Goal: Information Seeking & Learning: Learn about a topic

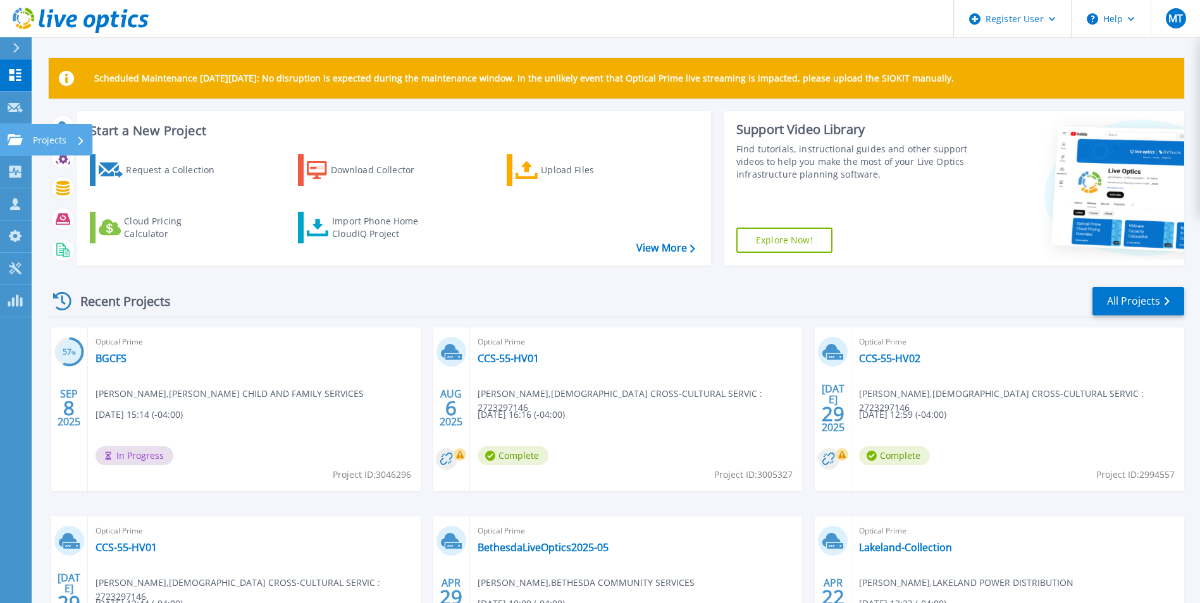
click at [13, 147] on link "Projects Projects" at bounding box center [16, 140] width 32 height 32
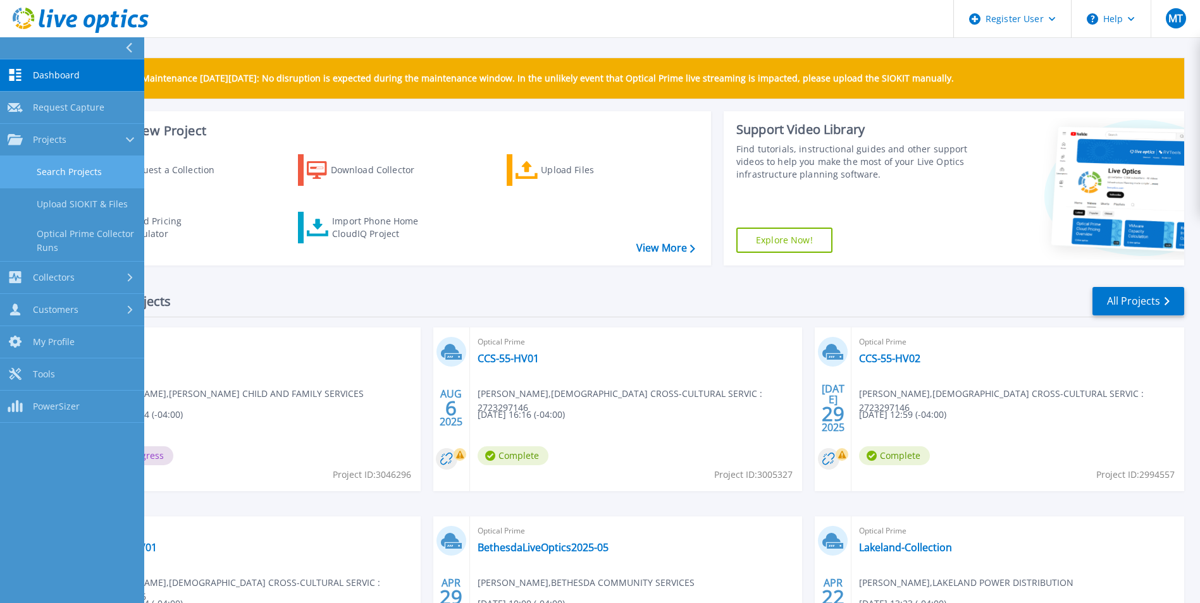
click at [61, 182] on link "Search Projects" at bounding box center [72, 172] width 144 height 32
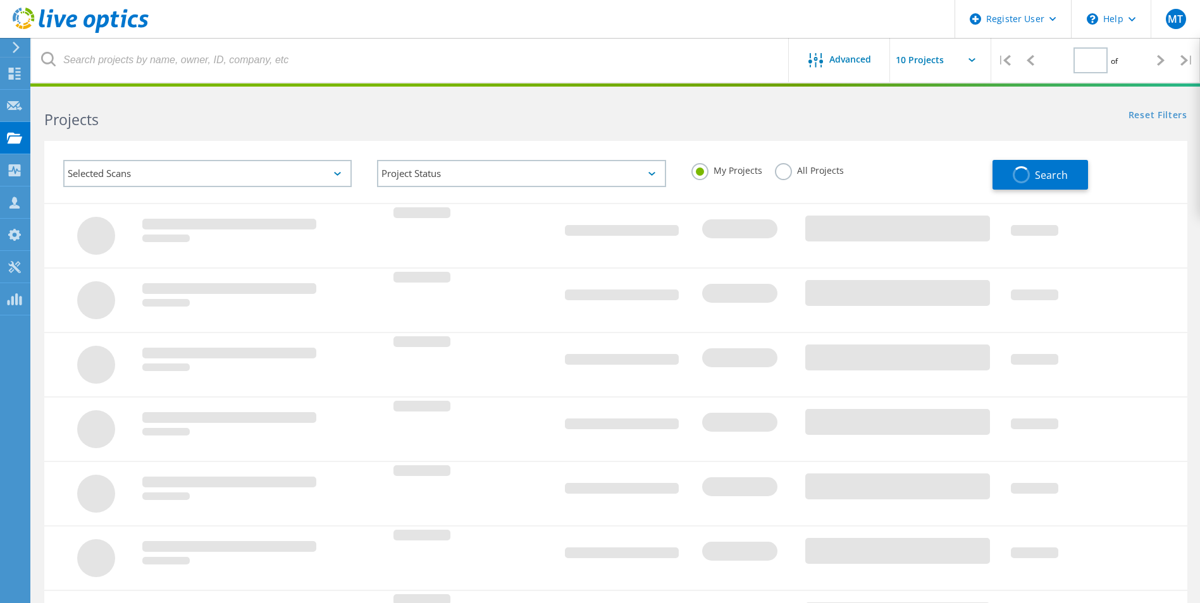
type input "1"
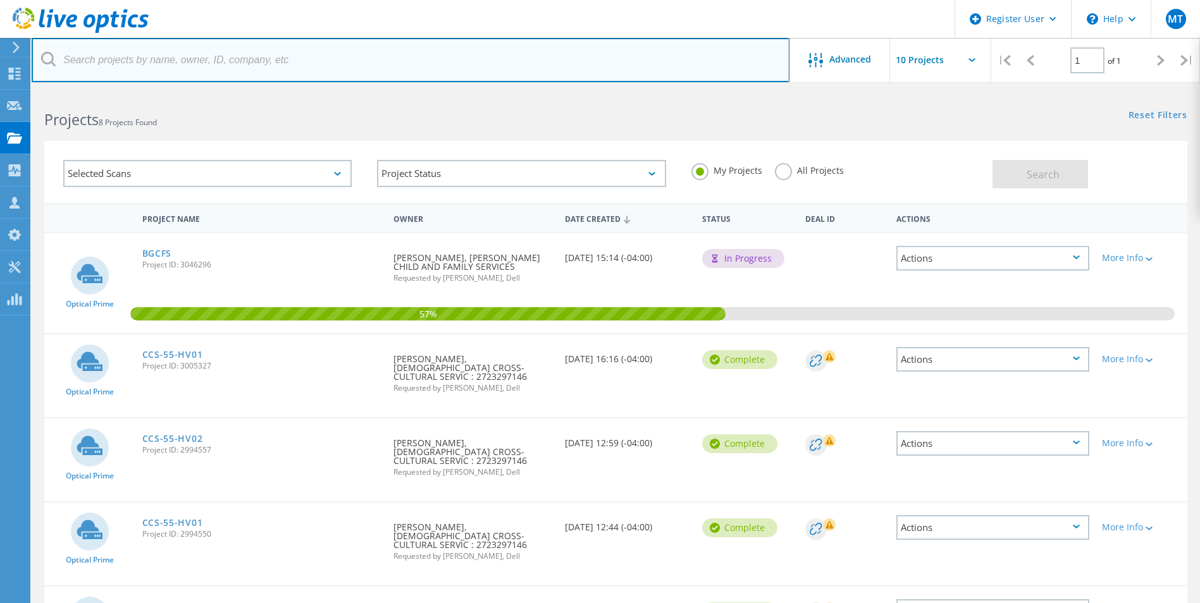
click at [230, 65] on input "text" at bounding box center [411, 60] width 758 height 44
type input "milton hydro"
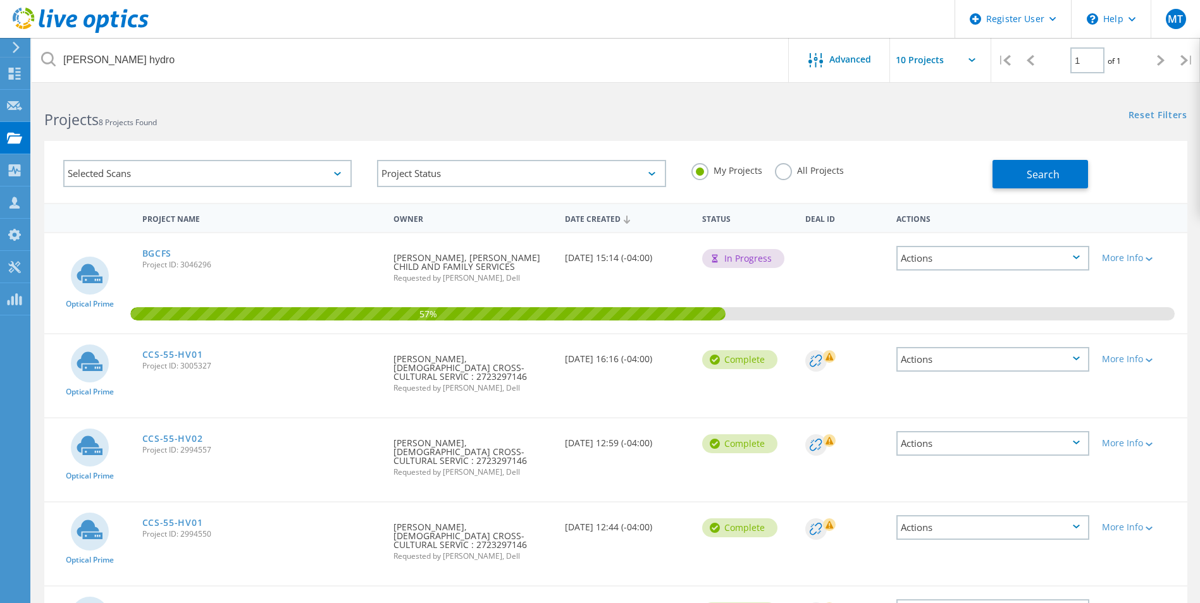
click at [801, 166] on label "All Projects" at bounding box center [809, 169] width 69 height 12
click at [0, 0] on input "All Projects" at bounding box center [0, 0] width 0 height 0
drag, startPoint x: 1028, startPoint y: 175, endPoint x: 1005, endPoint y: 195, distance: 30.9
click at [1014, 184] on button "Search" at bounding box center [1039, 174] width 95 height 28
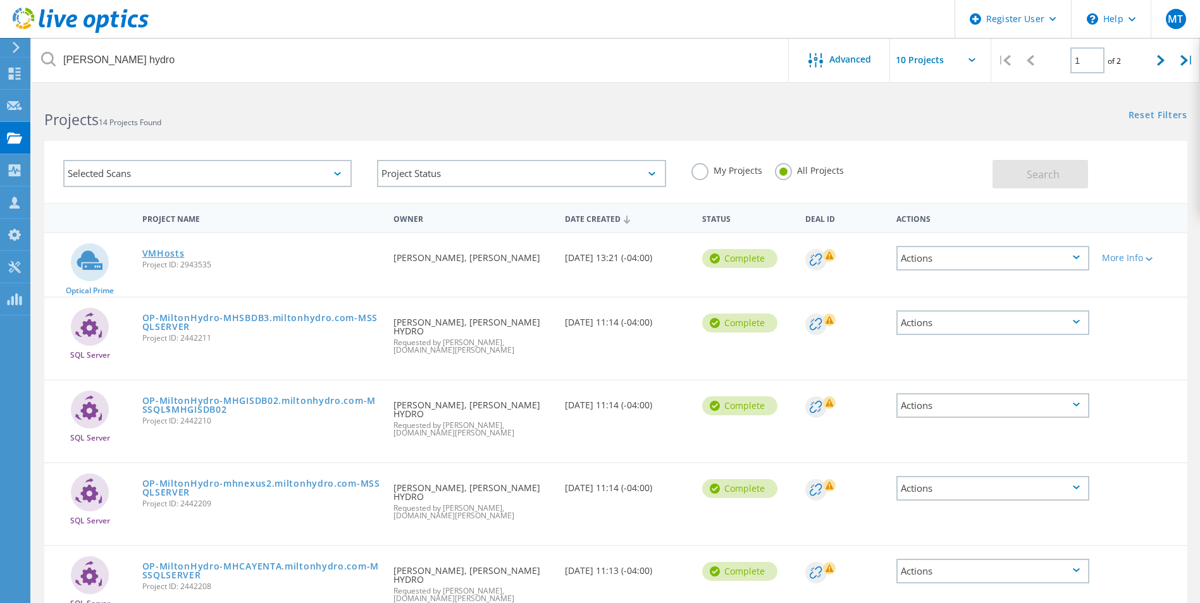
click at [164, 250] on link "VMHosts" at bounding box center [163, 253] width 42 height 9
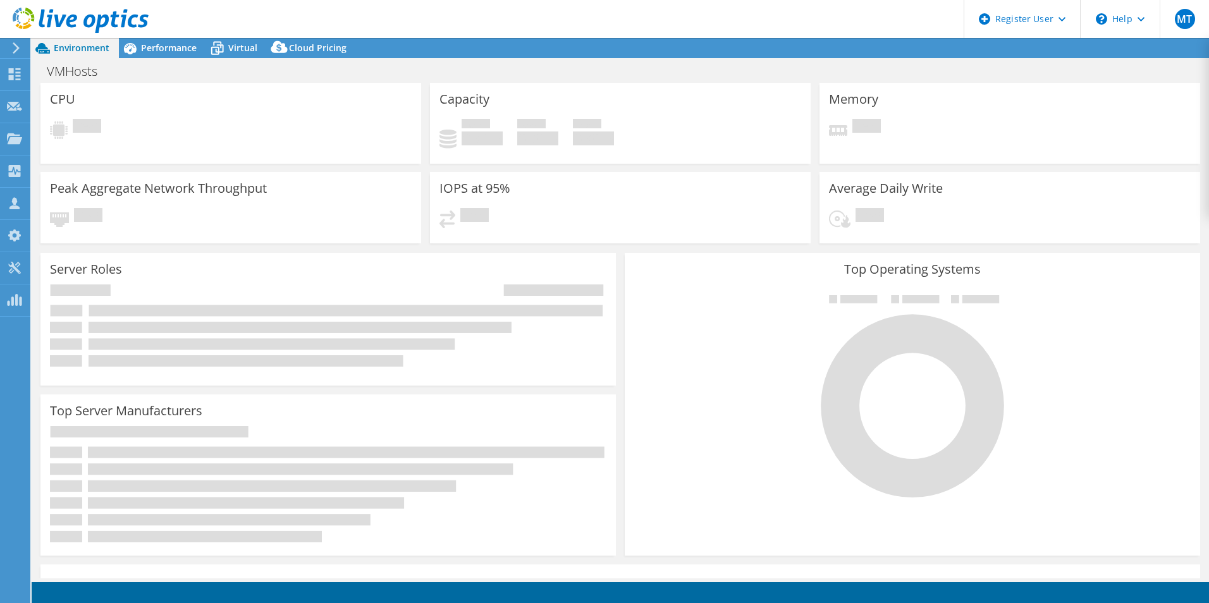
select select "USD"
select select "Canada"
select select "CAD"
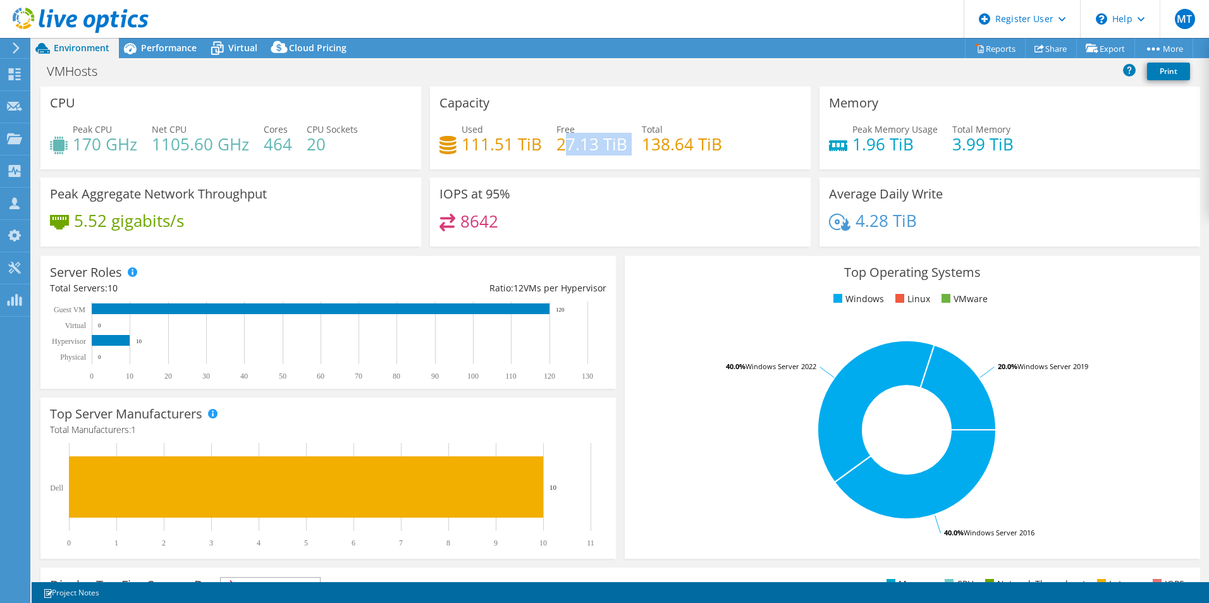
drag, startPoint x: 558, startPoint y: 137, endPoint x: 631, endPoint y: 148, distance: 74.1
click at [631, 148] on div "Used 111.51 TiB Free 27.13 TiB Total 138.64 TiB" at bounding box center [621, 143] width 362 height 41
drag, startPoint x: 631, startPoint y: 148, endPoint x: 631, endPoint y: 159, distance: 10.8
click at [631, 159] on div "Used 111.51 TiB Free 27.13 TiB Total 138.64 TiB" at bounding box center [621, 143] width 362 height 41
click at [453, 137] on div "Used 111.51 TiB" at bounding box center [491, 137] width 102 height 28
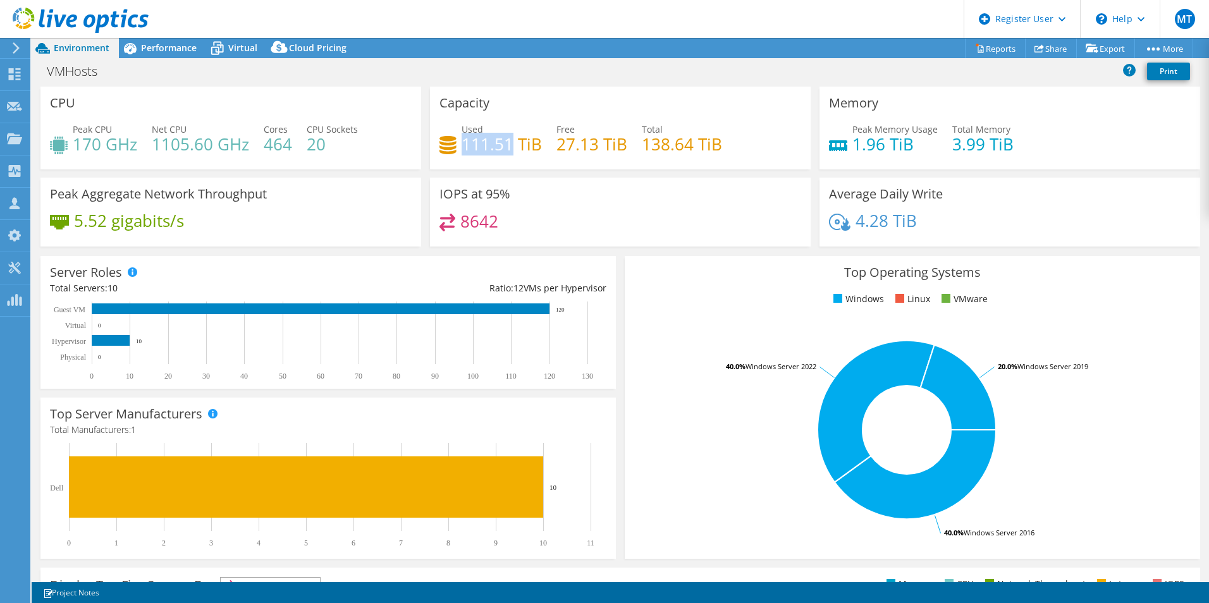
drag, startPoint x: 459, startPoint y: 139, endPoint x: 511, endPoint y: 143, distance: 52.7
click at [511, 143] on h4 "111.51 TiB" at bounding box center [502, 144] width 80 height 14
click at [650, 225] on div "8642" at bounding box center [621, 227] width 362 height 27
click at [164, 54] on div "Performance" at bounding box center [162, 48] width 87 height 20
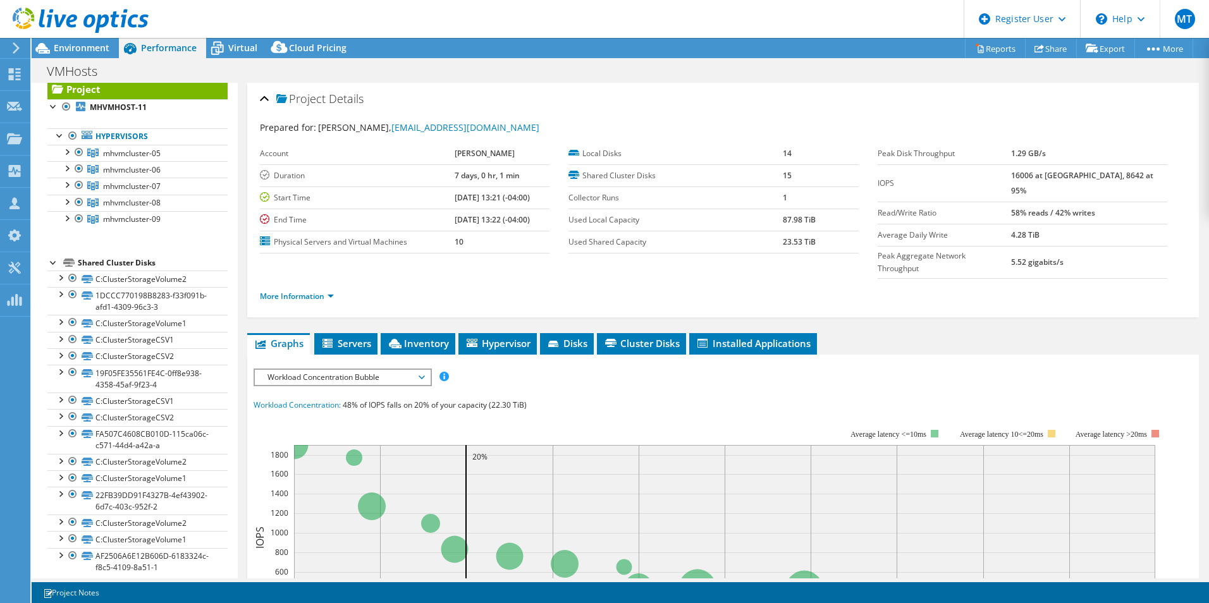
scroll to position [43, 0]
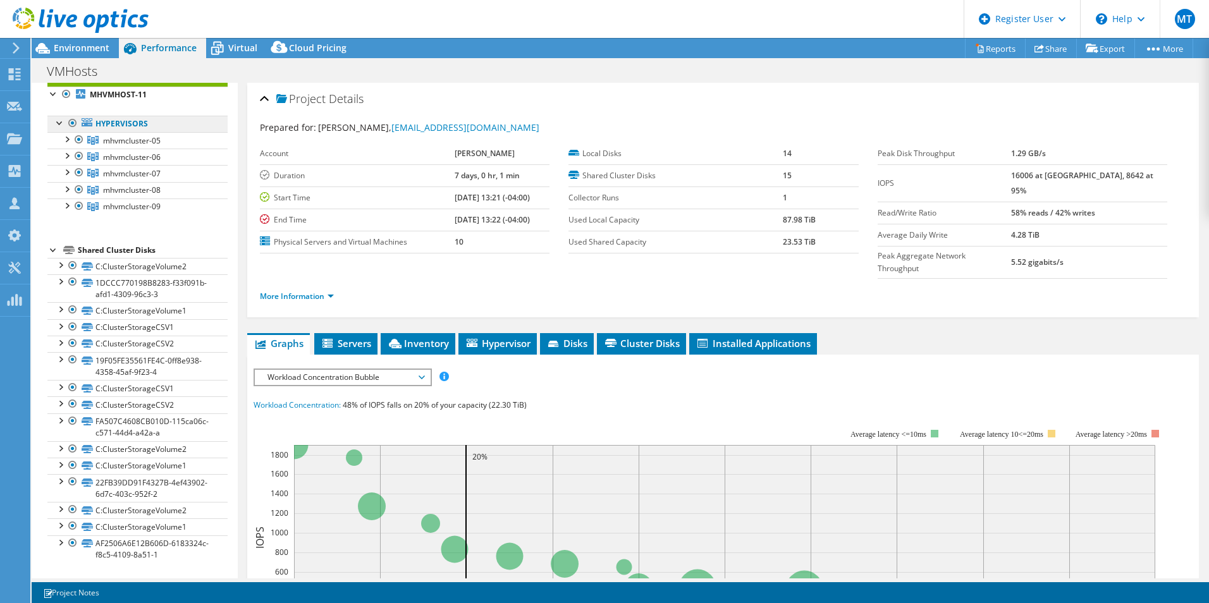
click at [57, 132] on link "Hypervisors" at bounding box center [137, 124] width 180 height 16
click at [66, 138] on div at bounding box center [66, 138] width 13 height 13
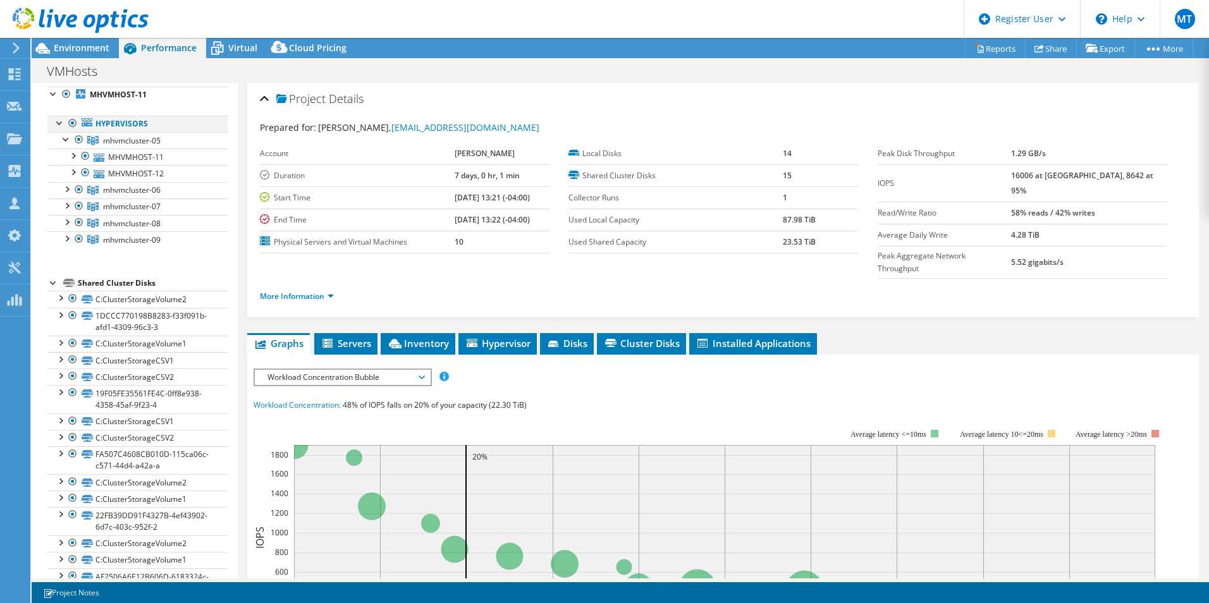
click at [57, 119] on div at bounding box center [60, 122] width 13 height 13
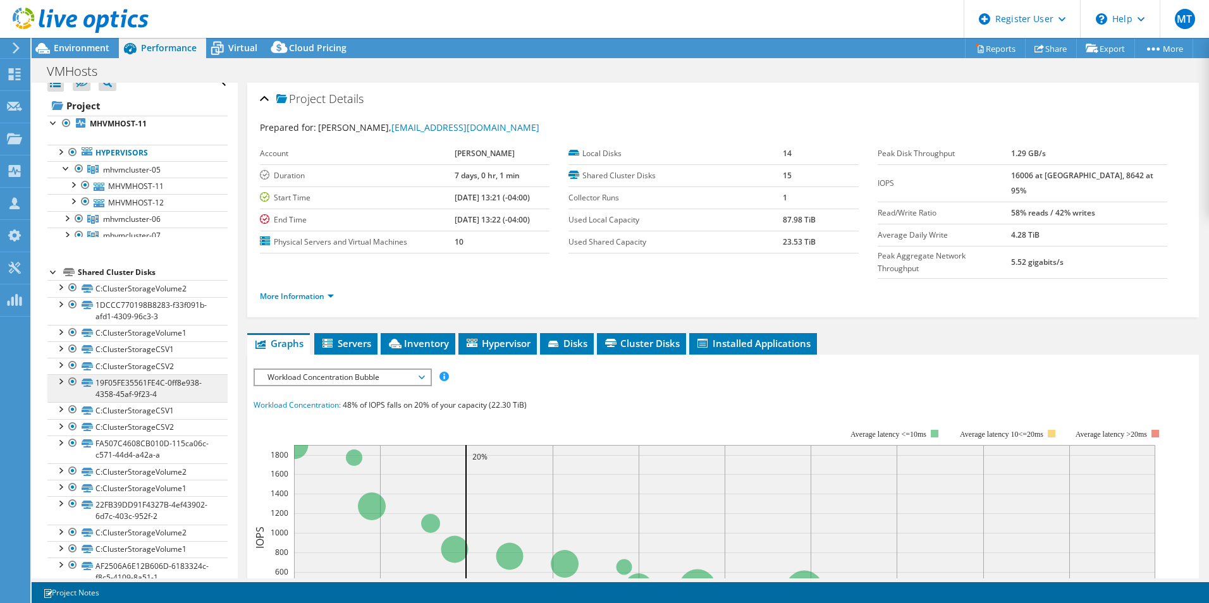
scroll to position [0, 0]
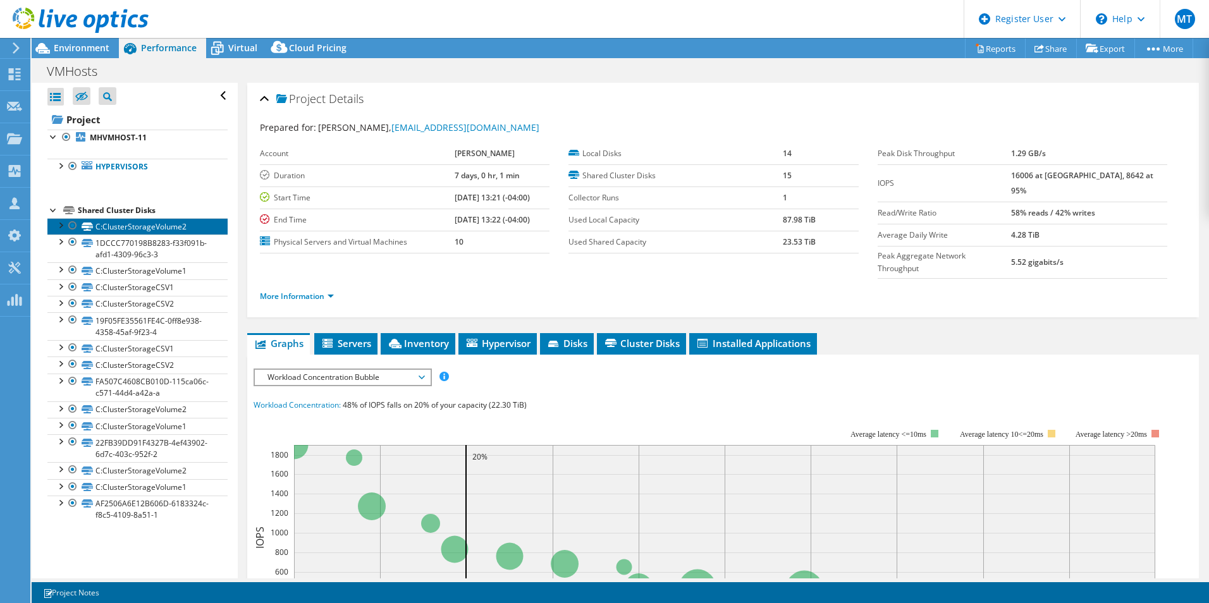
click at [88, 226] on icon at bounding box center [87, 227] width 11 height 8
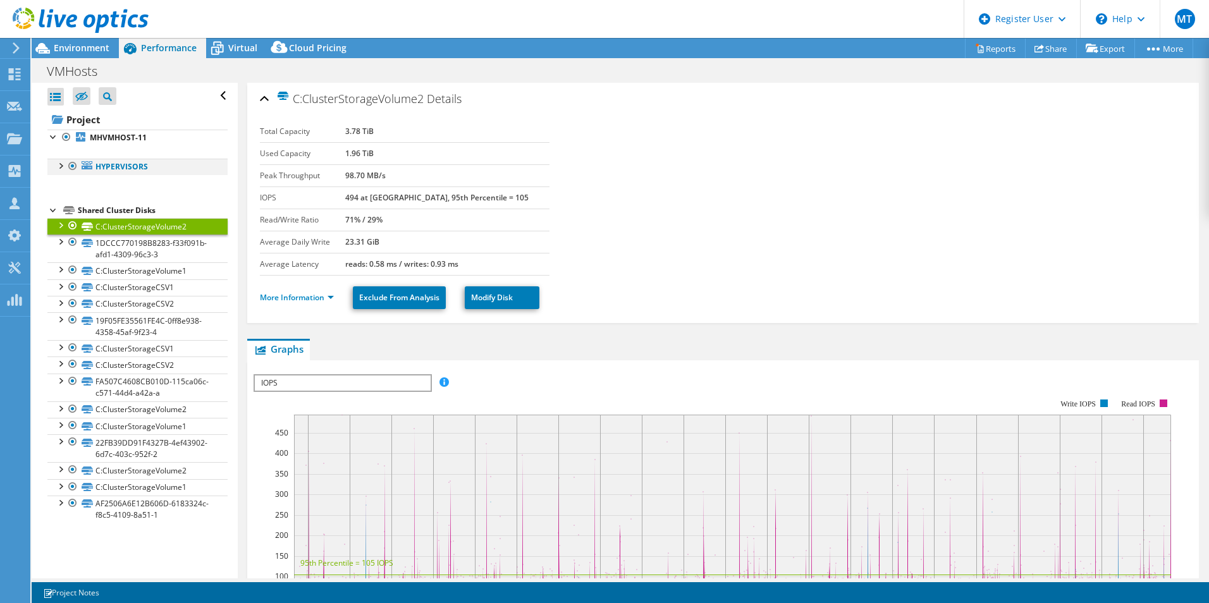
click at [67, 169] on div at bounding box center [72, 166] width 13 height 15
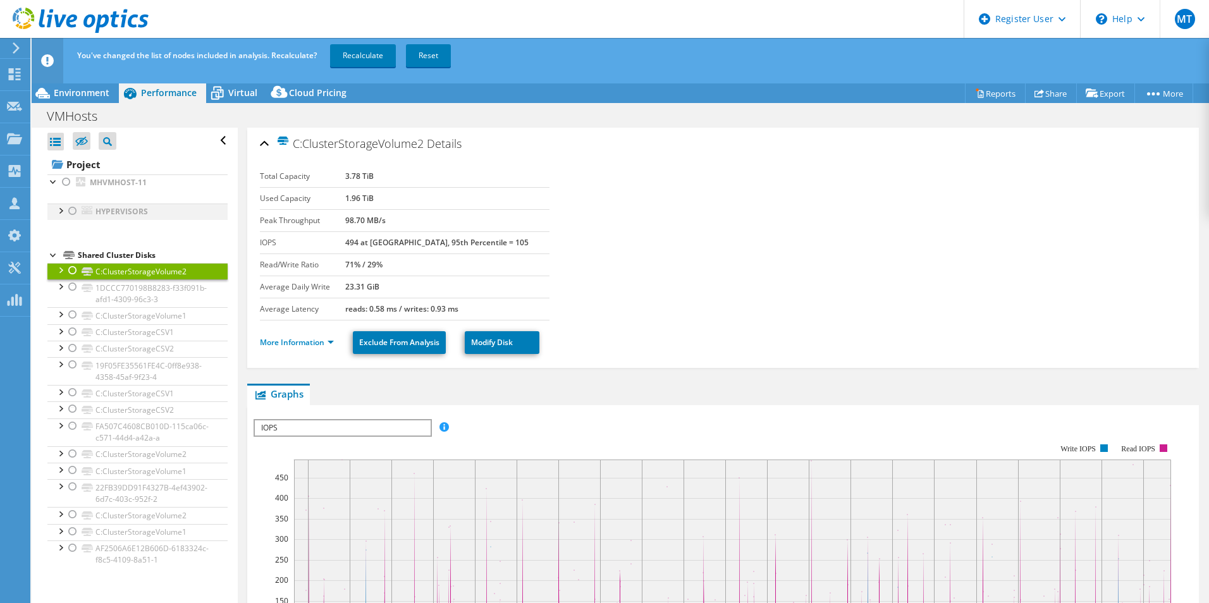
click at [72, 216] on div at bounding box center [72, 211] width 13 height 15
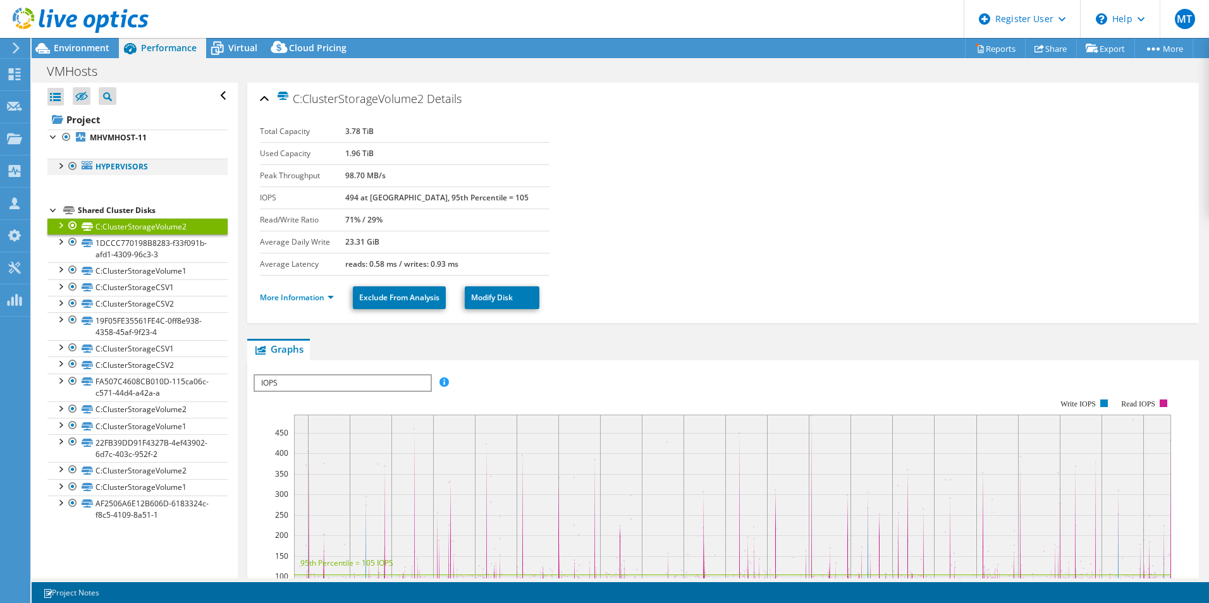
click at [61, 164] on div at bounding box center [60, 165] width 13 height 13
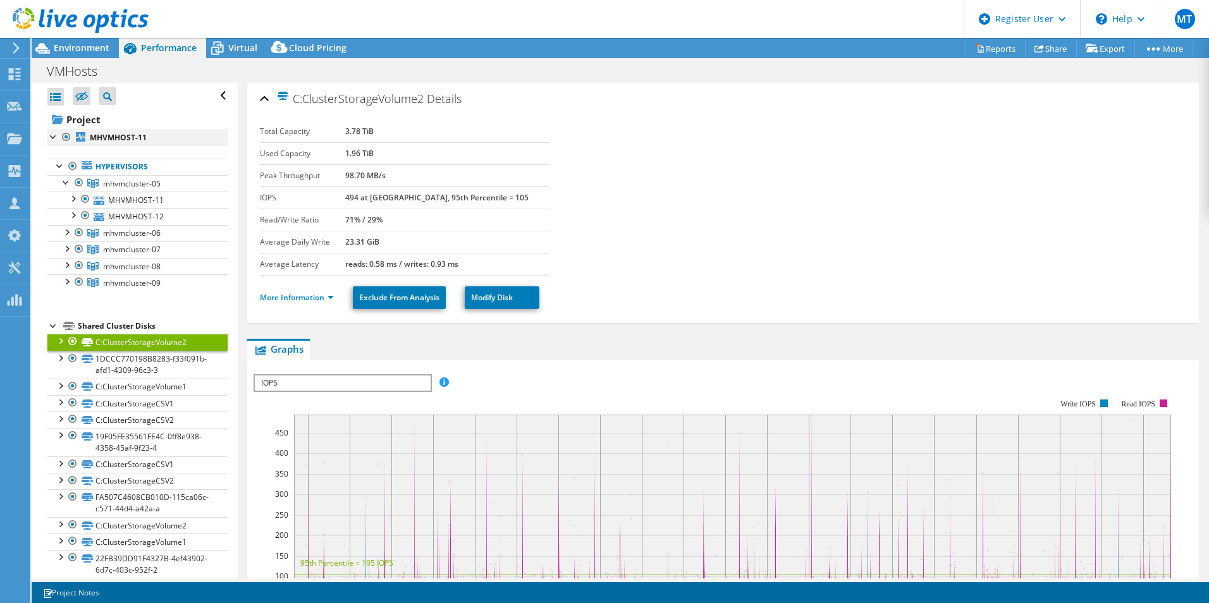
click at [57, 130] on div at bounding box center [53, 136] width 13 height 13
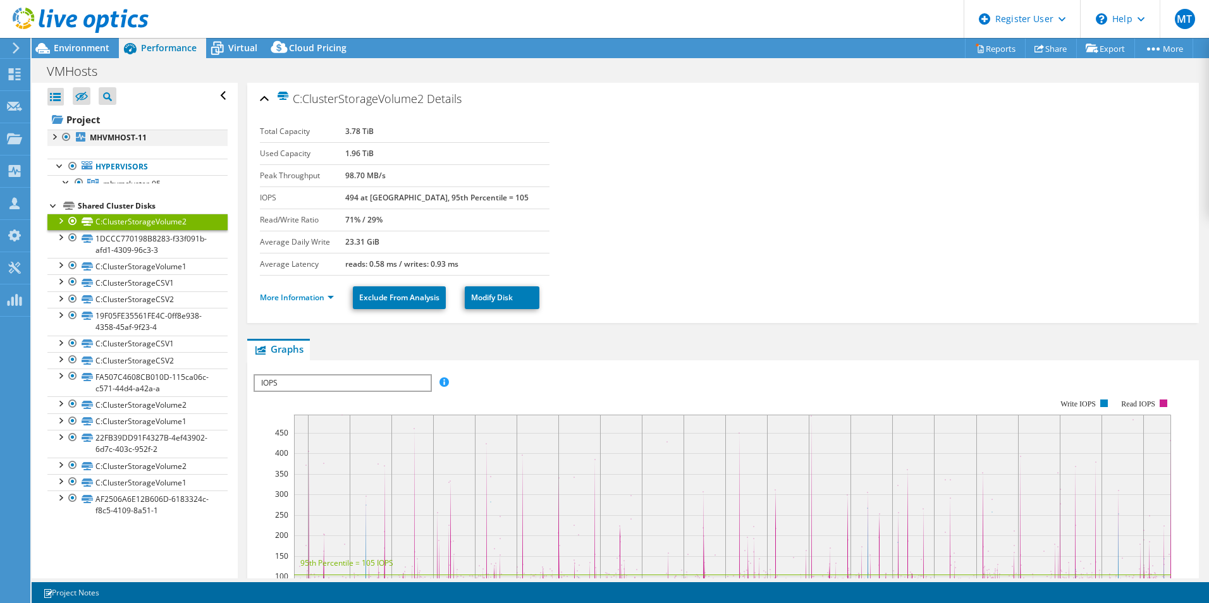
click at [65, 136] on div at bounding box center [66, 137] width 13 height 15
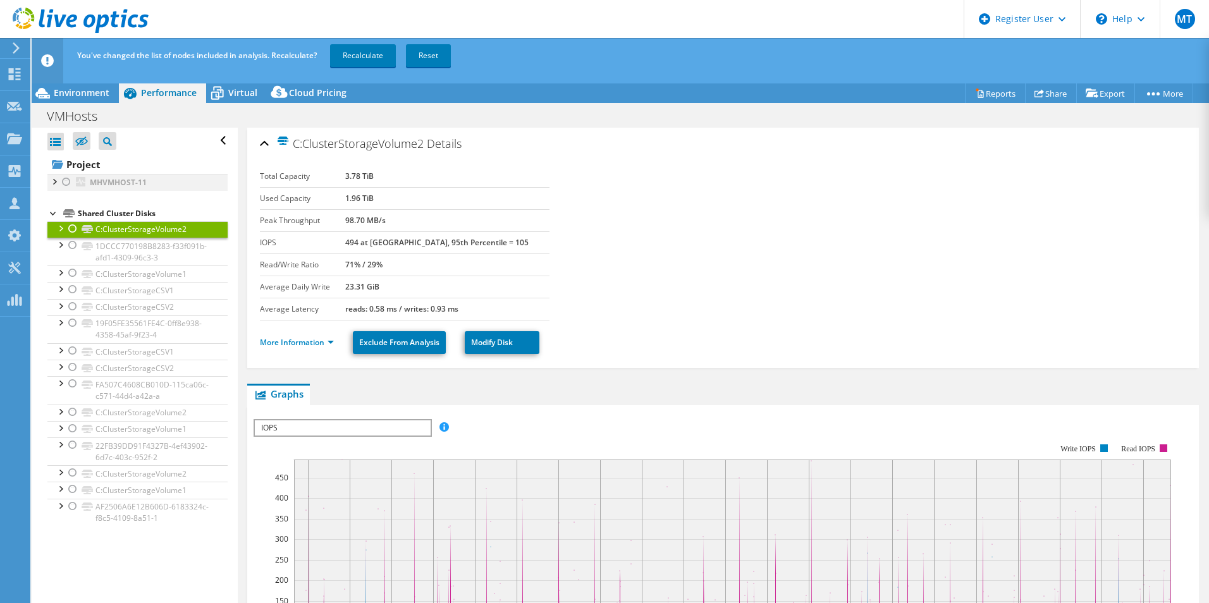
click at [67, 185] on div at bounding box center [66, 182] width 13 height 15
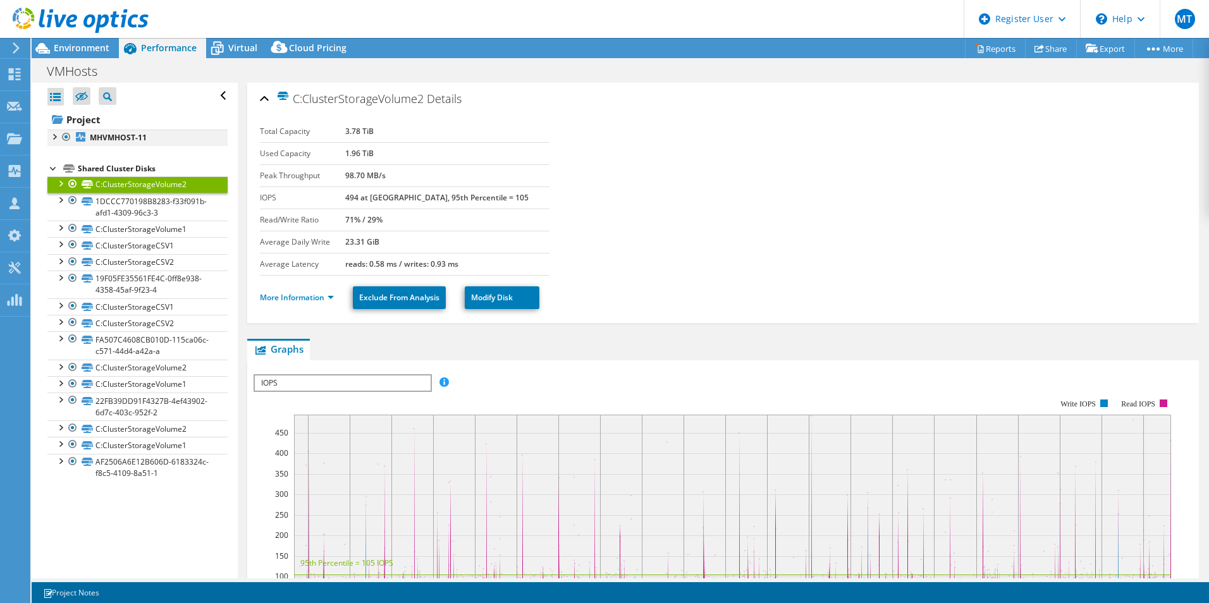
click at [51, 134] on div at bounding box center [53, 136] width 13 height 13
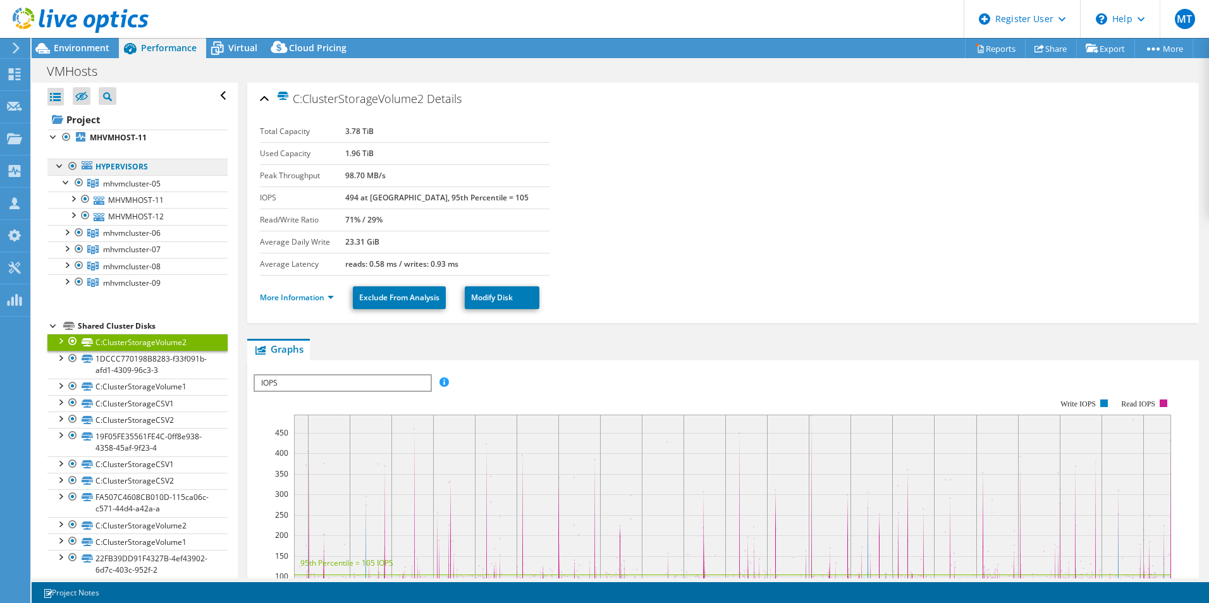
click at [134, 164] on link "Hypervisors" at bounding box center [137, 167] width 180 height 16
click at [125, 168] on link "Hypervisors" at bounding box center [137, 167] width 180 height 16
click at [108, 182] on span "mhvmcluster-05" at bounding box center [132, 183] width 58 height 11
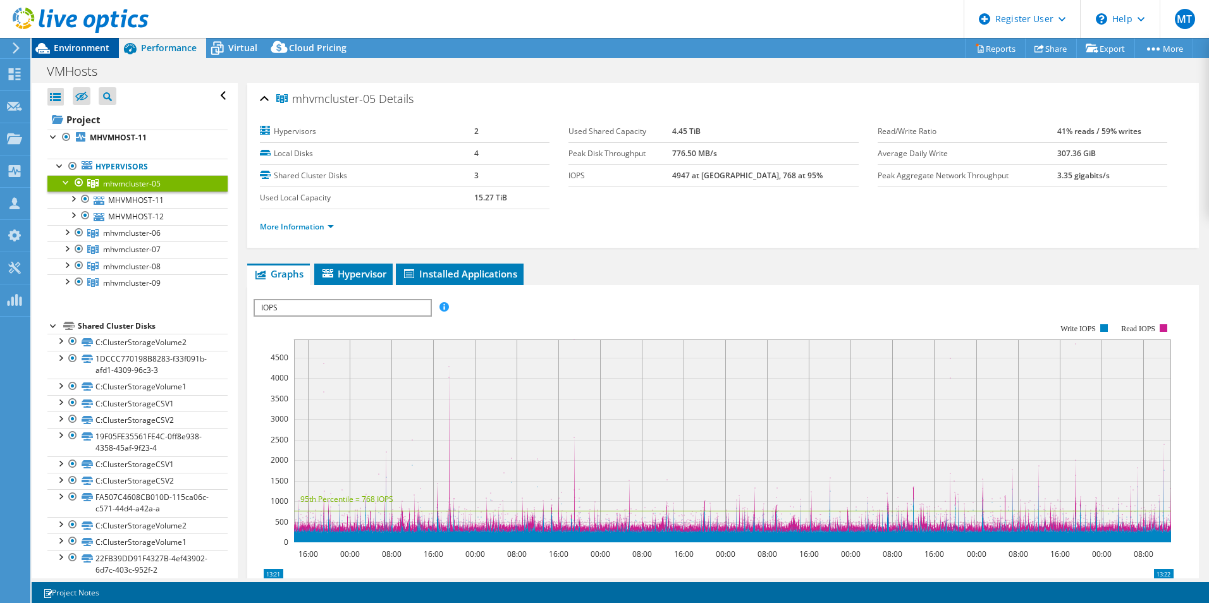
click at [89, 56] on div "Environment" at bounding box center [75, 48] width 87 height 20
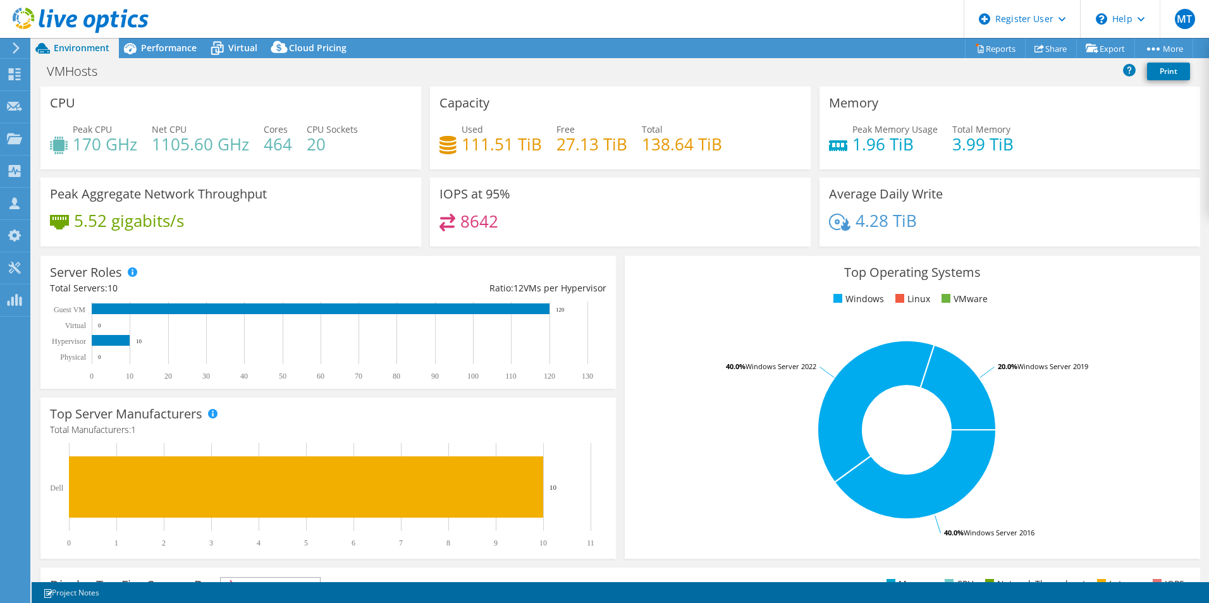
drag, startPoint x: 164, startPoint y: 54, endPoint x: 169, endPoint y: 76, distance: 22.0
click at [164, 56] on div "Performance" at bounding box center [162, 48] width 87 height 20
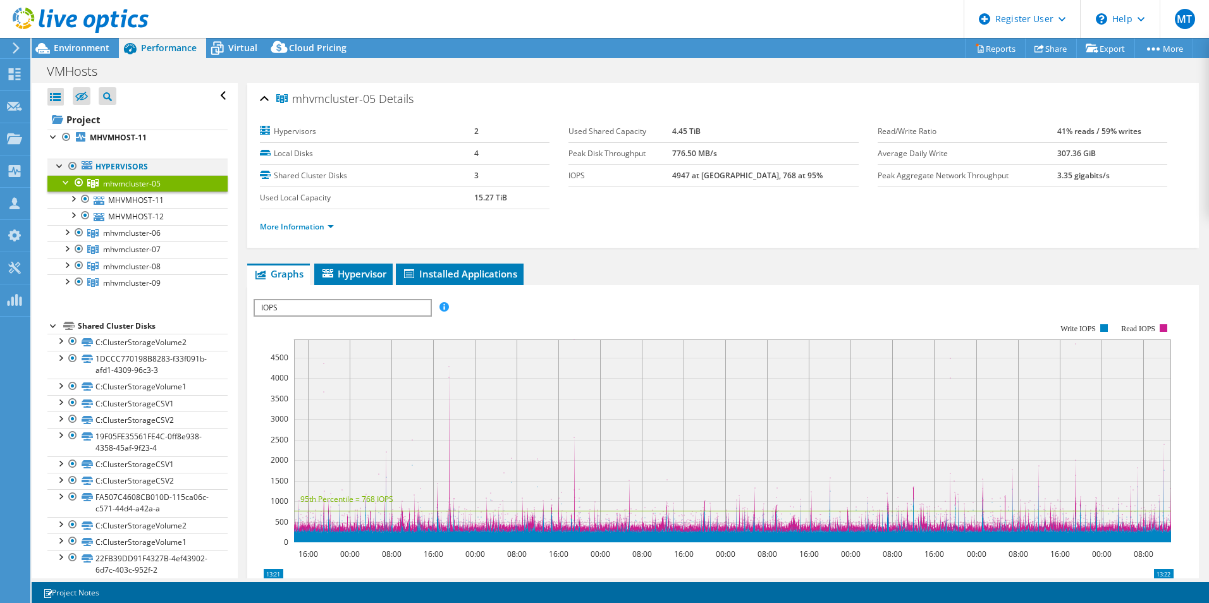
click at [73, 161] on div at bounding box center [72, 166] width 13 height 15
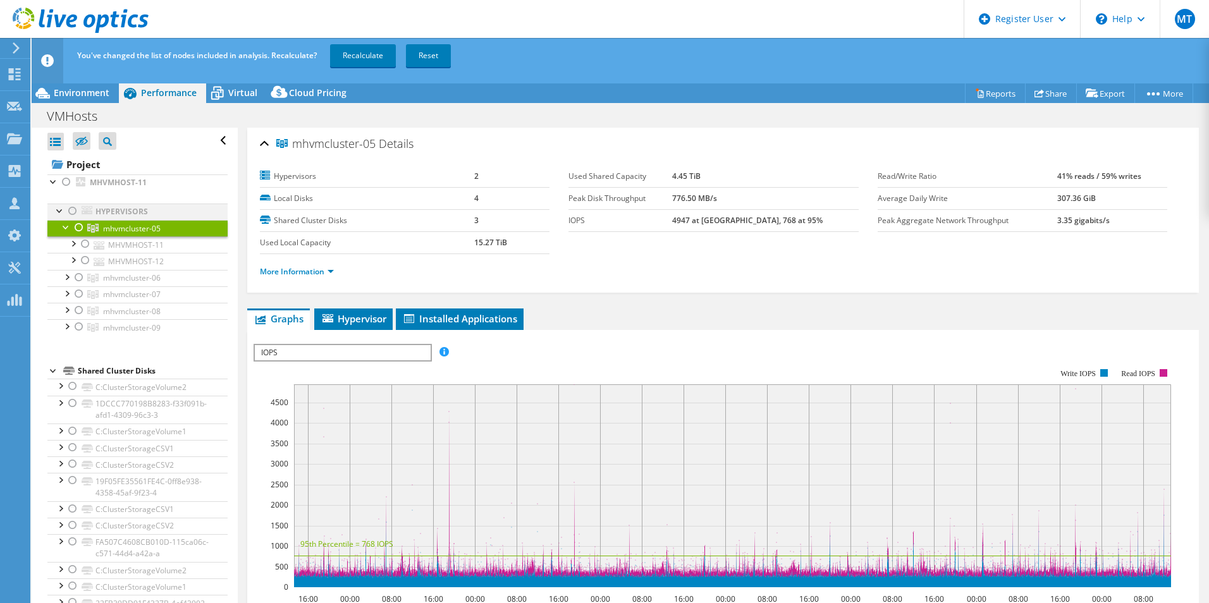
click at [72, 210] on div at bounding box center [72, 211] width 13 height 15
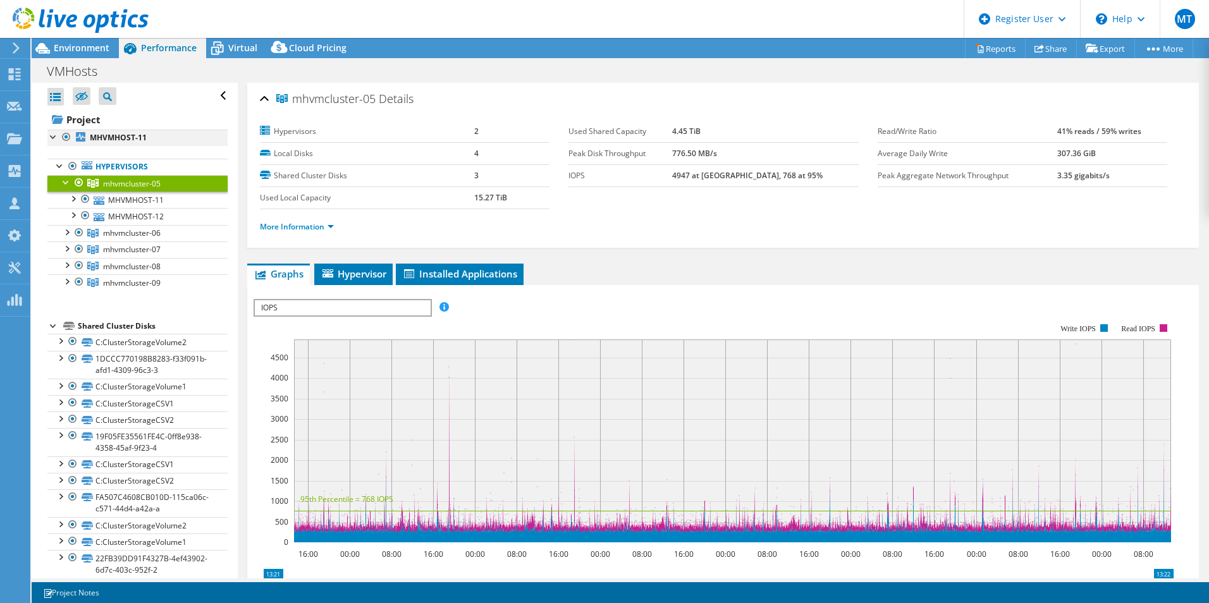
click at [64, 137] on div at bounding box center [66, 137] width 13 height 15
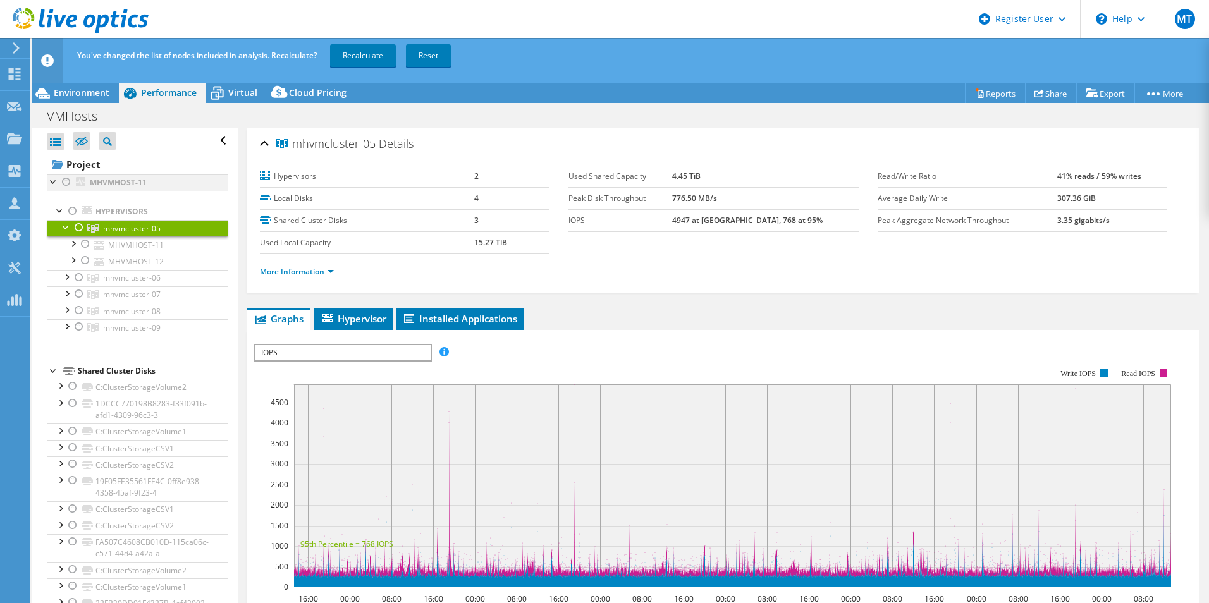
click at [67, 182] on div at bounding box center [66, 182] width 13 height 15
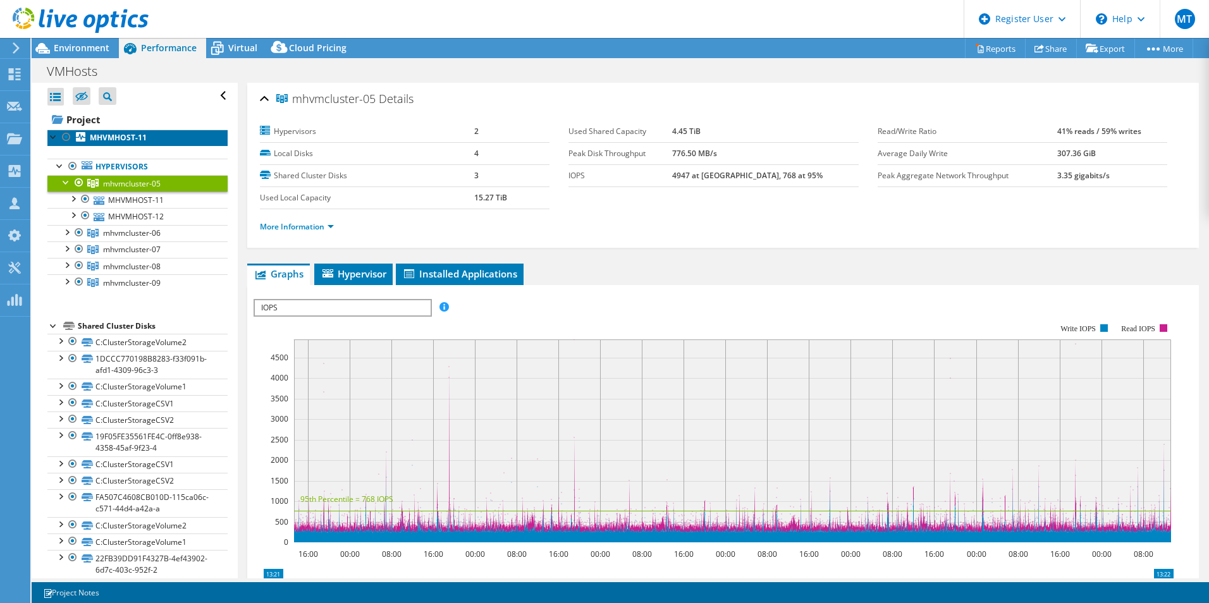
click at [145, 145] on link "MHVMHOST-11" at bounding box center [137, 138] width 180 height 16
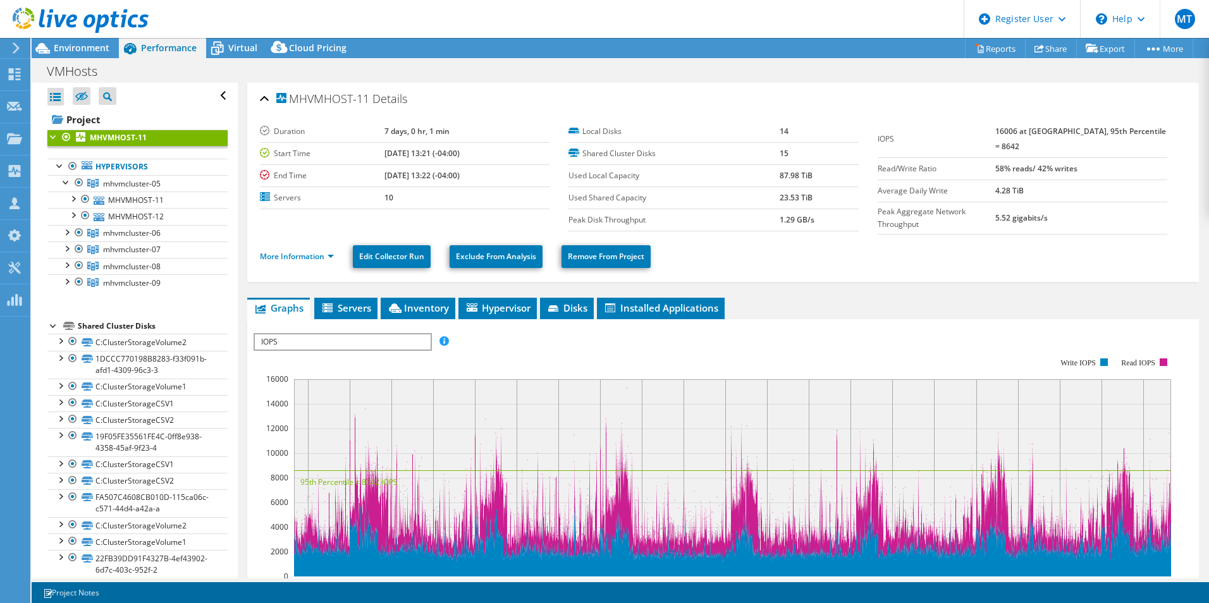
drag, startPoint x: 1035, startPoint y: 132, endPoint x: 1000, endPoint y: 132, distance: 34.8
click at [1001, 132] on tr "IOPS 16006 at Peak, 95th Percentile = 8642" at bounding box center [1023, 139] width 290 height 37
click at [996, 137] on label "IOPS" at bounding box center [937, 139] width 118 height 13
click at [85, 53] on span "Environment" at bounding box center [82, 48] width 56 height 12
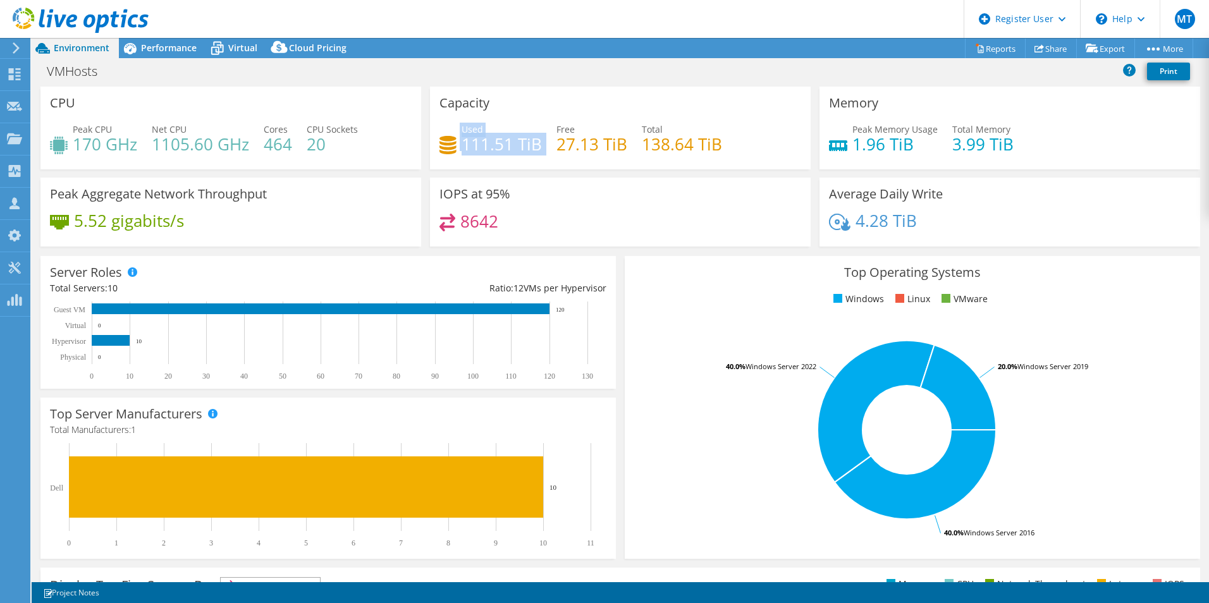
drag, startPoint x: 457, startPoint y: 144, endPoint x: 538, endPoint y: 157, distance: 82.0
click at [538, 157] on div "Used 111.51 TiB Free 27.13 TiB Total 138.64 TiB" at bounding box center [621, 143] width 362 height 41
click at [513, 247] on div "IOPS at 95% 8642" at bounding box center [621, 216] width 390 height 77
click at [129, 42] on div at bounding box center [74, 21] width 149 height 42
click at [164, 47] on span "Performance" at bounding box center [169, 48] width 56 height 12
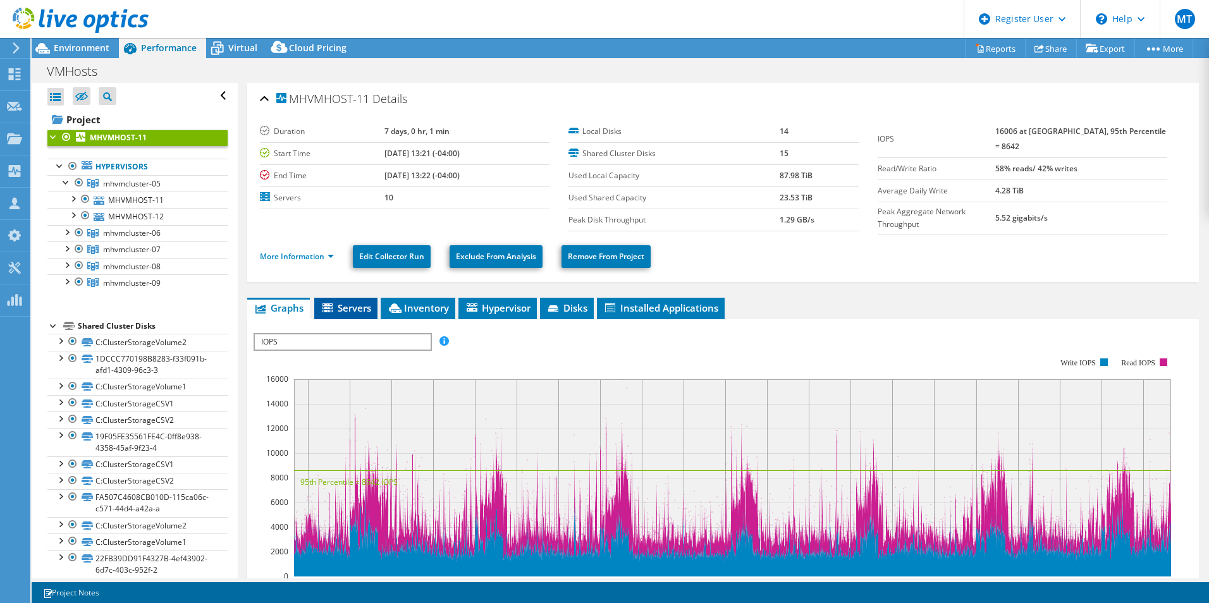
click at [357, 312] on li "Servers" at bounding box center [345, 309] width 63 height 22
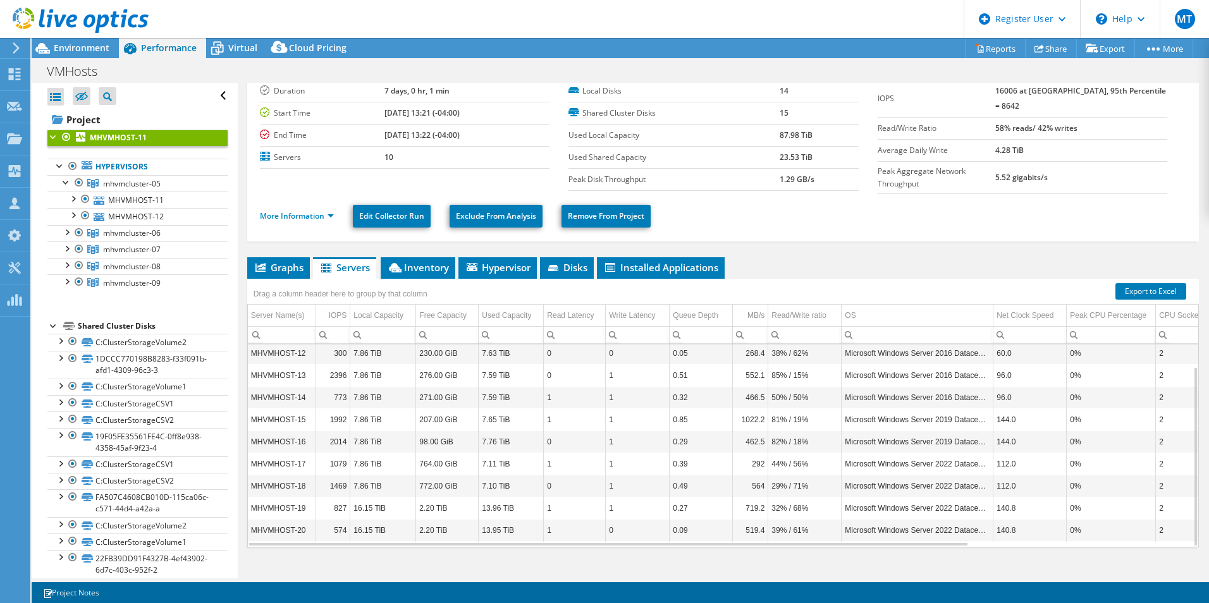
scroll to position [54, 0]
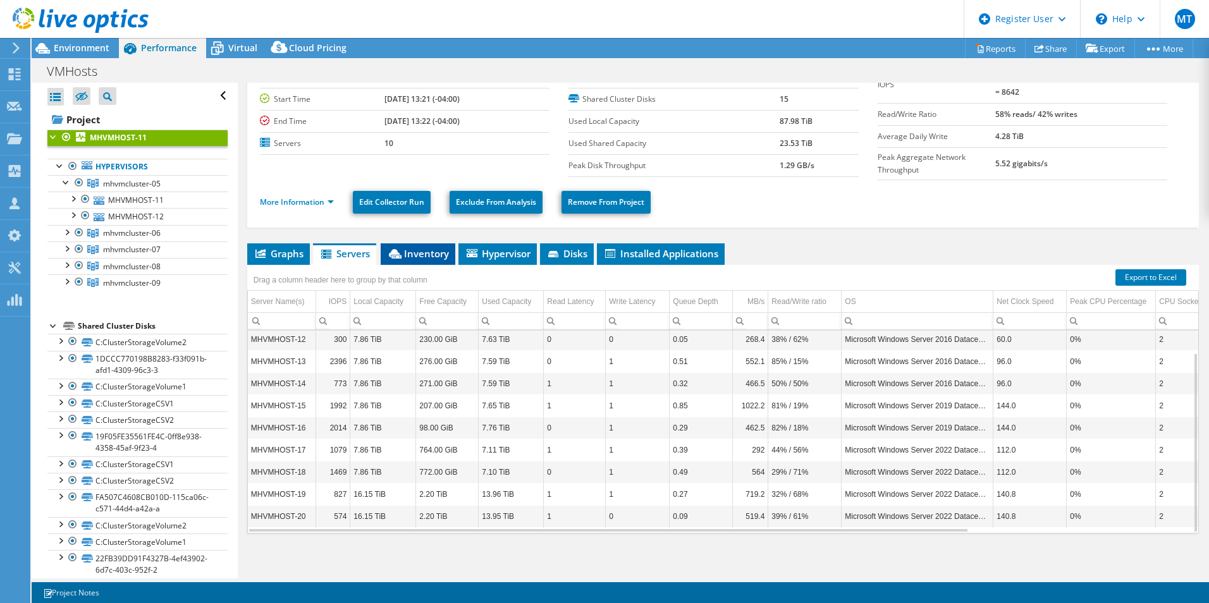
click at [422, 247] on span "Inventory" at bounding box center [418, 253] width 62 height 13
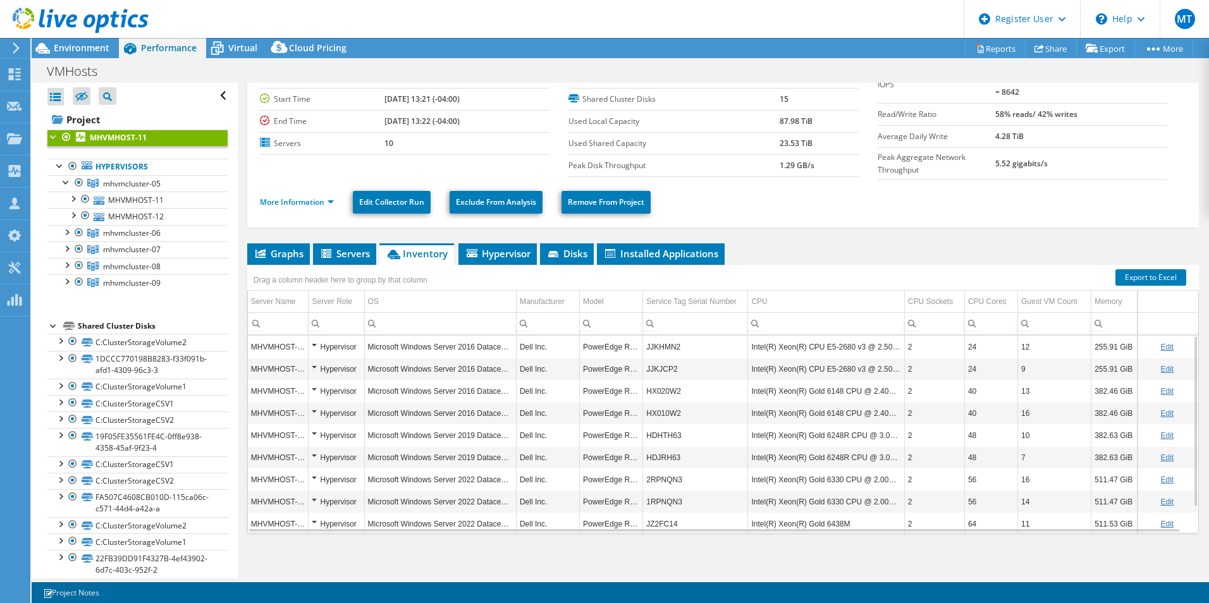
click at [315, 340] on div "Hypervisor" at bounding box center [336, 347] width 49 height 15
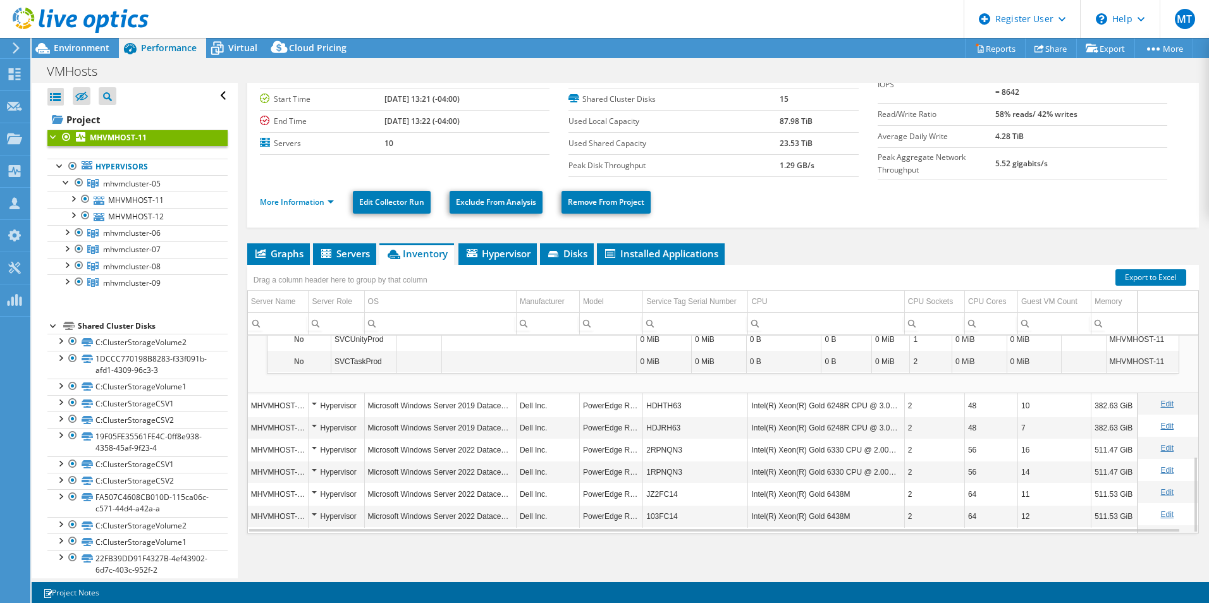
click at [314, 402] on div "Hypervisor" at bounding box center [336, 405] width 49 height 15
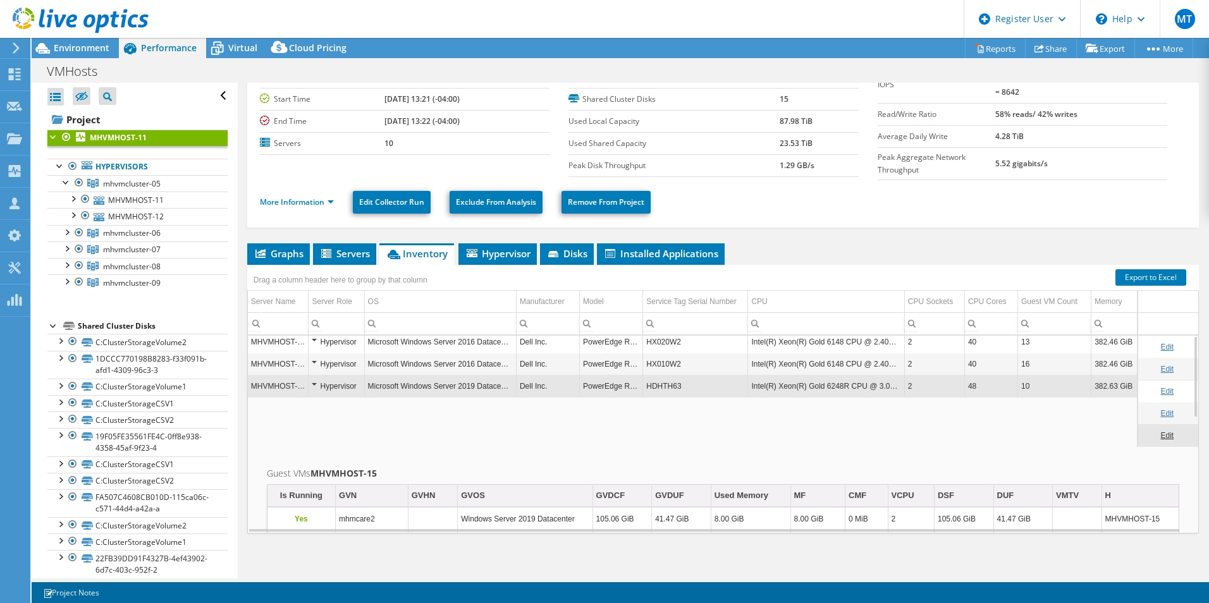
scroll to position [0, 0]
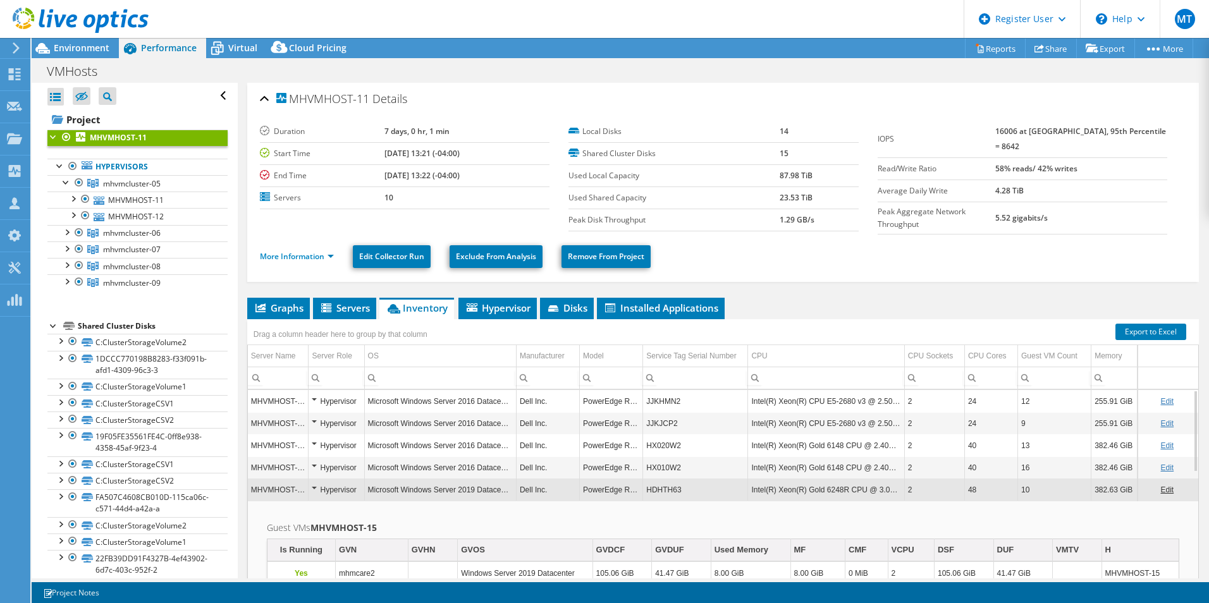
click at [315, 485] on div "Hypervisor" at bounding box center [336, 490] width 49 height 15
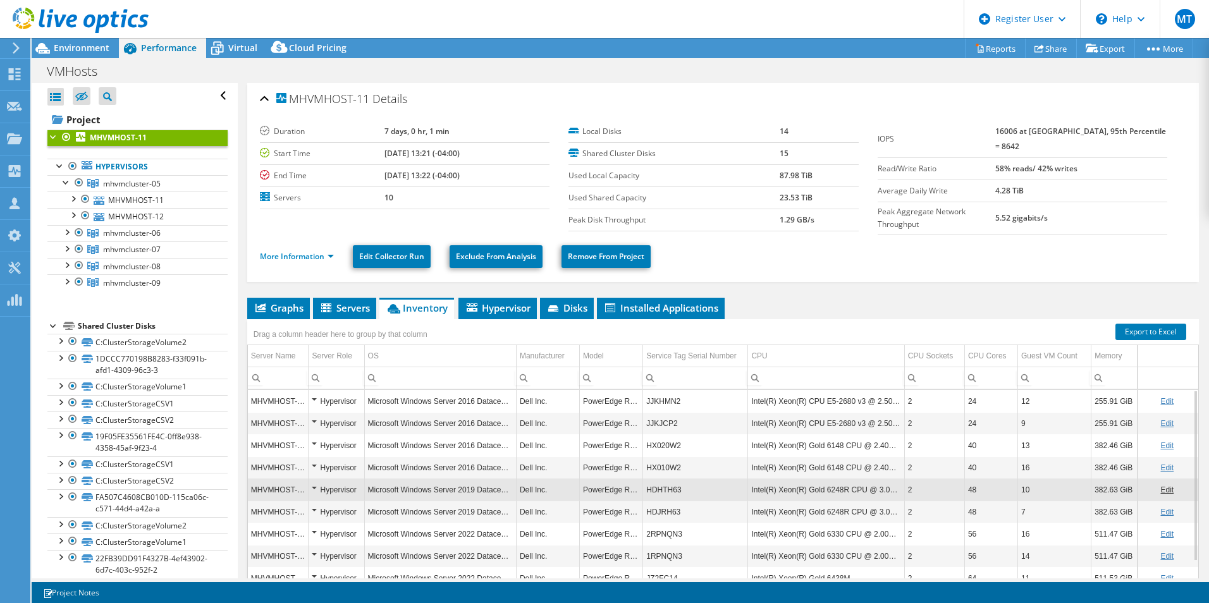
click at [314, 421] on div "Hypervisor" at bounding box center [336, 423] width 49 height 15
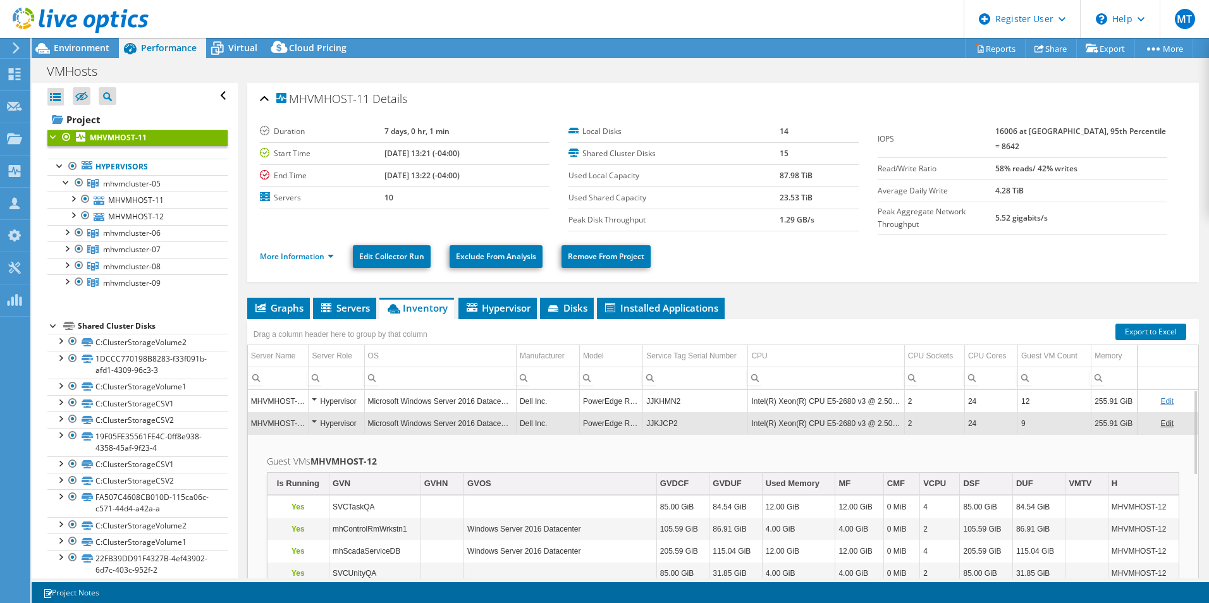
click at [315, 418] on div "Hypervisor" at bounding box center [336, 423] width 49 height 15
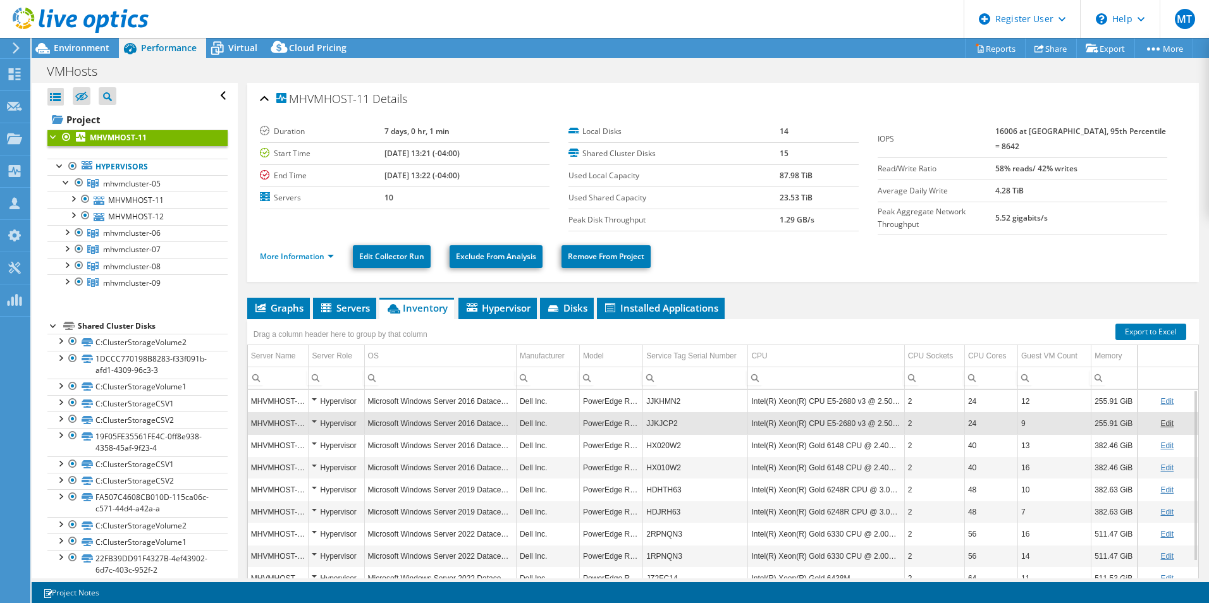
click at [314, 441] on div "Hypervisor" at bounding box center [336, 445] width 49 height 15
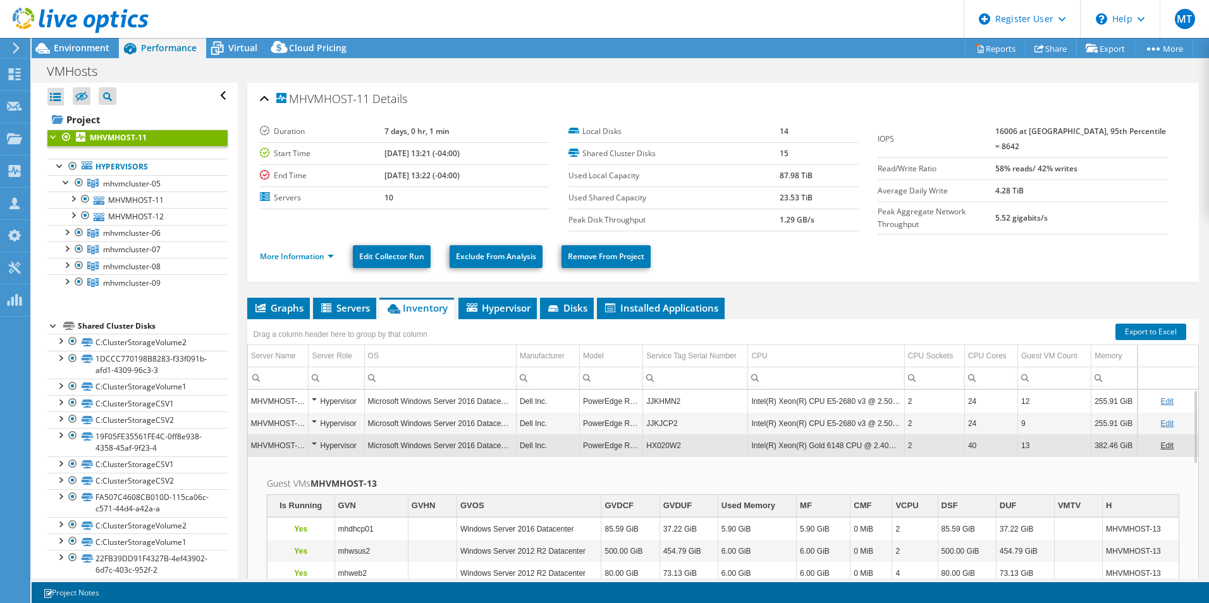
click at [312, 442] on div "Hypervisor" at bounding box center [336, 445] width 49 height 15
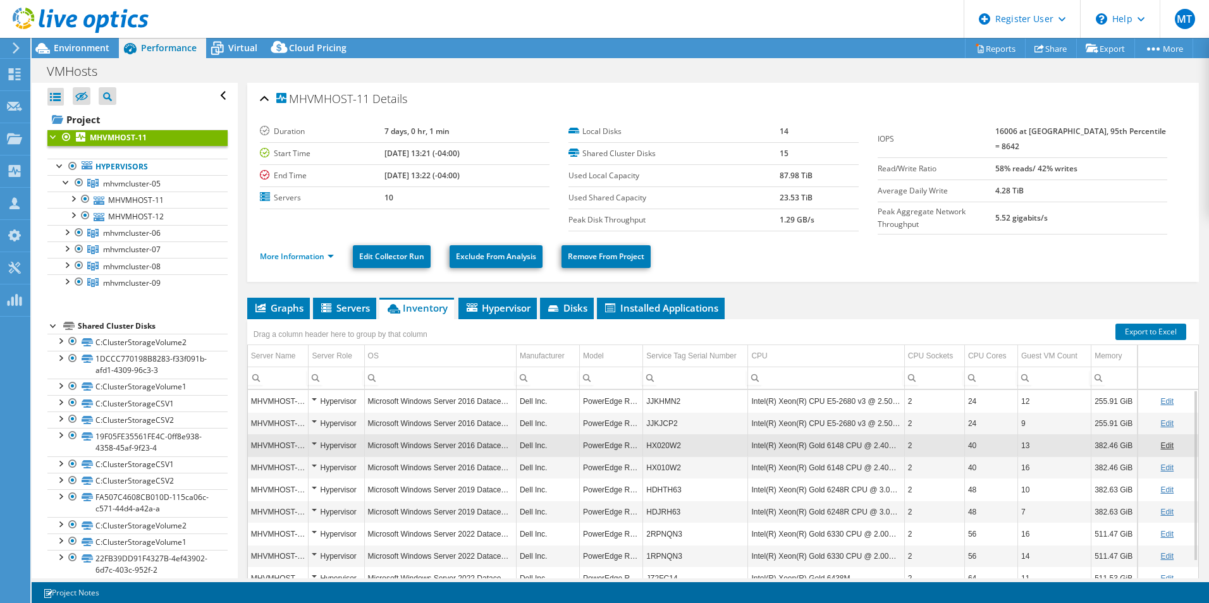
click at [316, 465] on div "Hypervisor" at bounding box center [336, 467] width 49 height 15
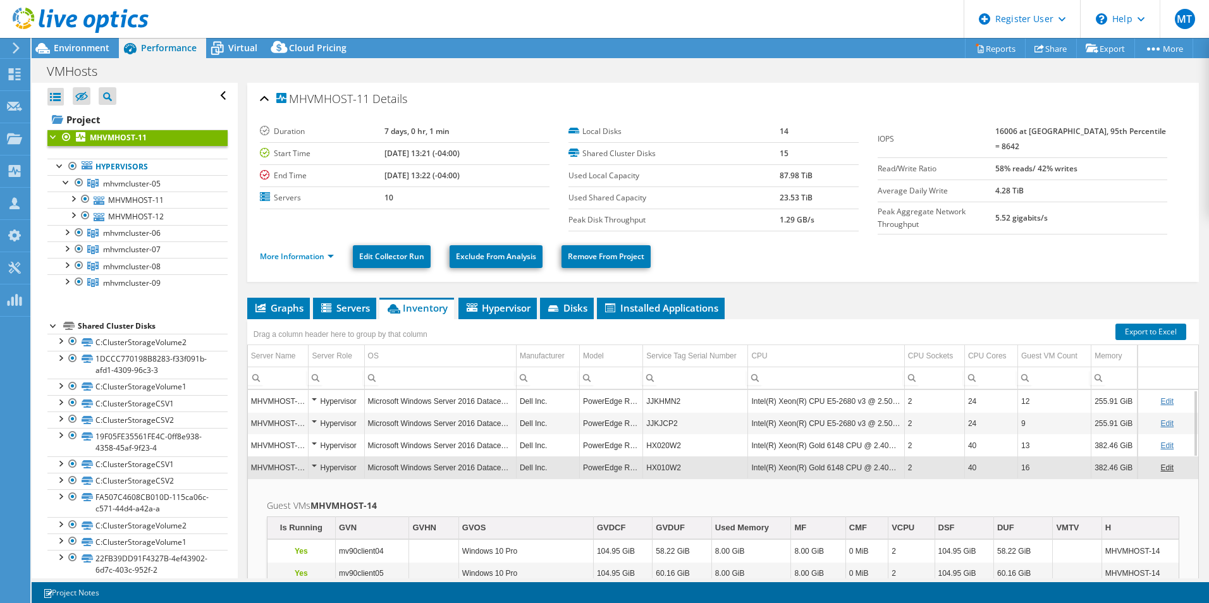
click at [315, 462] on div "Hypervisor" at bounding box center [336, 467] width 49 height 15
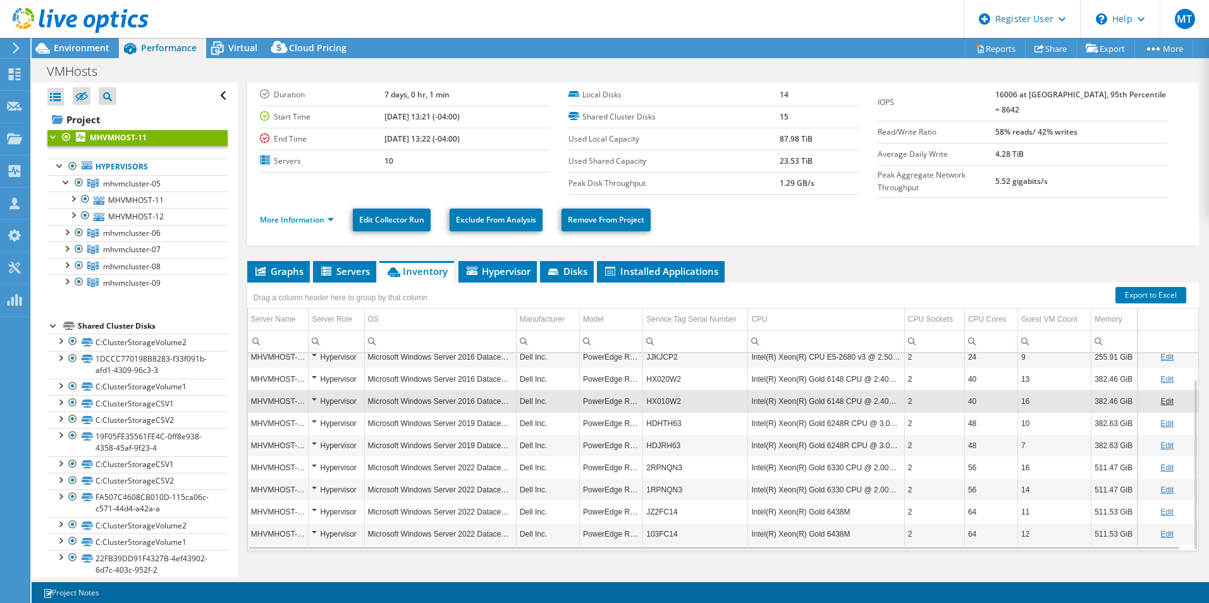
scroll to position [54, 0]
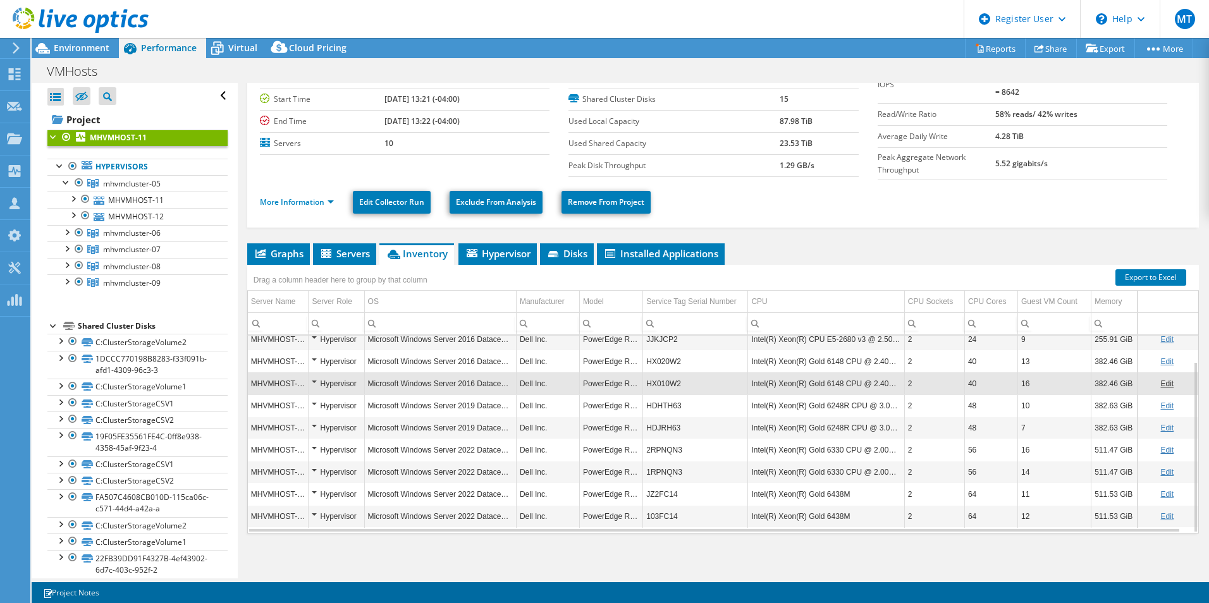
click at [315, 443] on div "Hypervisor" at bounding box center [336, 450] width 49 height 15
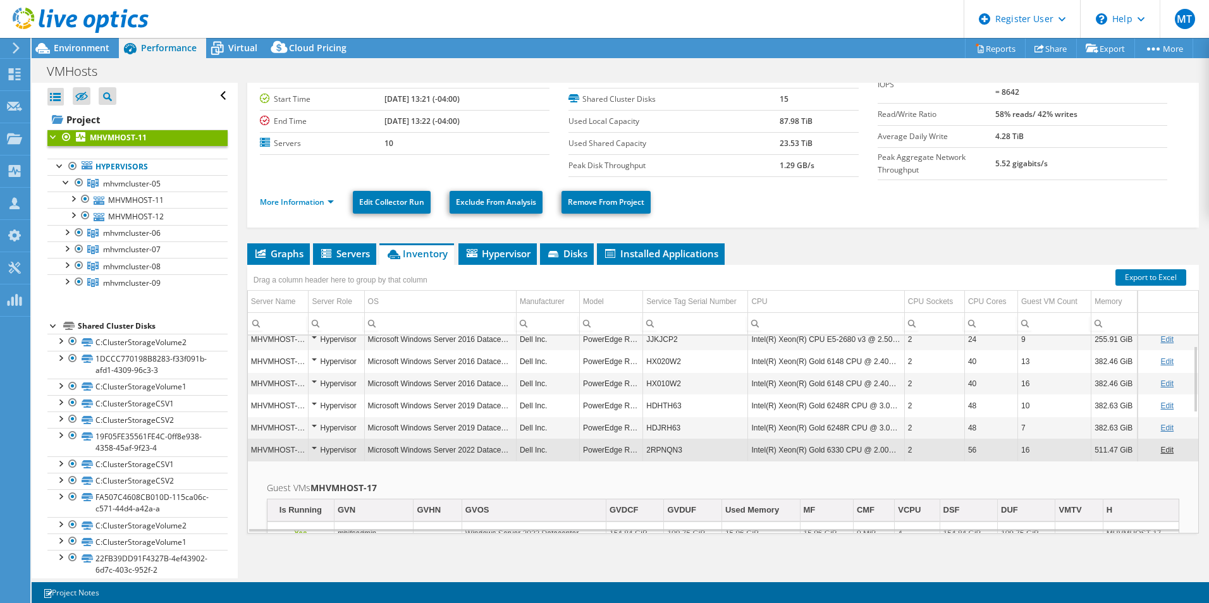
click at [315, 424] on div "Hypervisor" at bounding box center [336, 428] width 49 height 15
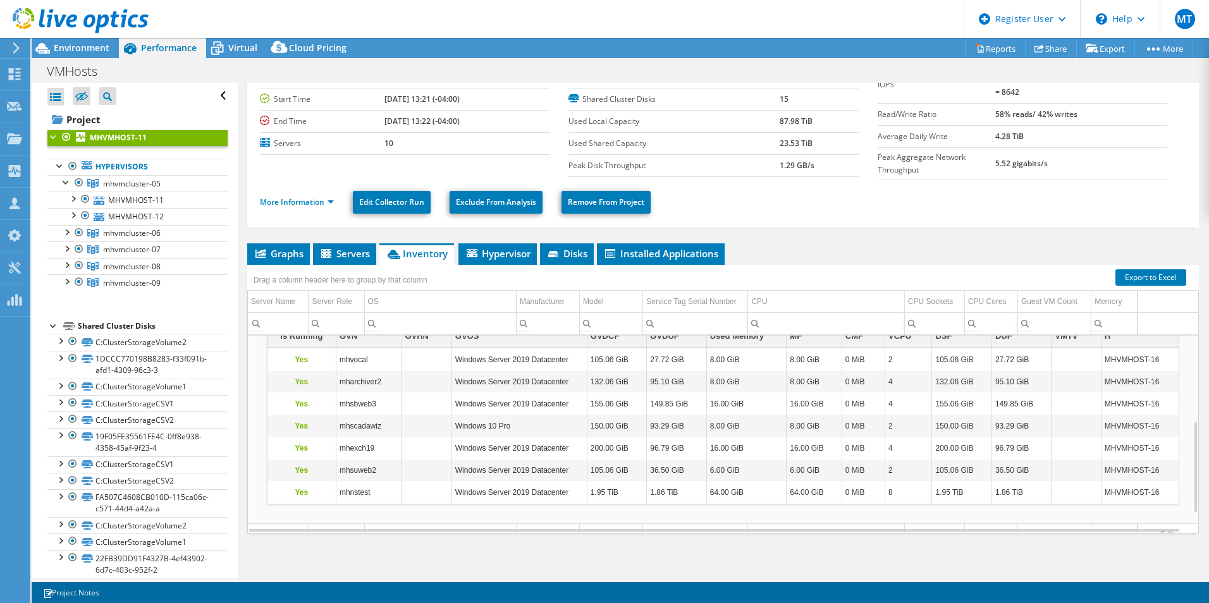
scroll to position [224, 0]
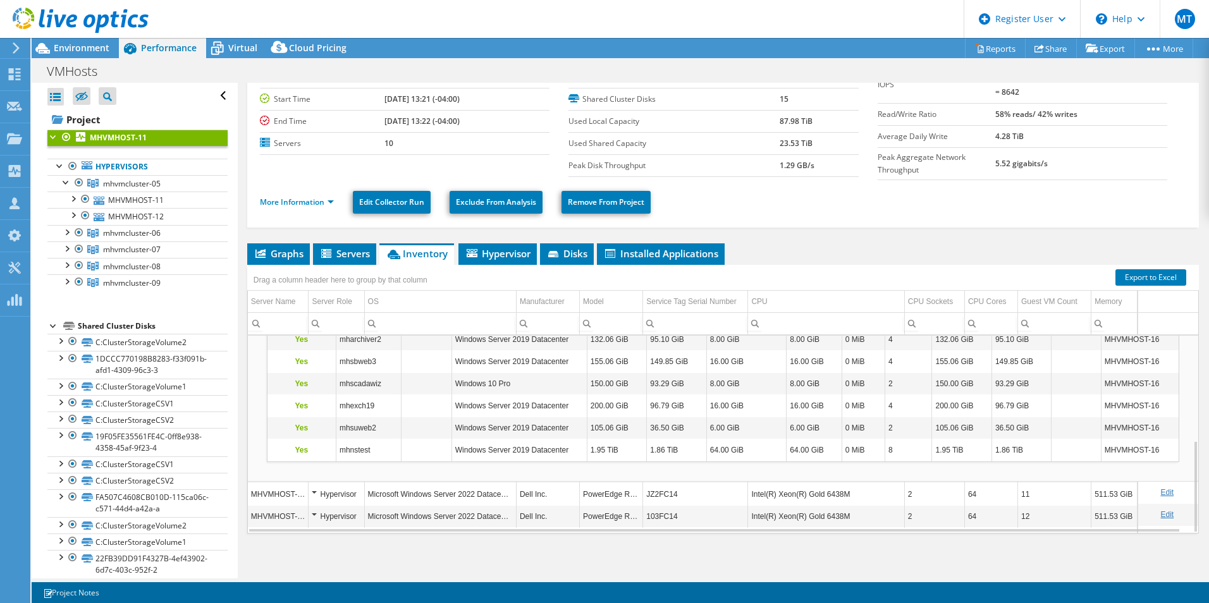
click at [313, 490] on div "Hypervisor" at bounding box center [336, 494] width 49 height 15
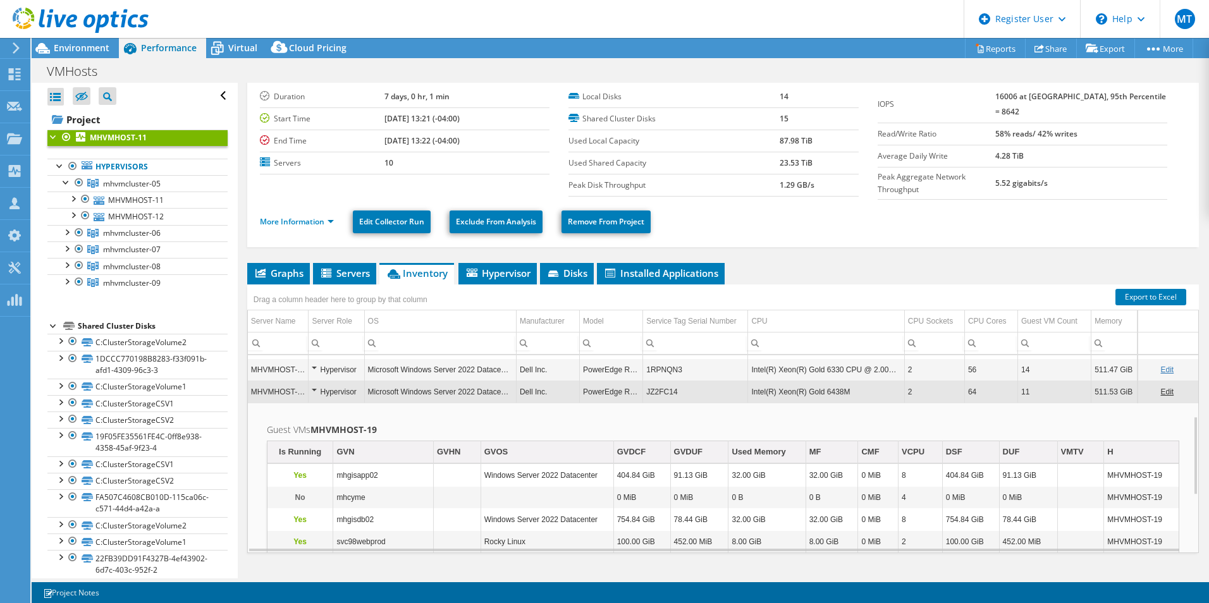
scroll to position [54, 0]
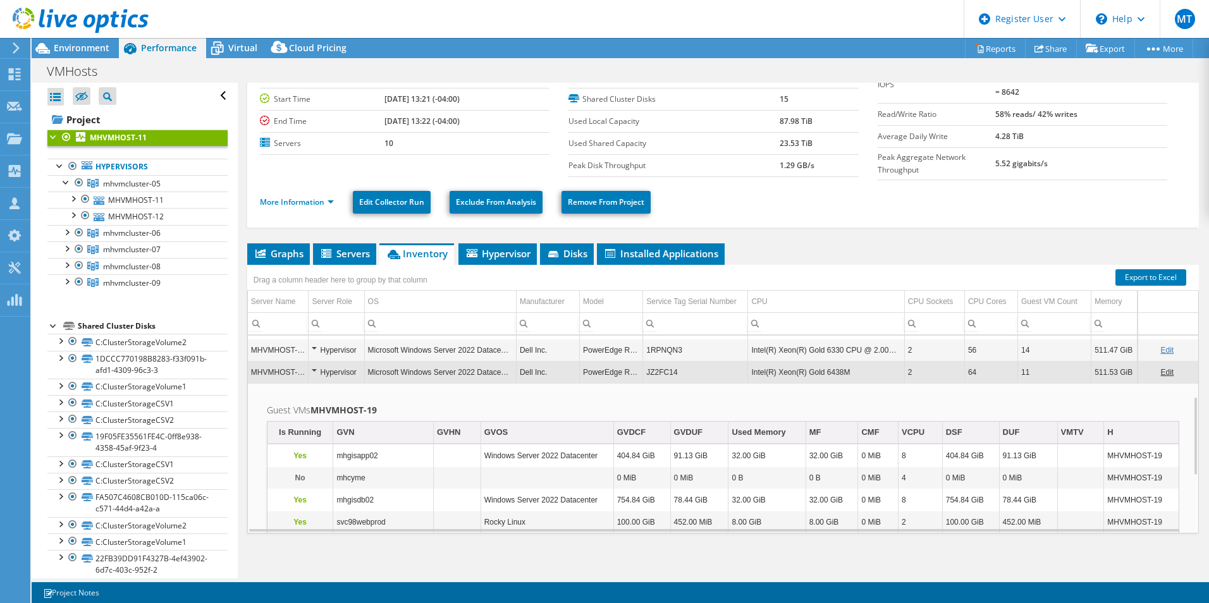
click at [310, 369] on td "Hypervisor" at bounding box center [337, 372] width 56 height 22
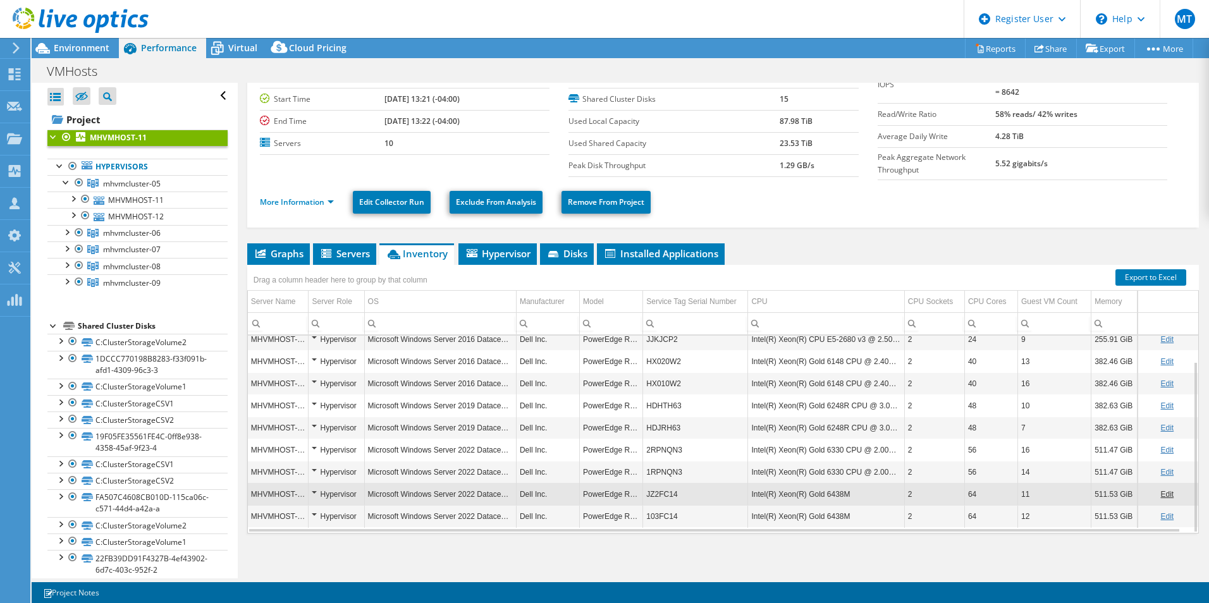
click at [310, 509] on td "Hypervisor" at bounding box center [337, 516] width 56 height 22
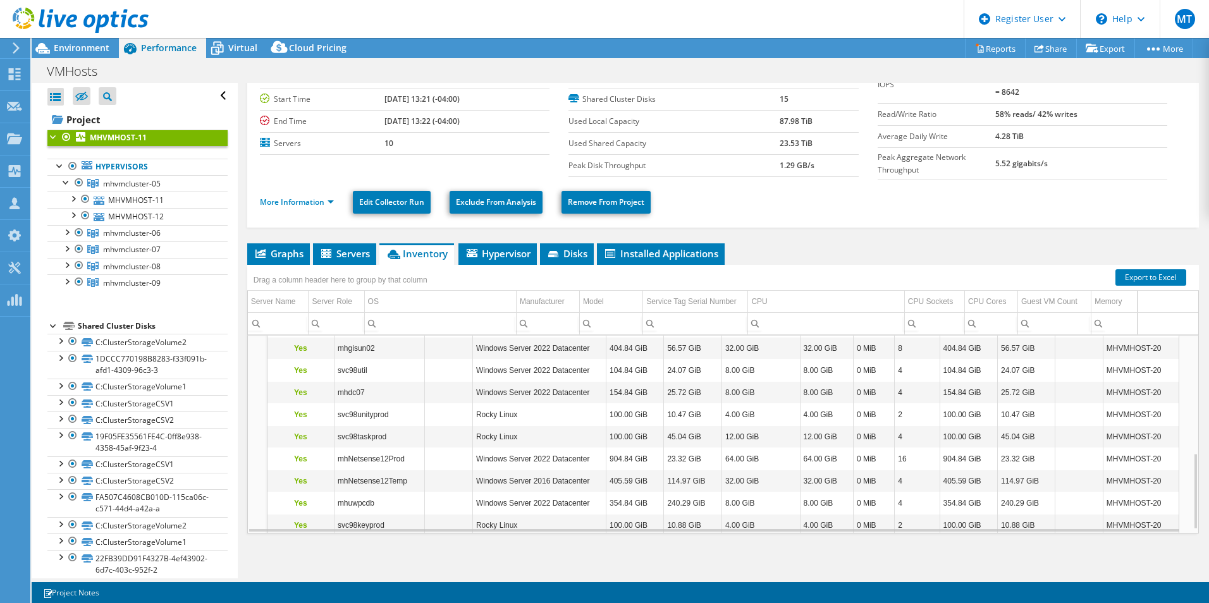
scroll to position [312, 0]
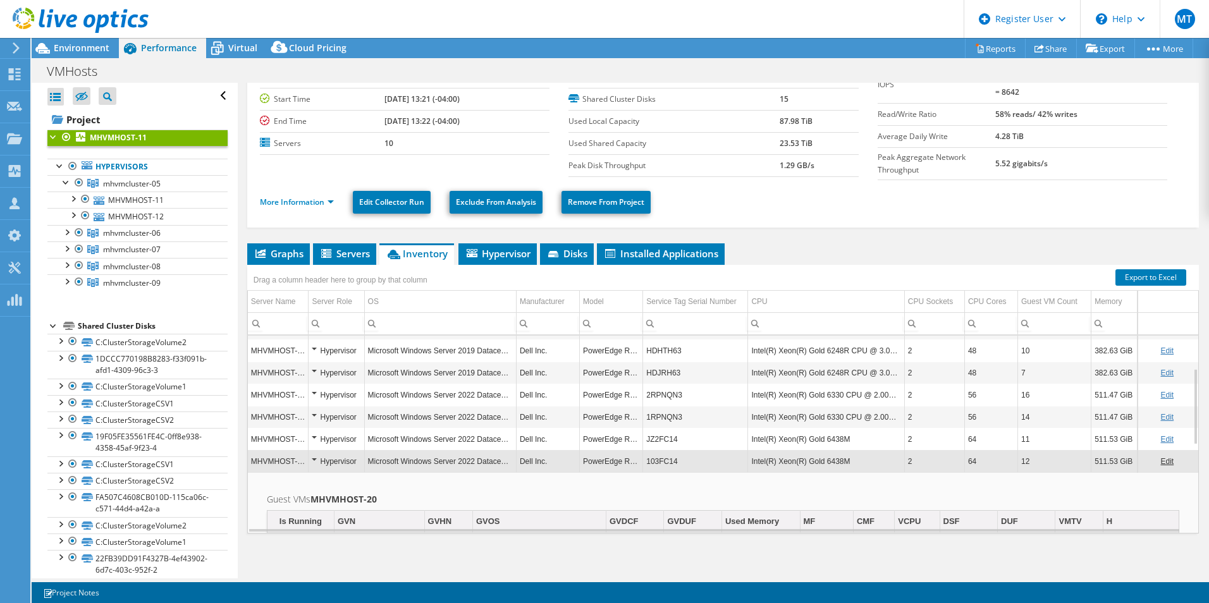
click at [314, 459] on div "Hypervisor" at bounding box center [336, 461] width 49 height 15
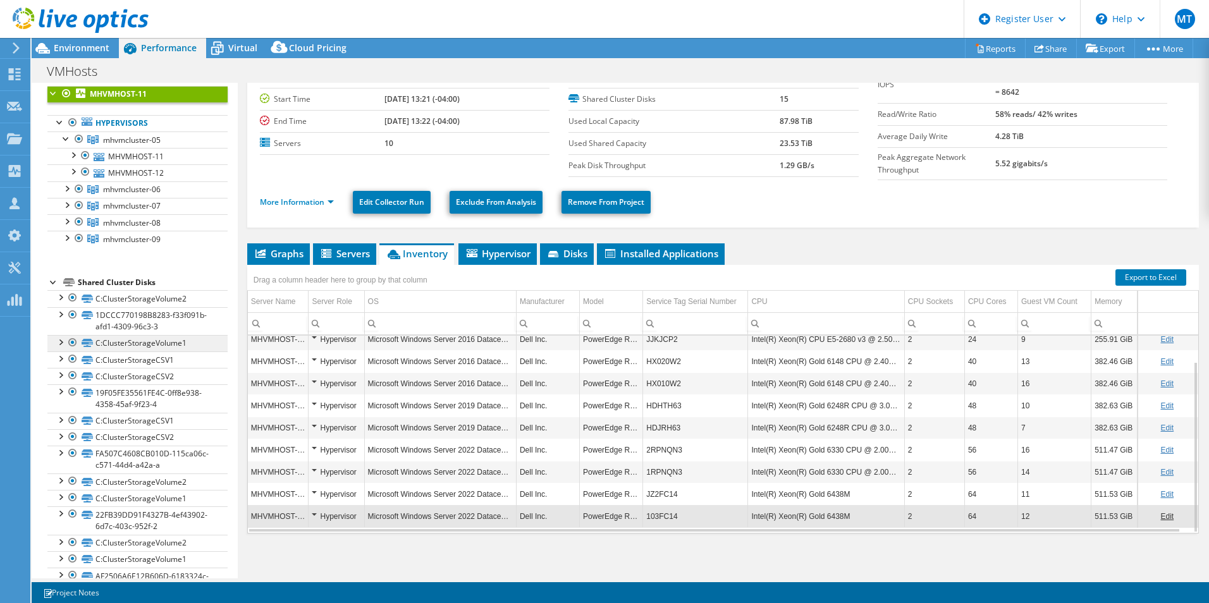
scroll to position [63, 0]
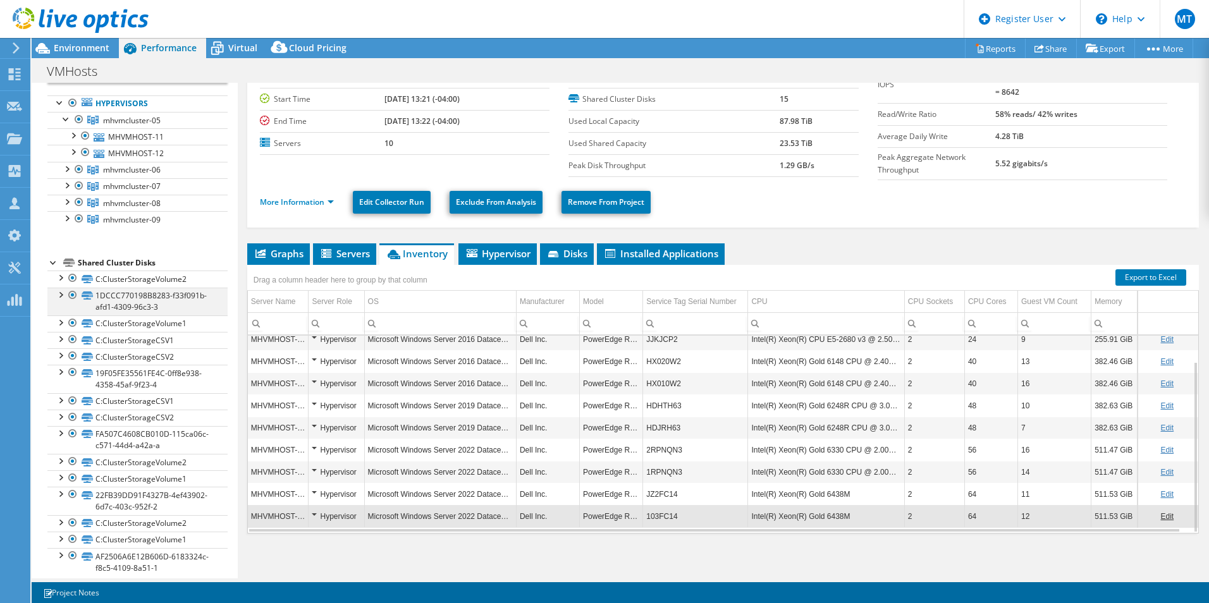
click at [61, 293] on div at bounding box center [60, 294] width 13 height 13
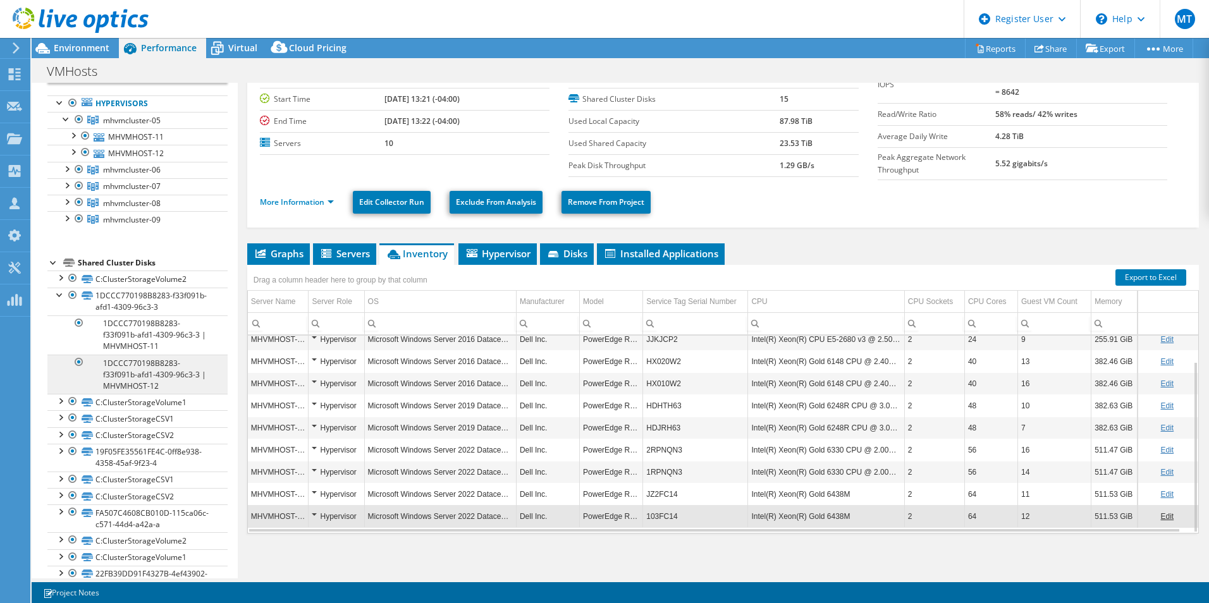
scroll to position [126, 0]
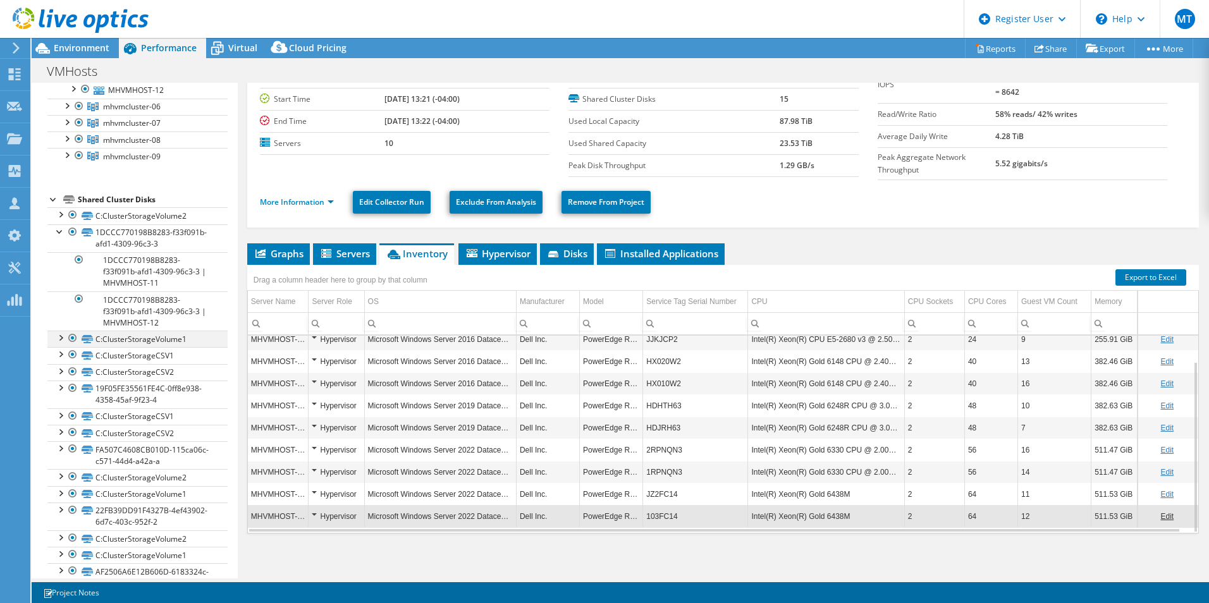
click at [60, 337] on div at bounding box center [60, 337] width 13 height 13
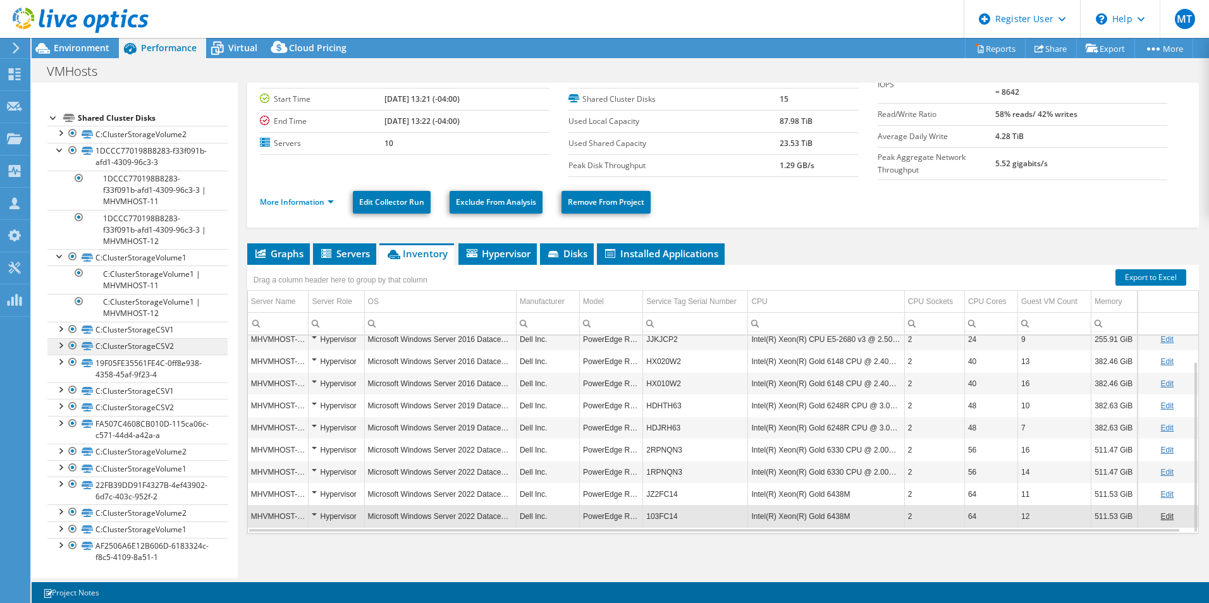
scroll to position [211, 0]
click at [66, 325] on div at bounding box center [72, 326] width 13 height 15
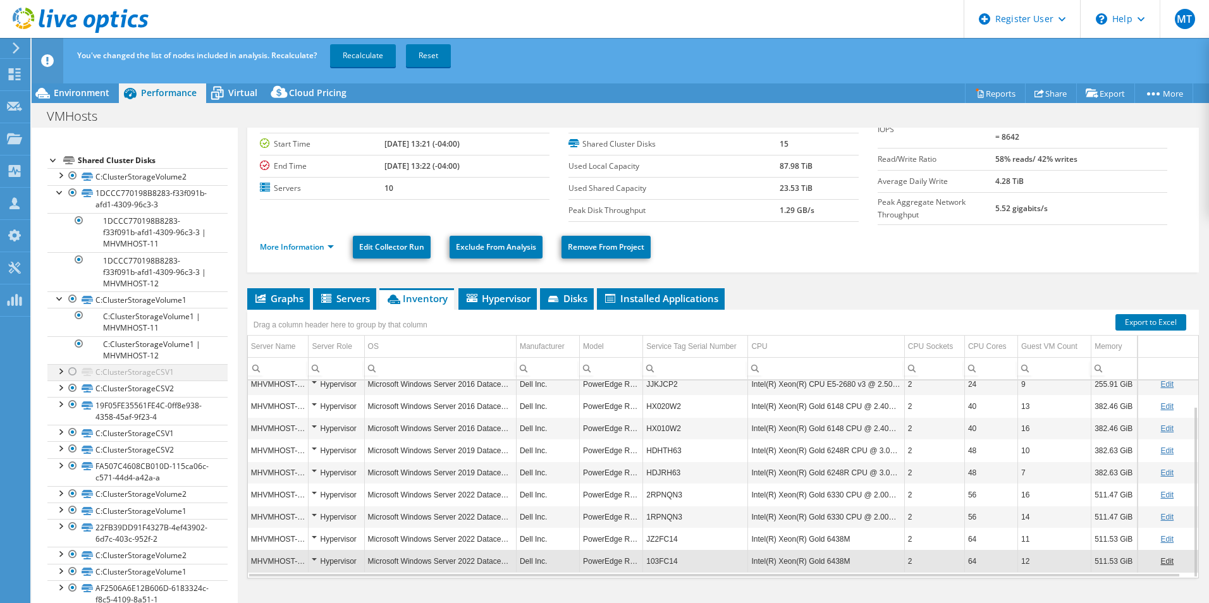
click at [75, 369] on div at bounding box center [72, 371] width 13 height 15
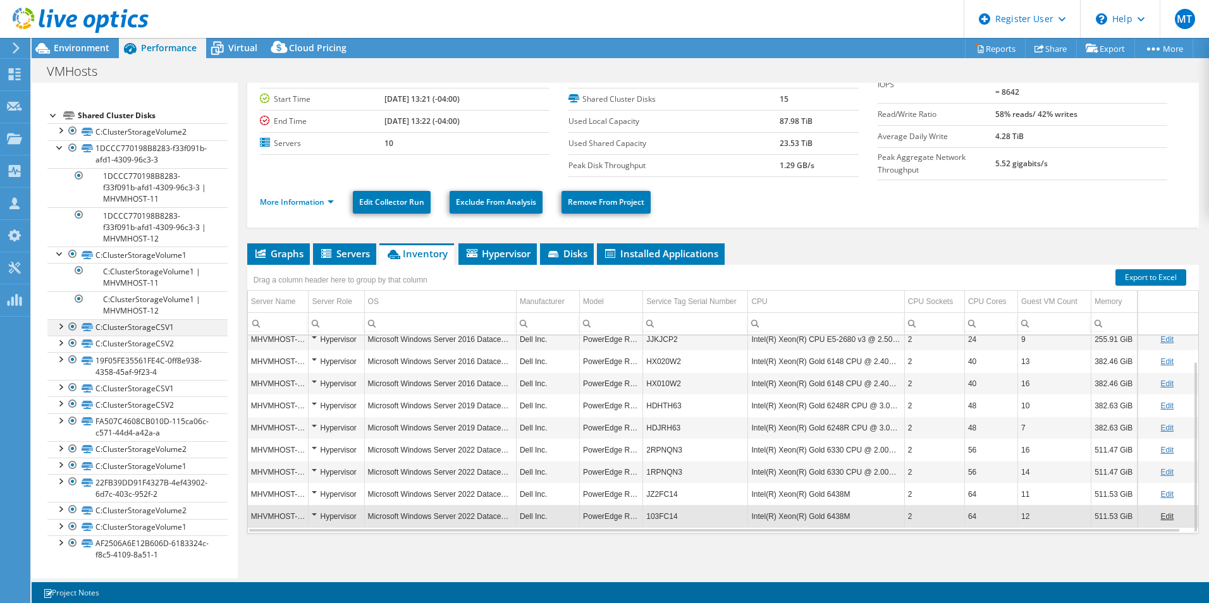
click at [64, 329] on div at bounding box center [60, 325] width 13 height 13
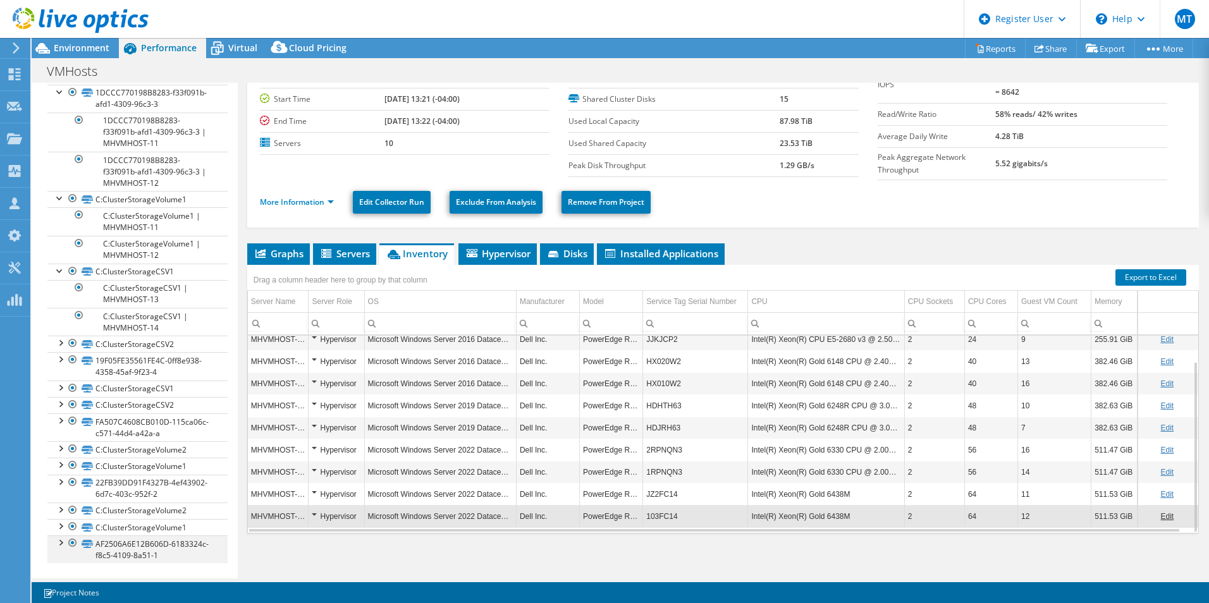
click at [63, 541] on div at bounding box center [60, 542] width 13 height 13
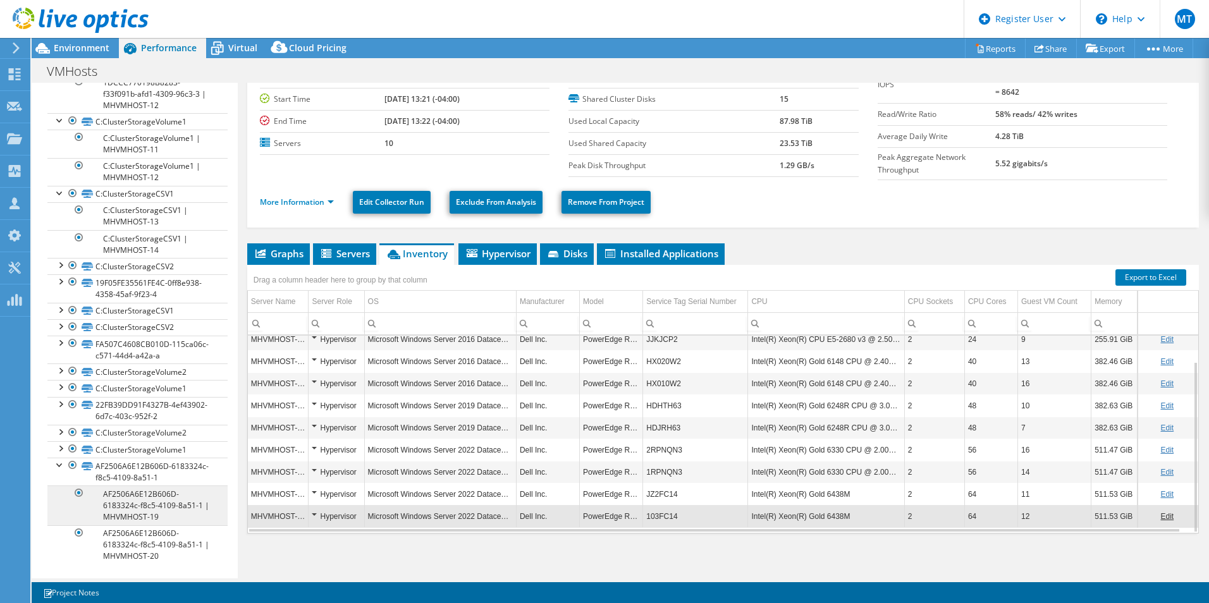
scroll to position [345, 0]
click at [63, 445] on div at bounding box center [60, 446] width 13 height 13
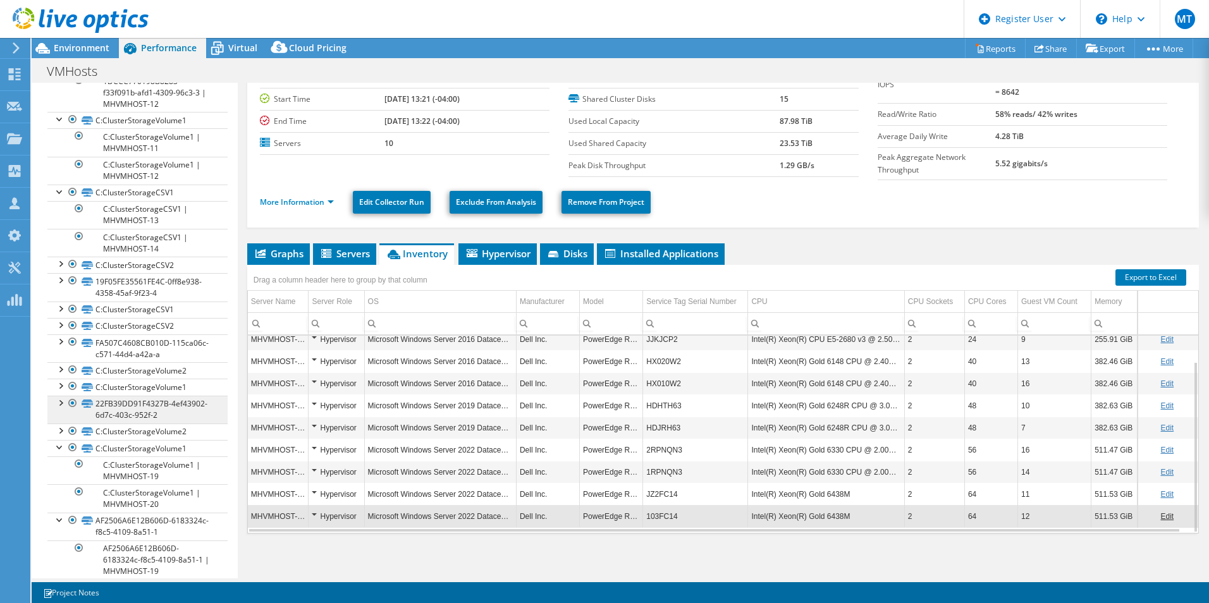
scroll to position [219, 0]
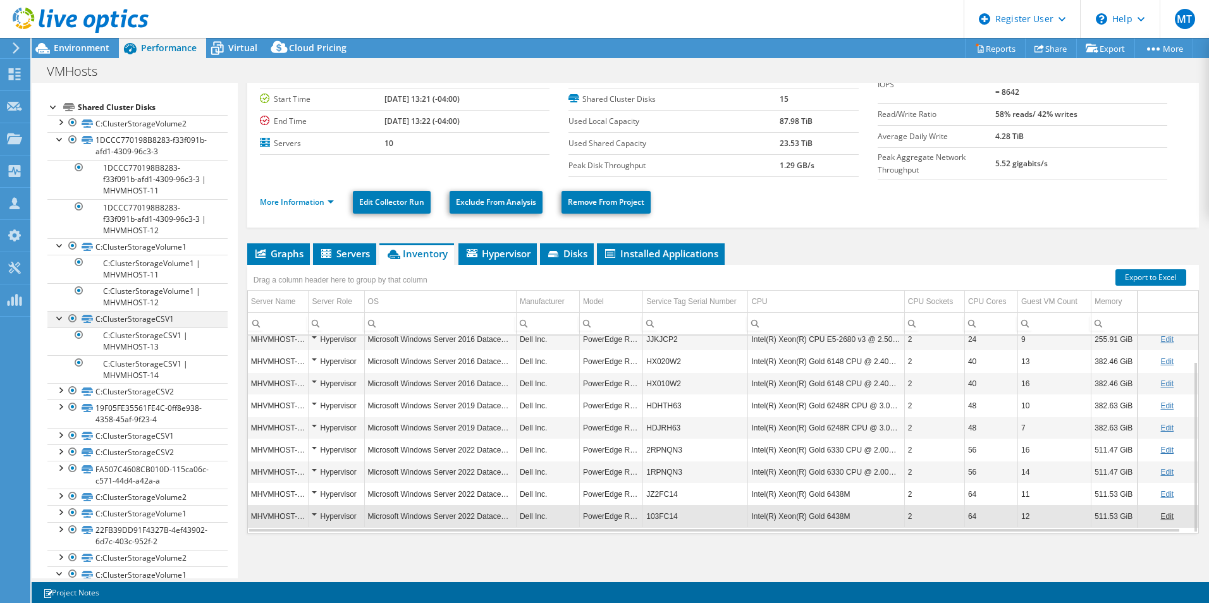
click at [59, 321] on div at bounding box center [60, 317] width 13 height 13
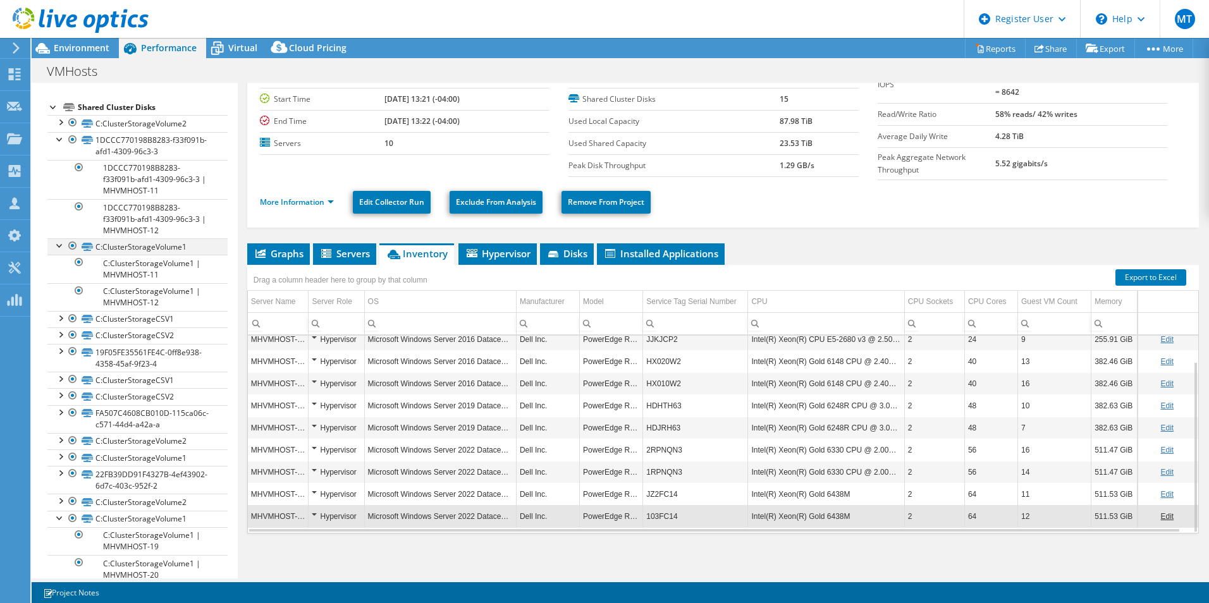
click at [60, 250] on div at bounding box center [60, 244] width 13 height 13
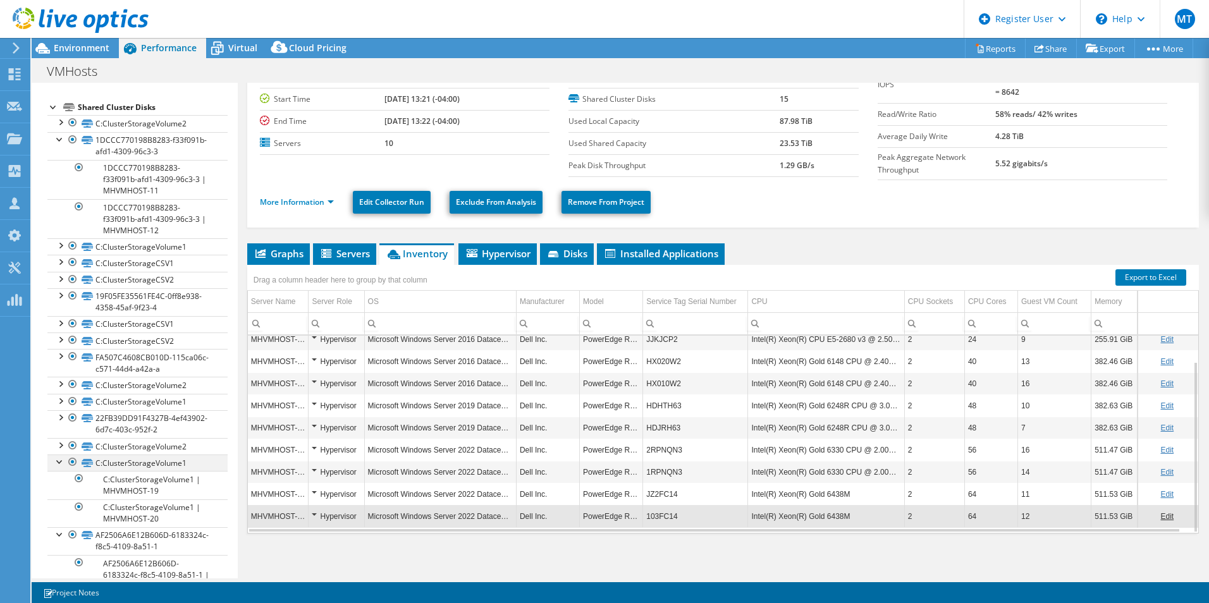
click at [60, 462] on div at bounding box center [60, 461] width 13 height 13
click at [62, 483] on div at bounding box center [60, 477] width 13 height 13
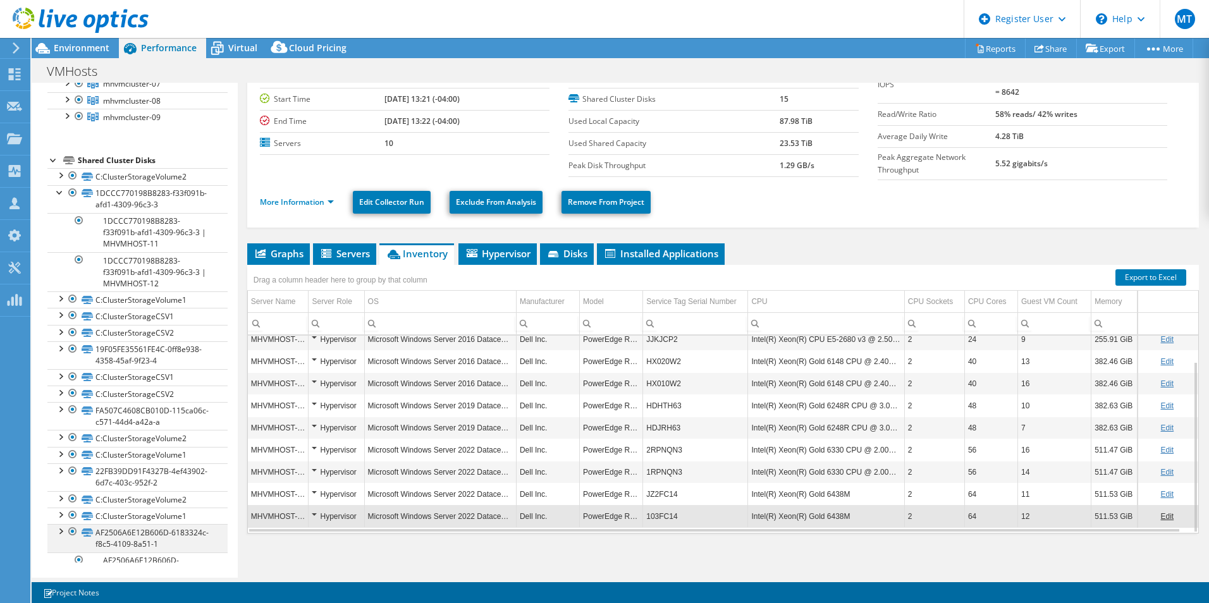
scroll to position [155, 0]
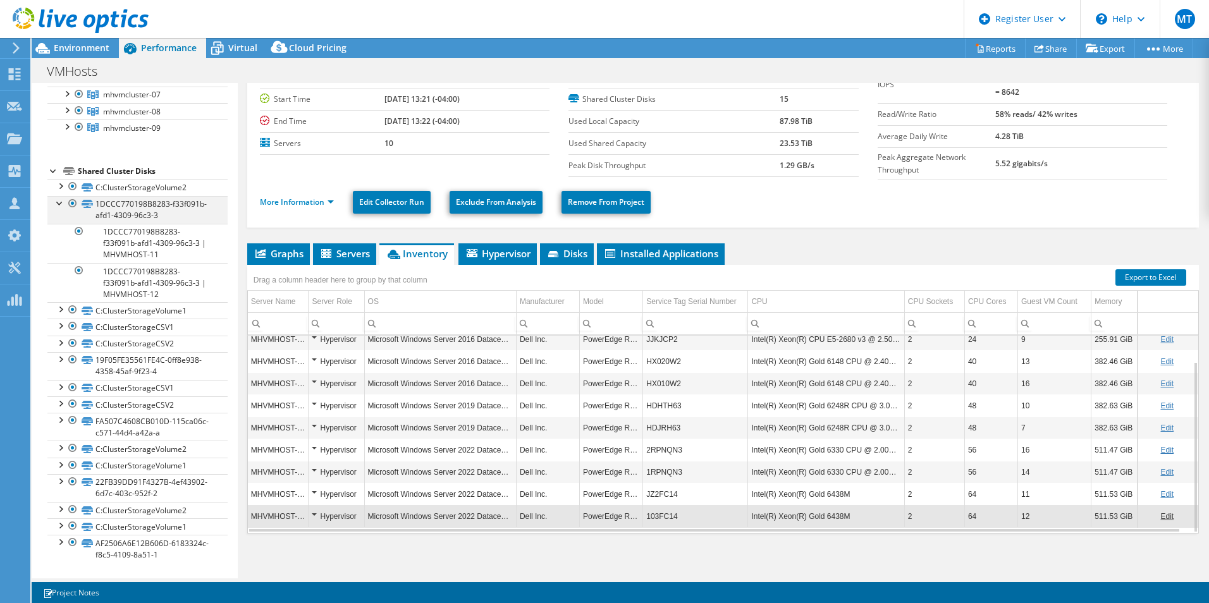
click at [63, 203] on div at bounding box center [60, 202] width 13 height 13
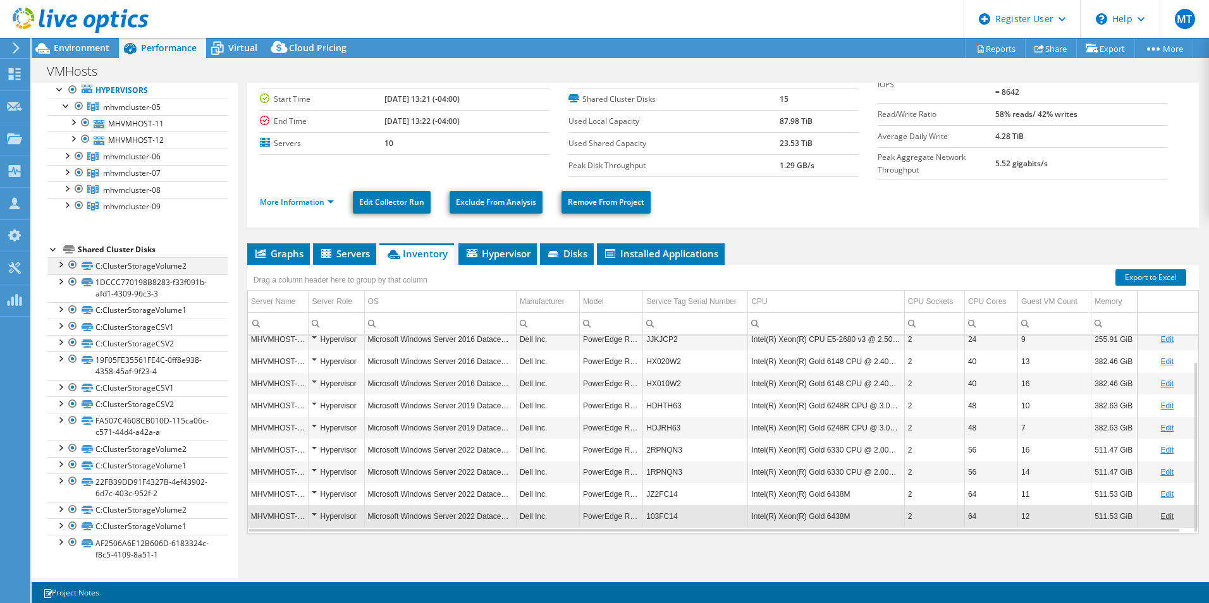
click at [62, 261] on div at bounding box center [60, 263] width 13 height 13
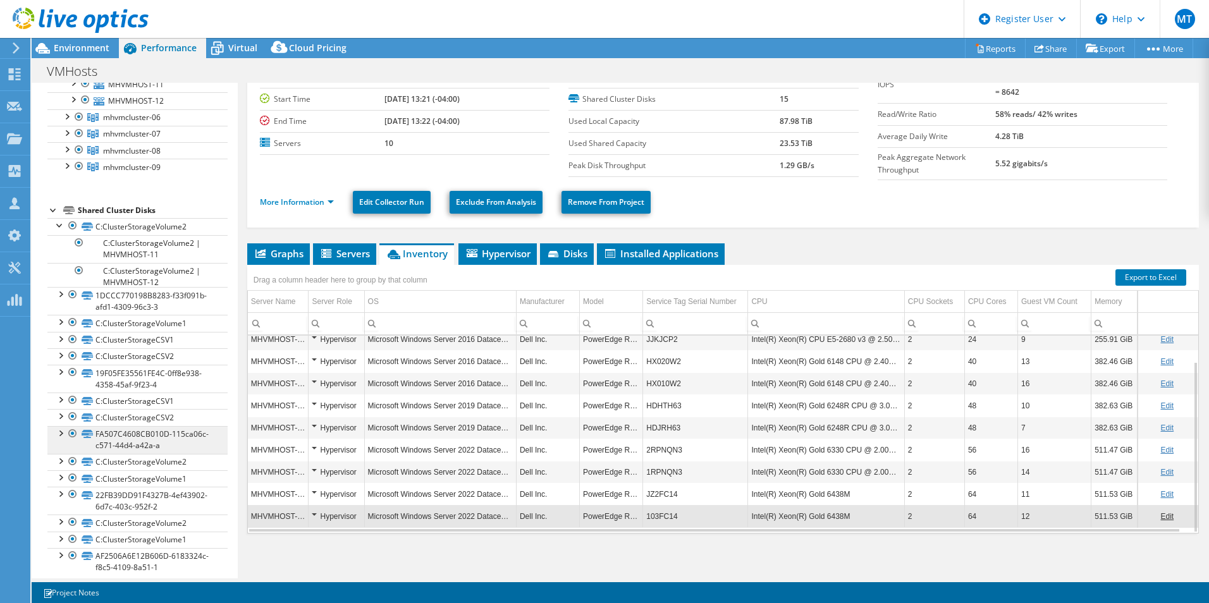
scroll to position [132, 0]
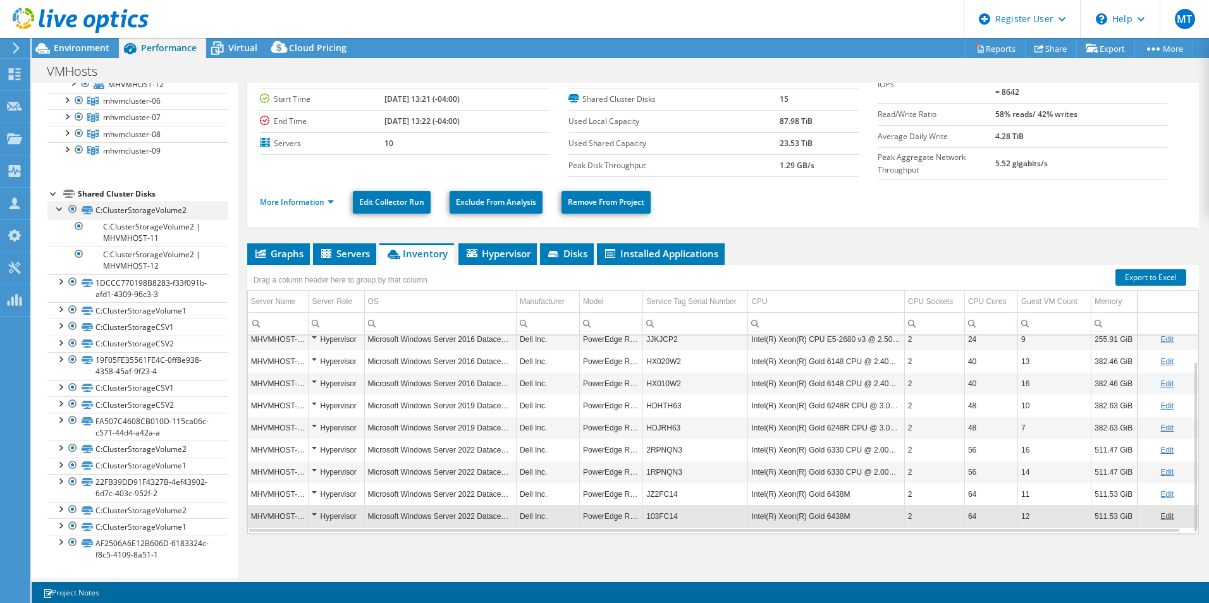
click at [61, 214] on div at bounding box center [60, 208] width 13 height 13
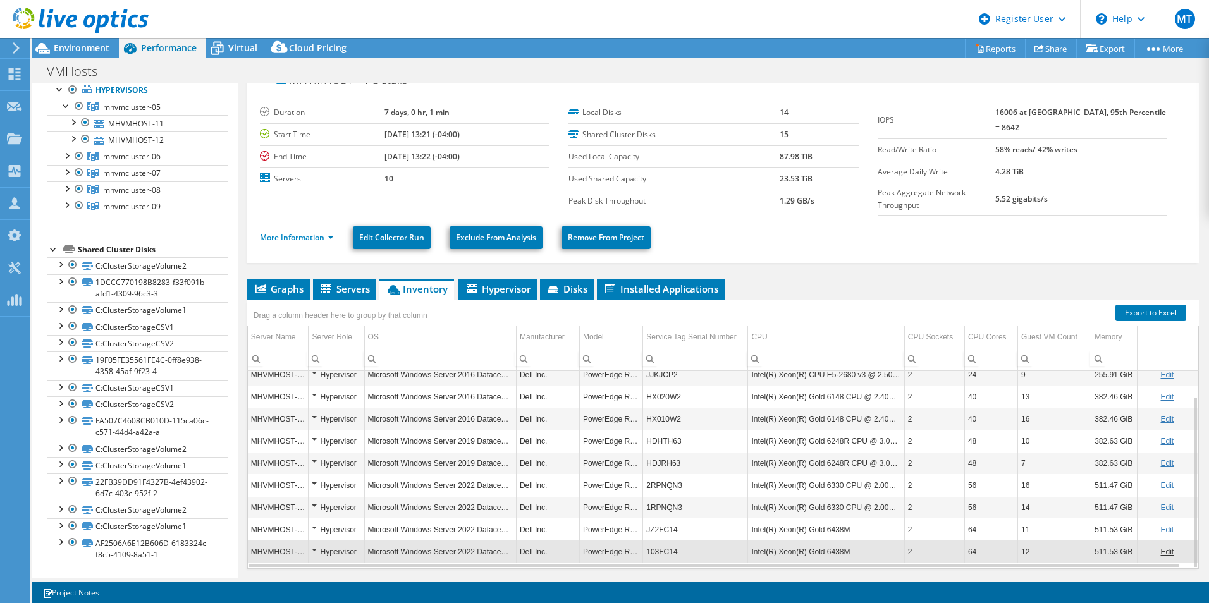
scroll to position [0, 0]
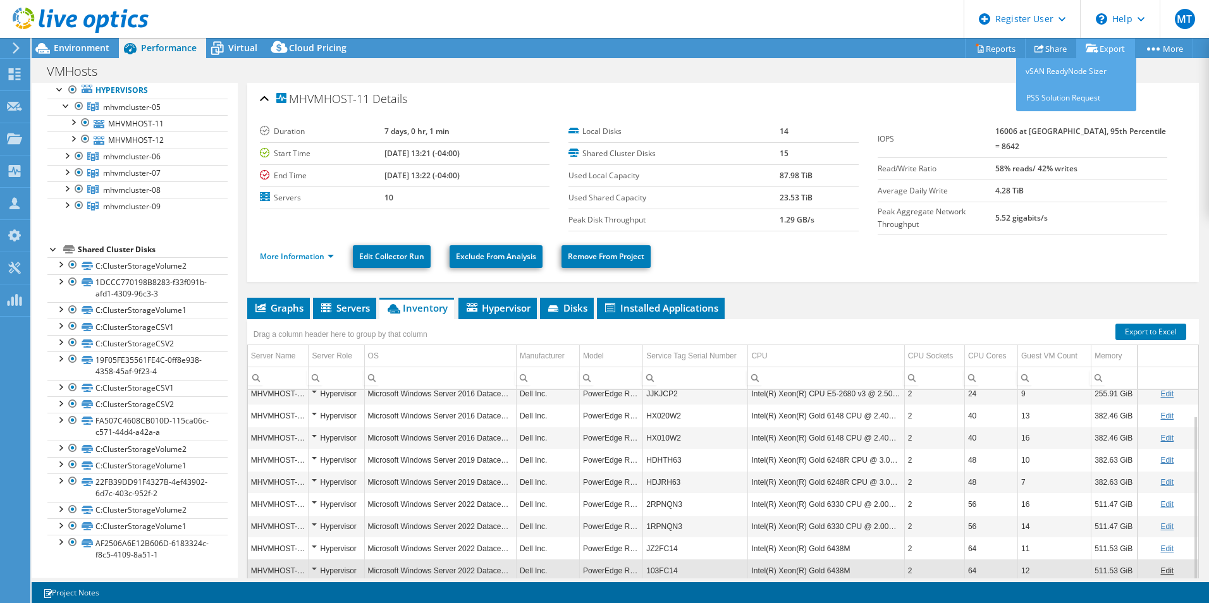
click at [1111, 49] on link "Export" at bounding box center [1105, 49] width 59 height 20
click at [1107, 48] on link "Export" at bounding box center [1105, 49] width 59 height 20
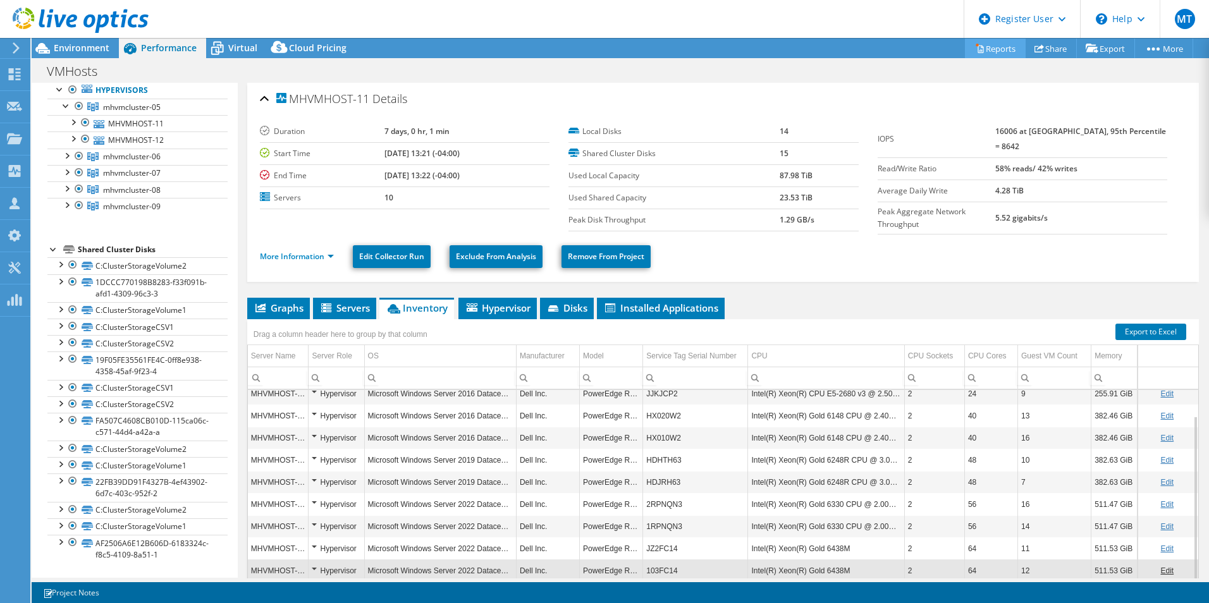
click at [997, 52] on link "Reports" at bounding box center [995, 49] width 61 height 20
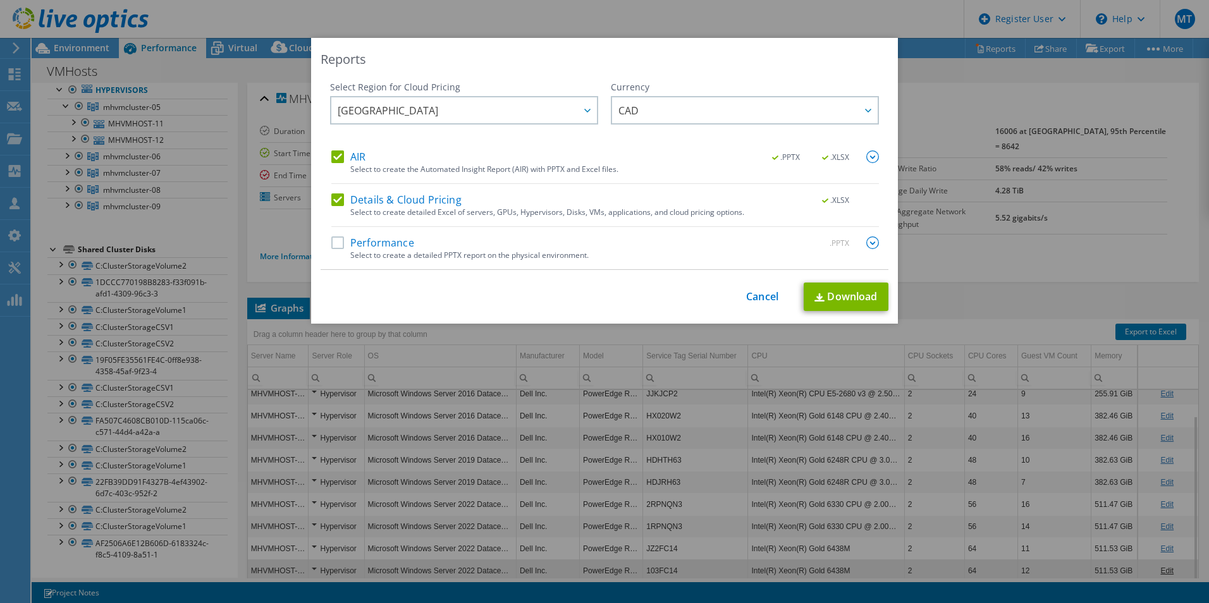
click at [325, 237] on div "Select Region for Cloud Pricing Asia Pacific (Hong Kong) Asia Pacific (Mumbai) …" at bounding box center [605, 175] width 568 height 189
click at [336, 242] on label "Performance" at bounding box center [372, 243] width 83 height 13
click at [0, 0] on input "Performance" at bounding box center [0, 0] width 0 height 0
click at [827, 301] on link "Download" at bounding box center [846, 297] width 85 height 28
click at [761, 299] on link "Cancel" at bounding box center [762, 297] width 32 height 12
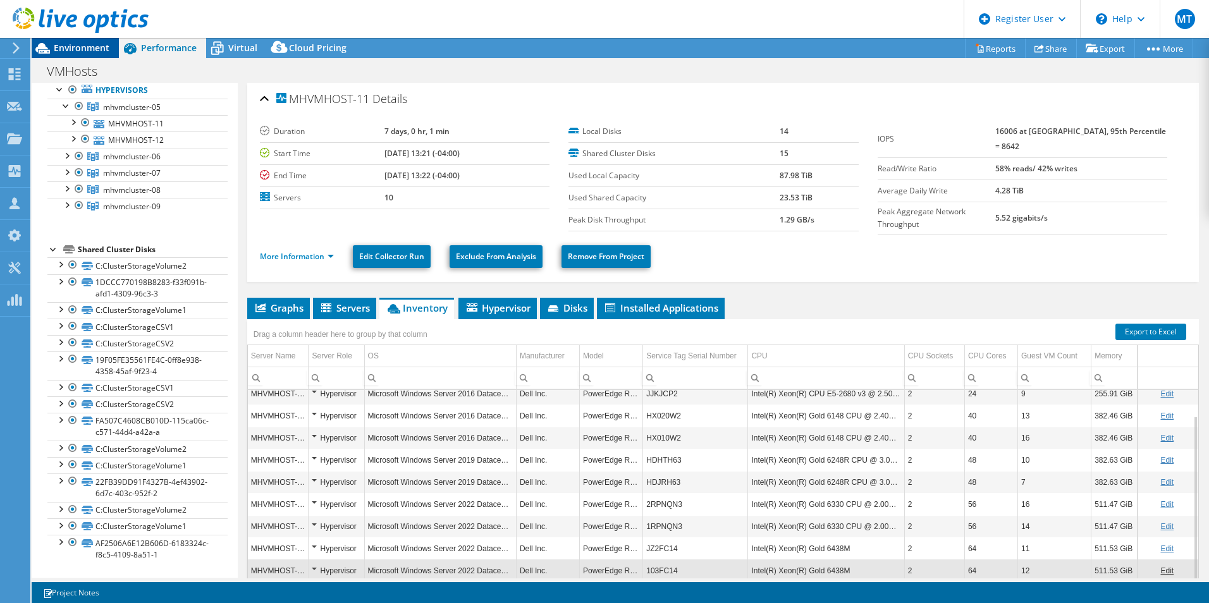
click at [66, 51] on span "Environment" at bounding box center [82, 48] width 56 height 12
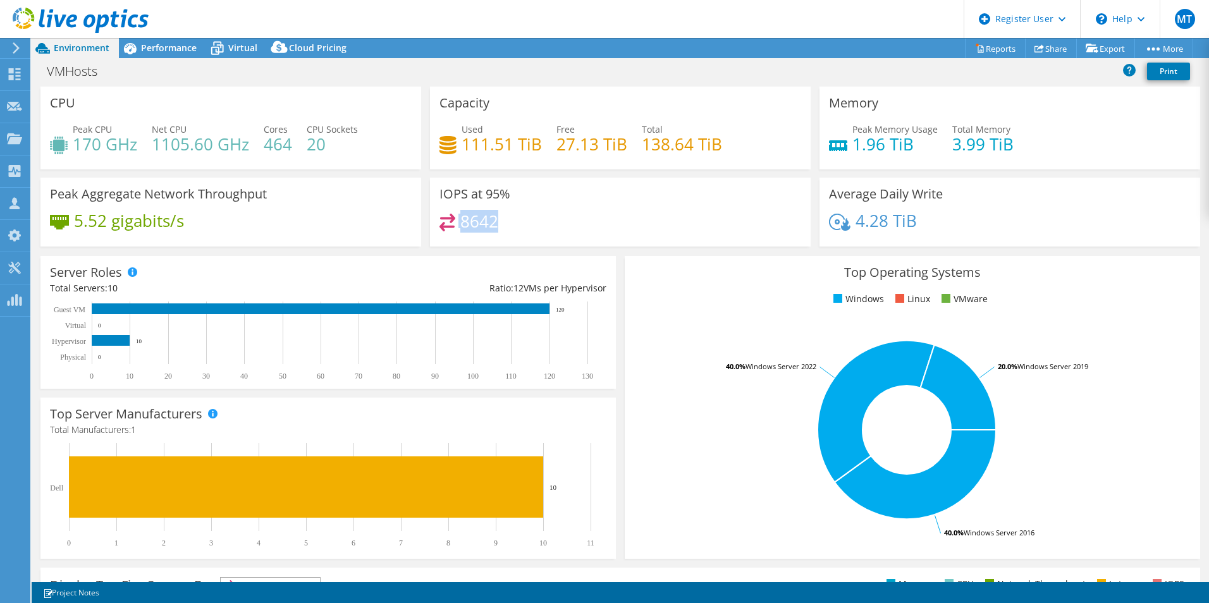
drag, startPoint x: 454, startPoint y: 221, endPoint x: 492, endPoint y: 233, distance: 39.6
click at [489, 233] on div "8642" at bounding box center [621, 227] width 362 height 27
click at [135, 58] on icon at bounding box center [130, 48] width 22 height 22
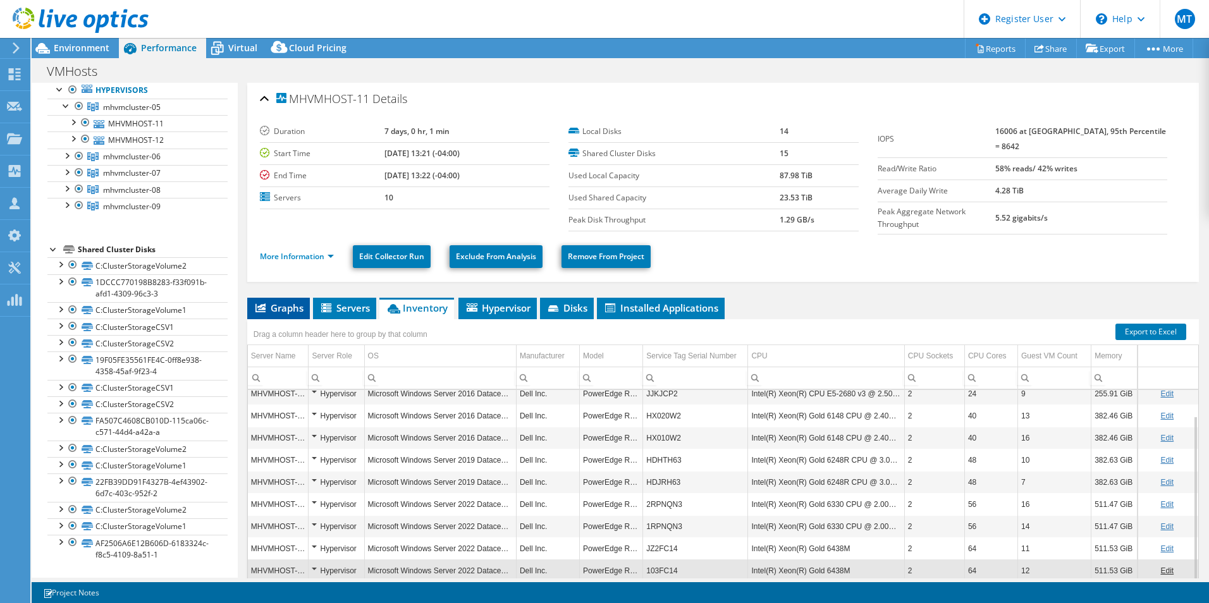
click at [288, 306] on span "Graphs" at bounding box center [279, 308] width 50 height 13
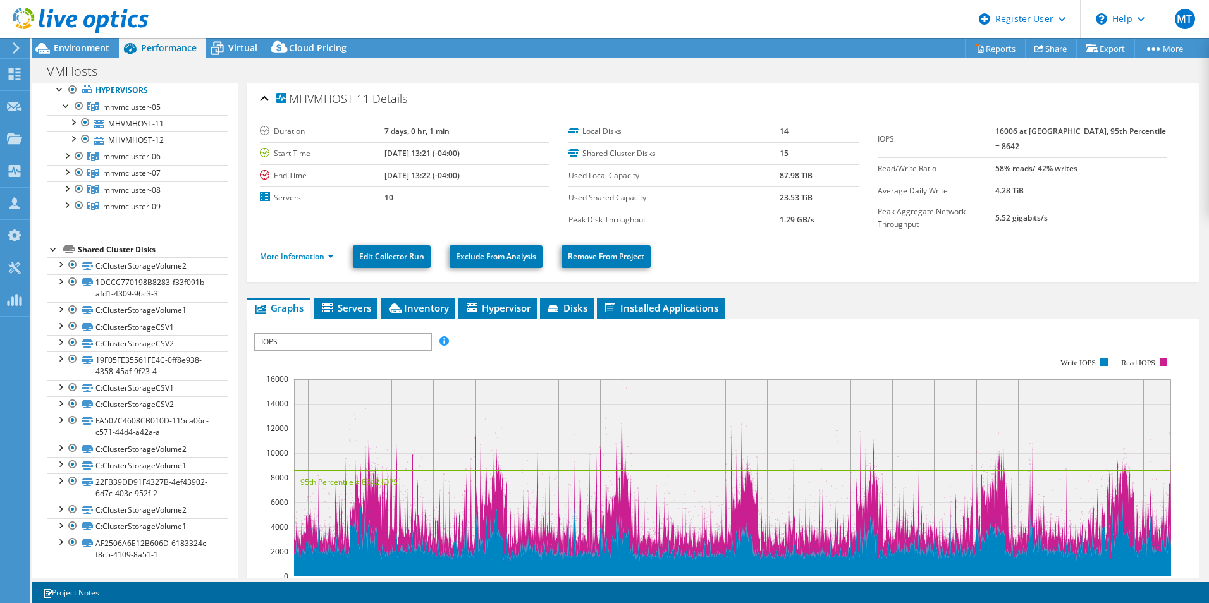
click at [404, 353] on rect at bounding box center [714, 467] width 920 height 253
drag, startPoint x: 369, startPoint y: 126, endPoint x: 390, endPoint y: 124, distance: 20.3
click at [389, 124] on td "7 days, 0 hr, 1 min" at bounding box center [467, 132] width 165 height 22
drag, startPoint x: 390, startPoint y: 124, endPoint x: 419, endPoint y: 151, distance: 39.8
click at [396, 151] on b "[DATE] 13:21 (-04:00)" at bounding box center [422, 153] width 75 height 11
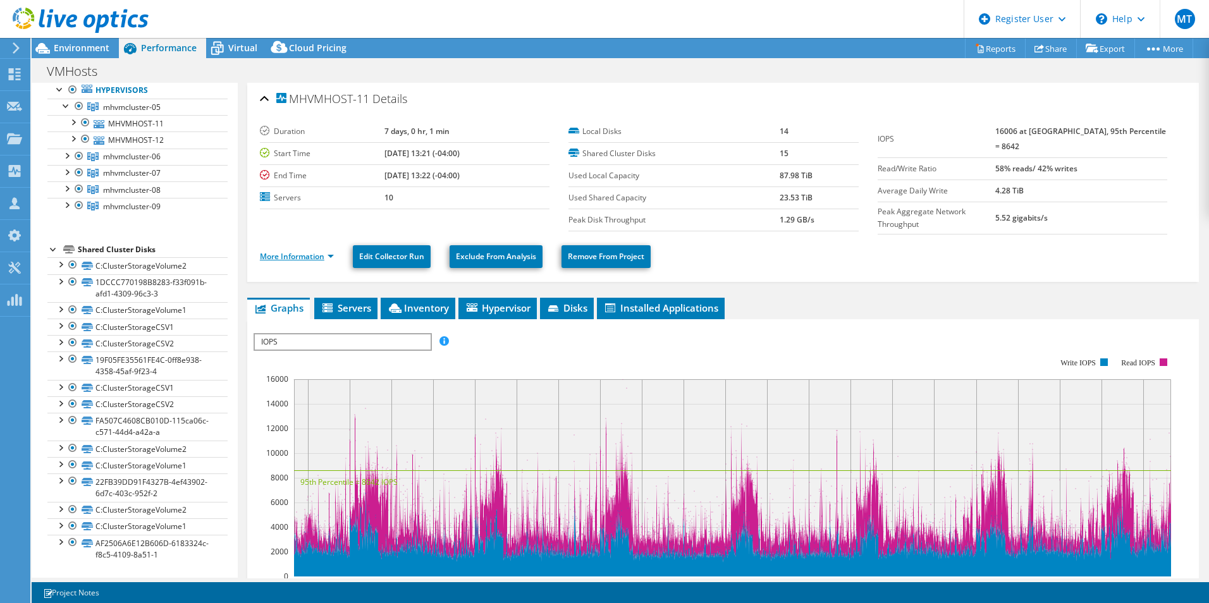
click at [309, 252] on link "More Information" at bounding box center [297, 256] width 74 height 11
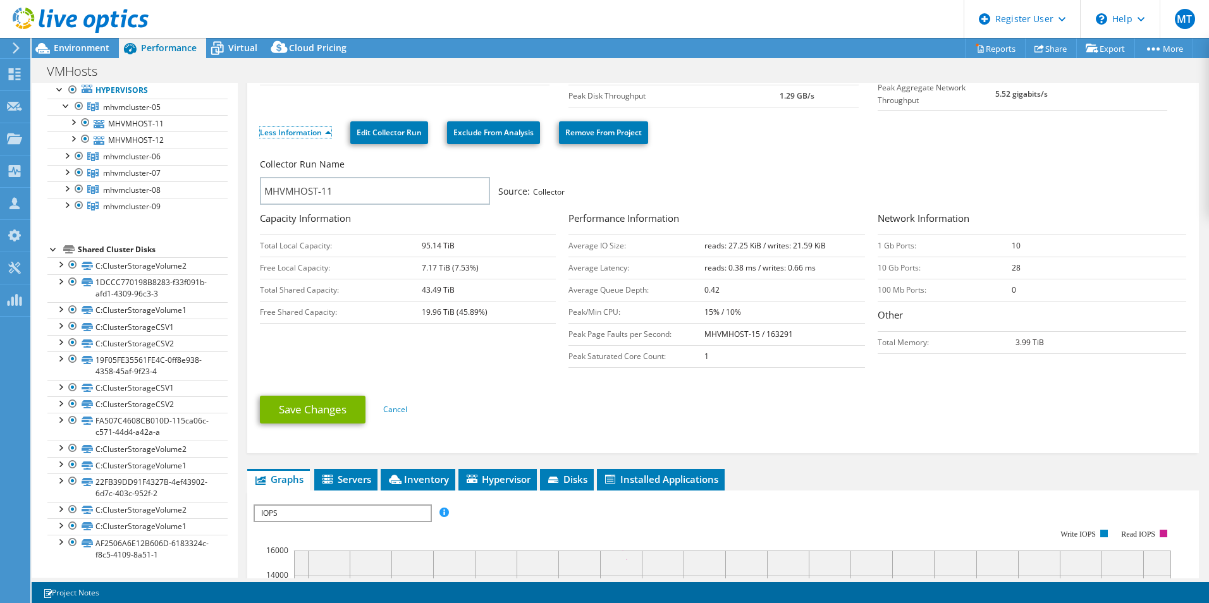
scroll to position [63, 0]
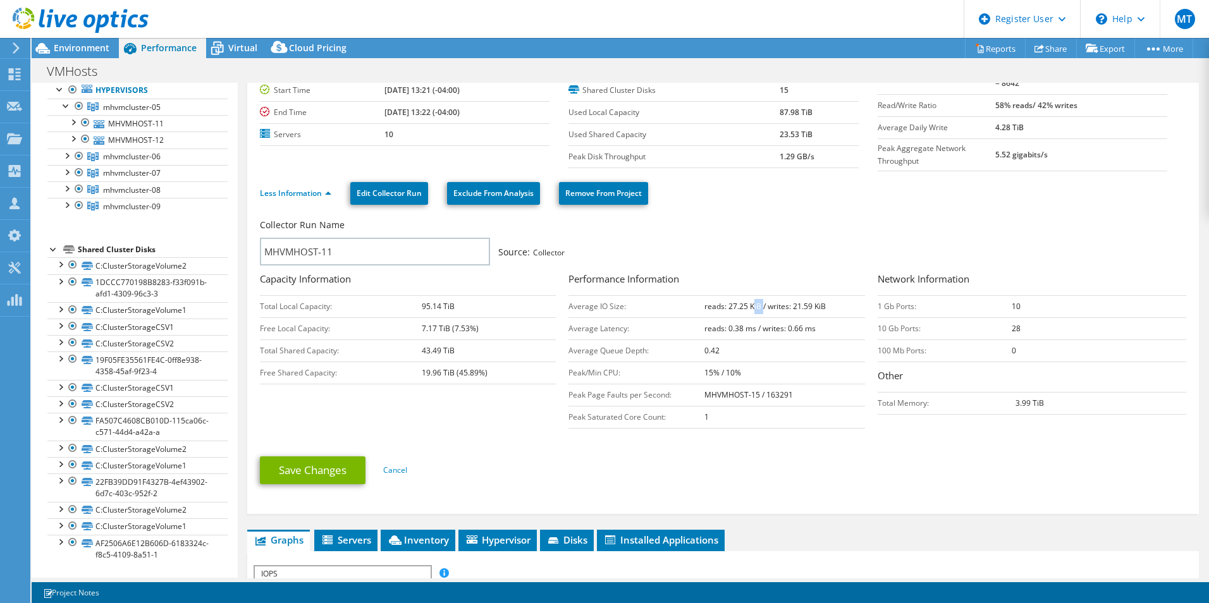
drag, startPoint x: 749, startPoint y: 300, endPoint x: 760, endPoint y: 300, distance: 10.8
click at [760, 301] on b "reads: 27.25 KiB / writes: 21.59 KiB" at bounding box center [765, 306] width 121 height 11
drag, startPoint x: 744, startPoint y: 304, endPoint x: 759, endPoint y: 304, distance: 15.2
click at [759, 304] on b "reads: 27.25 KiB / writes: 21.59 KiB" at bounding box center [765, 306] width 121 height 11
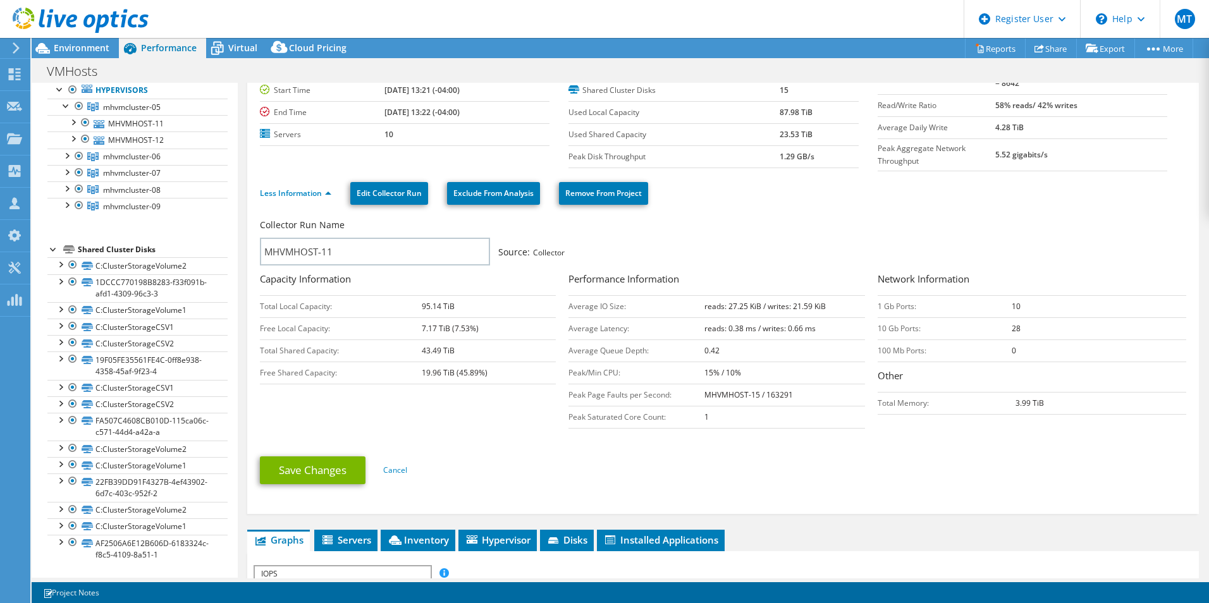
click at [759, 304] on b "reads: 27.25 KiB / writes: 21.59 KiB" at bounding box center [765, 306] width 121 height 11
click at [746, 304] on b "reads: 27.25 KiB / writes: 21.59 KiB" at bounding box center [765, 306] width 121 height 11
click at [747, 303] on b "reads: 27.25 KiB / writes: 21.59 KiB" at bounding box center [765, 306] width 121 height 11
drag, startPoint x: 746, startPoint y: 302, endPoint x: 755, endPoint y: 302, distance: 8.9
click at [755, 302] on b "reads: 27.25 KiB / writes: 21.59 KiB" at bounding box center [765, 306] width 121 height 11
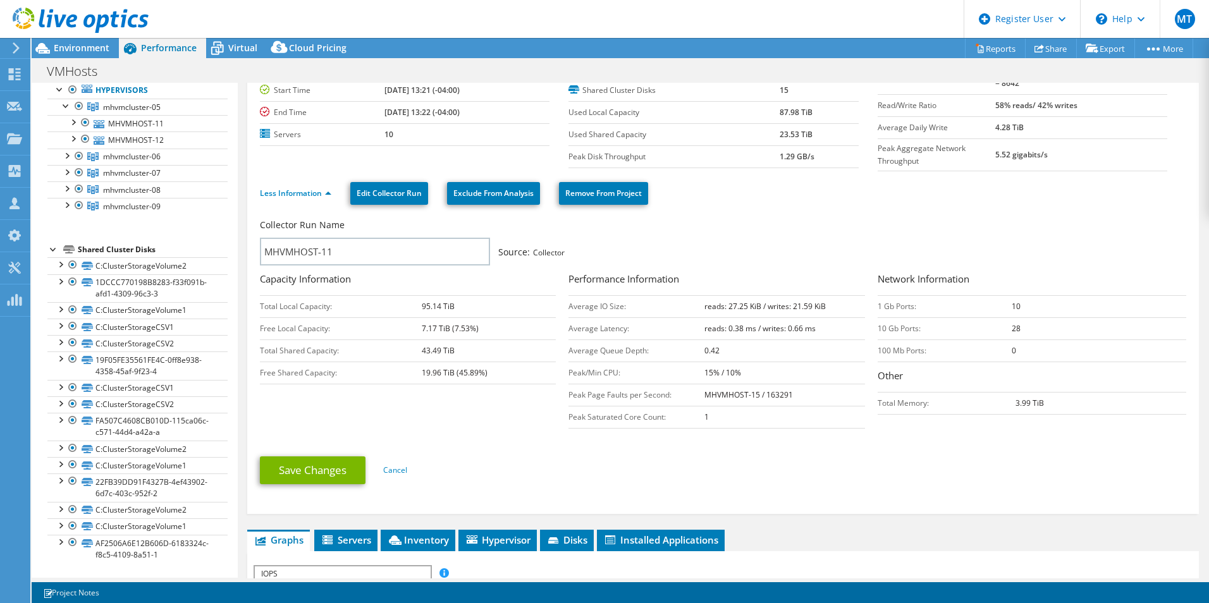
drag, startPoint x: 755, startPoint y: 302, endPoint x: 811, endPoint y: 305, distance: 55.7
click at [811, 305] on b "reads: 27.25 KiB / writes: 21.59 KiB" at bounding box center [765, 306] width 121 height 11
click at [813, 305] on b "reads: 27.25 KiB / writes: 21.59 KiB" at bounding box center [765, 306] width 121 height 11
drag, startPoint x: 813, startPoint y: 305, endPoint x: 829, endPoint y: 314, distance: 18.1
click at [829, 317] on td "reads: 0.38 ms / writes: 0.66 ms" at bounding box center [785, 328] width 160 height 22
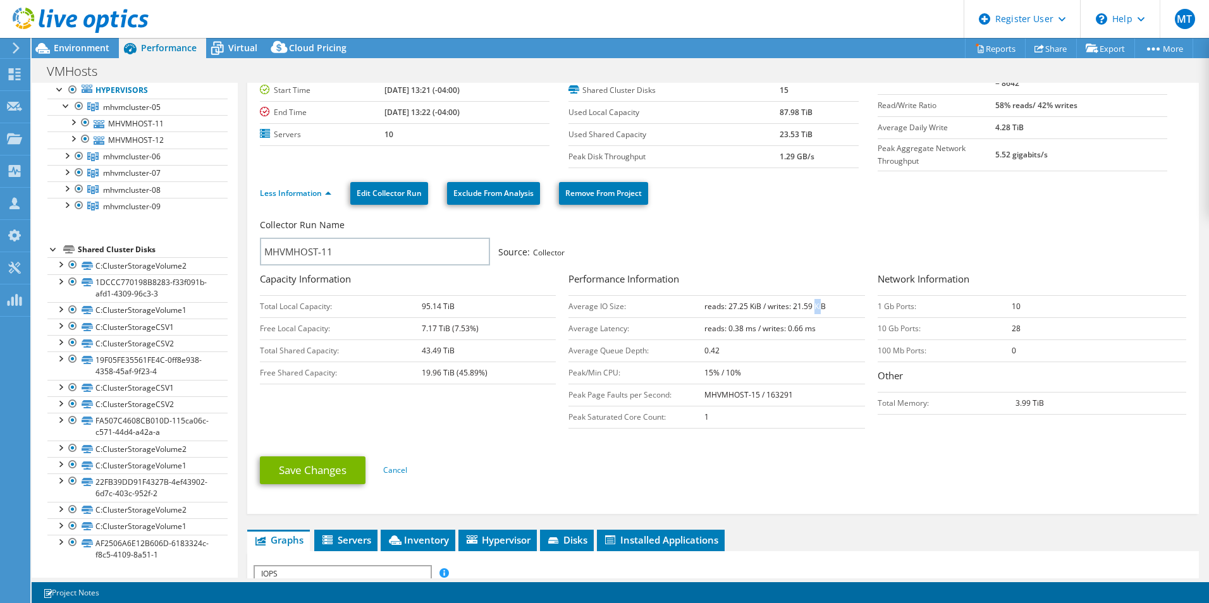
drag, startPoint x: 811, startPoint y: 304, endPoint x: 817, endPoint y: 302, distance: 6.6
click at [817, 302] on b "reads: 27.25 KiB / writes: 21.59 KiB" at bounding box center [765, 306] width 121 height 11
drag, startPoint x: 811, startPoint y: 301, endPoint x: 822, endPoint y: 303, distance: 10.3
click at [822, 303] on td "reads: 27.25 KiB / writes: 21.59 KiB" at bounding box center [785, 306] width 160 height 22
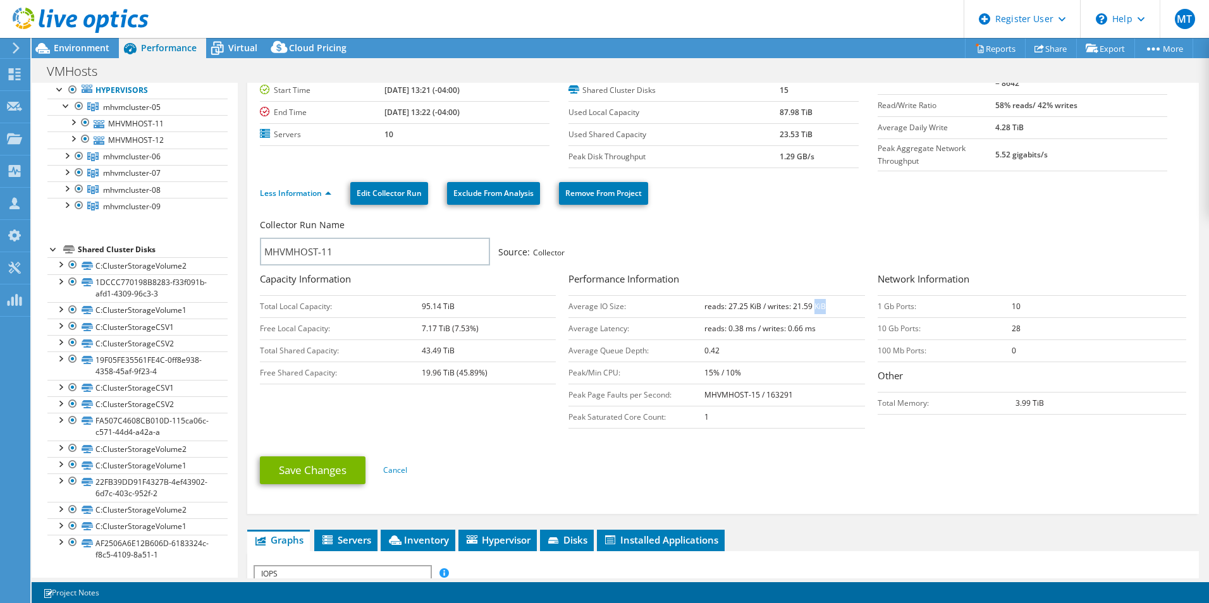
drag, startPoint x: 822, startPoint y: 303, endPoint x: 833, endPoint y: 302, distance: 11.4
click at [833, 302] on td "reads: 27.25 KiB / writes: 21.59 KiB" at bounding box center [785, 306] width 160 height 22
drag, startPoint x: 724, startPoint y: 302, endPoint x: 747, endPoint y: 300, distance: 23.5
click at [747, 301] on b "reads: 27.25 KiB / writes: 21.59 KiB" at bounding box center [765, 306] width 121 height 11
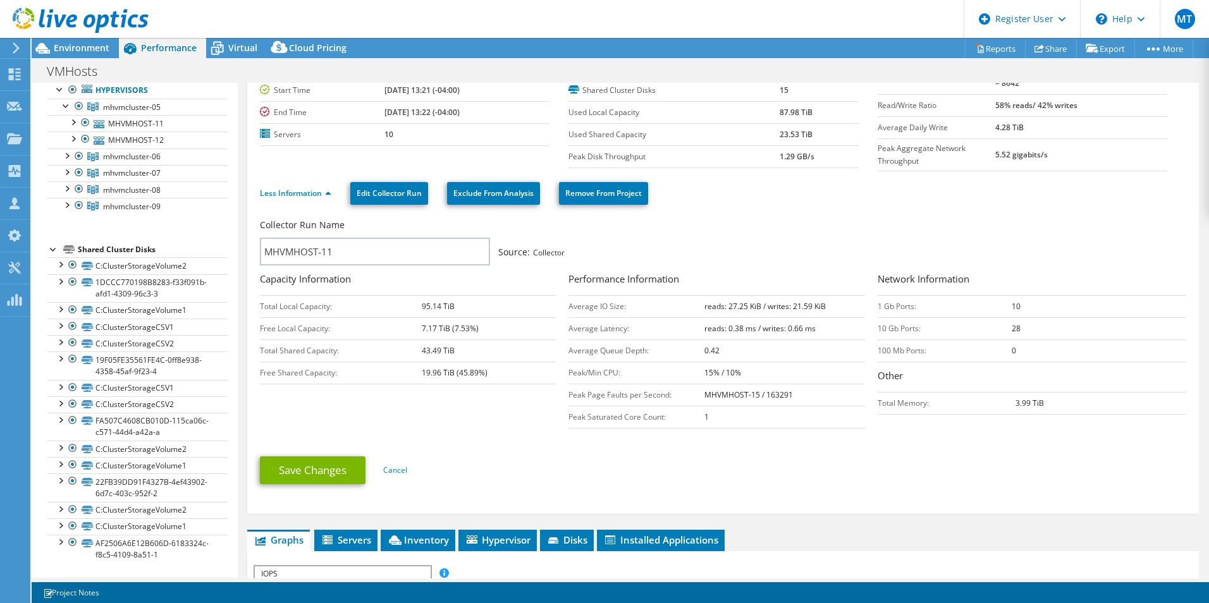
click at [748, 301] on b "reads: 27.25 KiB / writes: 21.59 KiB" at bounding box center [765, 306] width 121 height 11
drag, startPoint x: 748, startPoint y: 300, endPoint x: 809, endPoint y: 309, distance: 61.9
click at [809, 309] on td "reads: 27.25 KiB / writes: 21.59 KiB" at bounding box center [785, 306] width 160 height 22
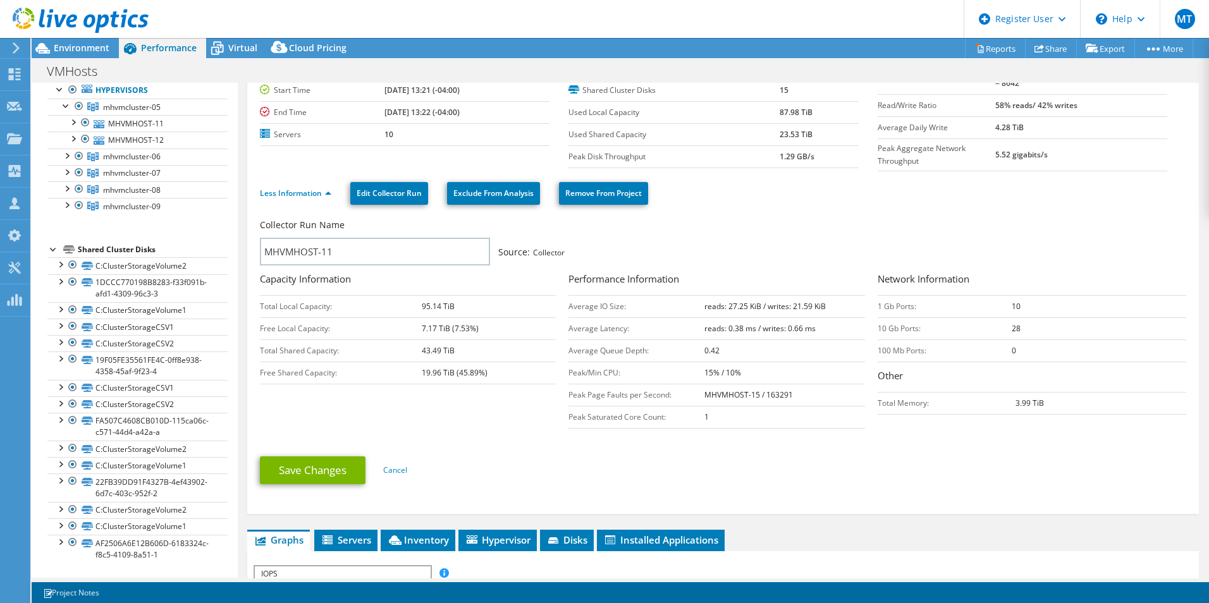
click at [812, 302] on b "reads: 27.25 KiB / writes: 21.59 KiB" at bounding box center [765, 306] width 121 height 11
click at [813, 306] on b "reads: 27.25 KiB / writes: 21.59 KiB" at bounding box center [765, 306] width 121 height 11
click at [746, 301] on b "reads: 27.25 KiB / writes: 21.59 KiB" at bounding box center [765, 306] width 121 height 11
click at [747, 301] on b "reads: 27.25 KiB / writes: 21.59 KiB" at bounding box center [765, 306] width 121 height 11
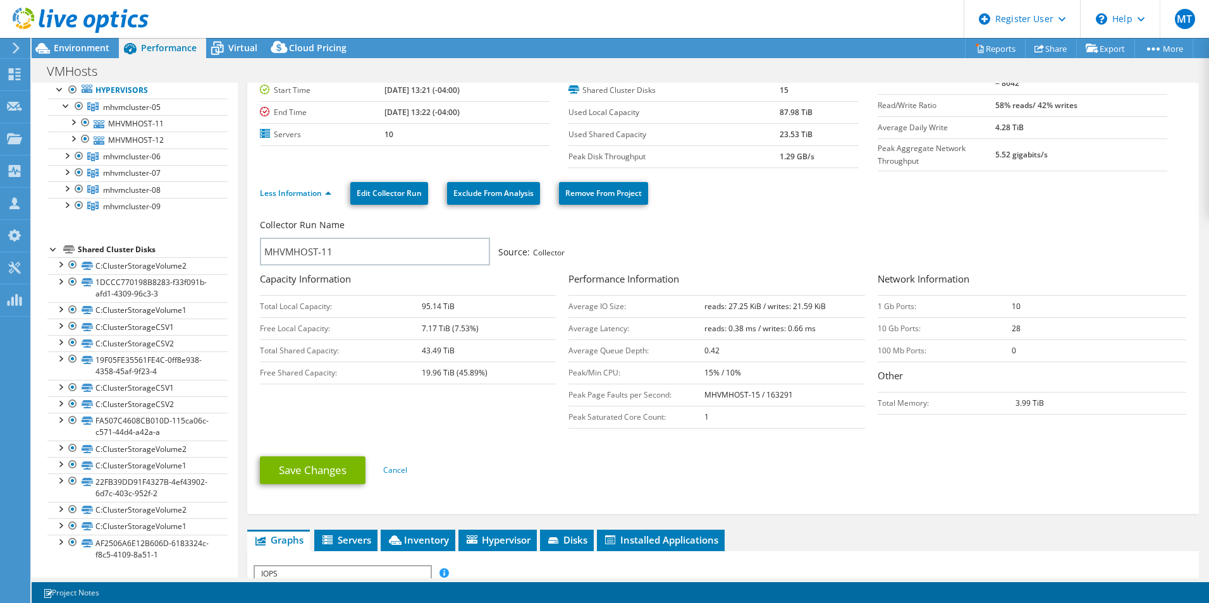
drag, startPoint x: 748, startPoint y: 300, endPoint x: 812, endPoint y: 300, distance: 64.5
click at [812, 301] on b "reads: 27.25 KiB / writes: 21.59 KiB" at bounding box center [765, 306] width 121 height 11
drag, startPoint x: 812, startPoint y: 300, endPoint x: 792, endPoint y: 302, distance: 19.7
click at [792, 302] on b "reads: 27.25 KiB / writes: 21.59 KiB" at bounding box center [765, 306] width 121 height 11
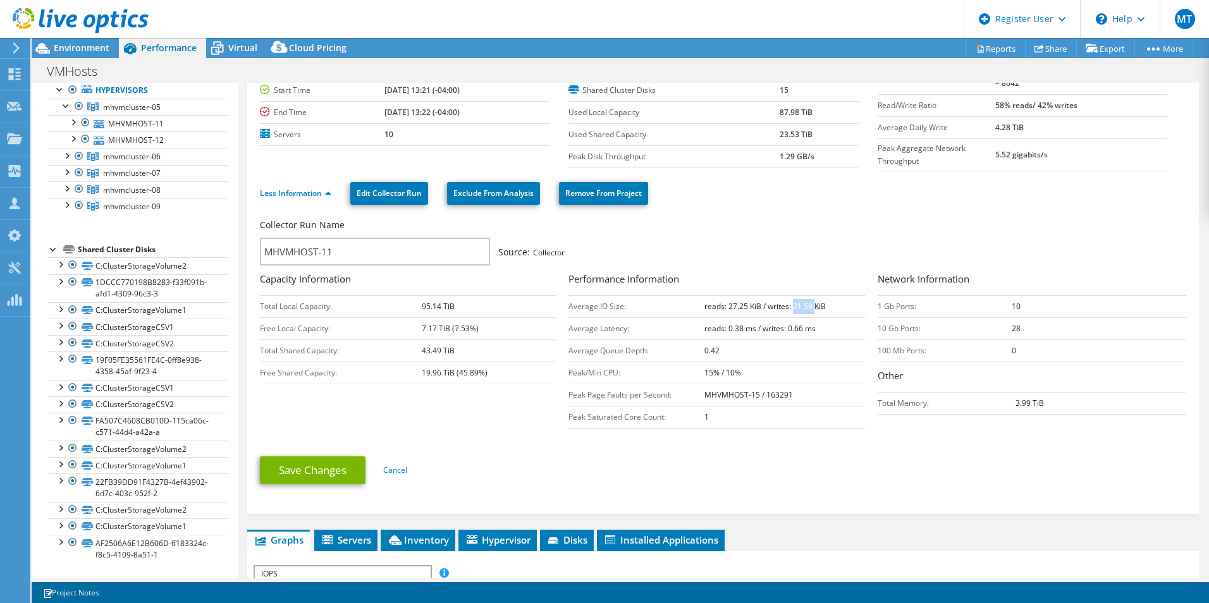
click at [792, 302] on b "reads: 27.25 KiB / writes: 21.59 KiB" at bounding box center [765, 306] width 121 height 11
click at [720, 306] on b "reads: 27.25 KiB / writes: 21.59 KiB" at bounding box center [765, 306] width 121 height 11
click at [724, 304] on b "reads: 27.25 KiB / writes: 21.59 KiB" at bounding box center [765, 306] width 121 height 11
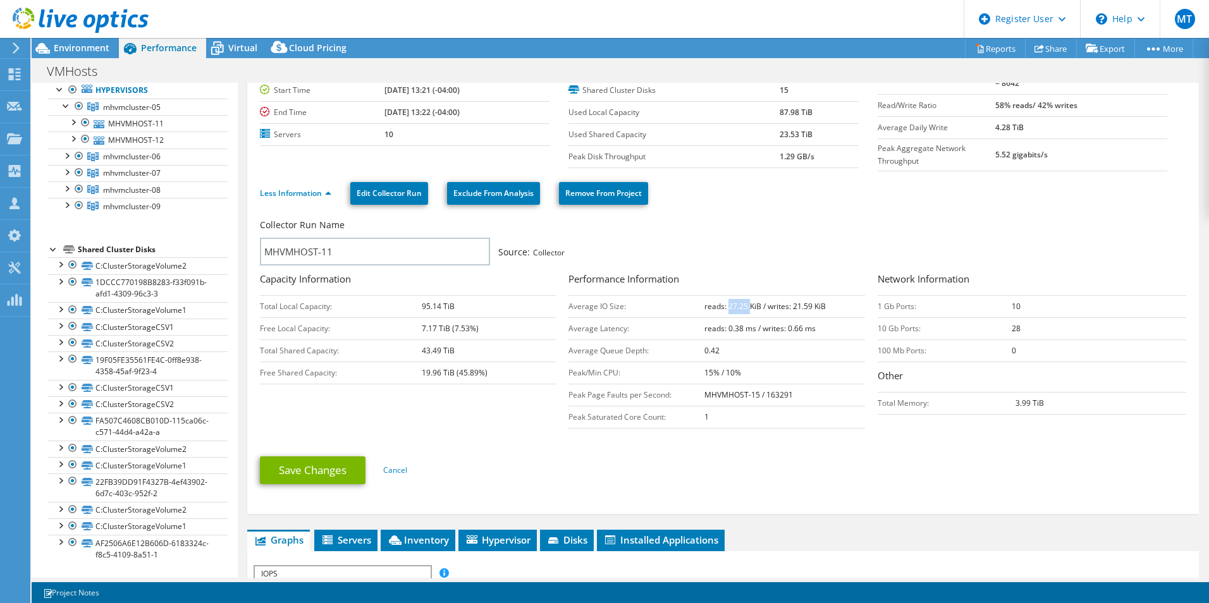
click at [724, 304] on b "reads: 27.25 KiB / writes: 21.59 KiB" at bounding box center [765, 306] width 121 height 11
click at [744, 278] on h3 "Performance Information" at bounding box center [717, 280] width 296 height 17
click at [725, 307] on b "reads: 27.25 KiB / writes: 21.59 KiB" at bounding box center [765, 306] width 121 height 11
click at [727, 307] on b "reads: 27.25 KiB / writes: 21.59 KiB" at bounding box center [765, 306] width 121 height 11
drag, startPoint x: 727, startPoint y: 307, endPoint x: 790, endPoint y: 301, distance: 63.5
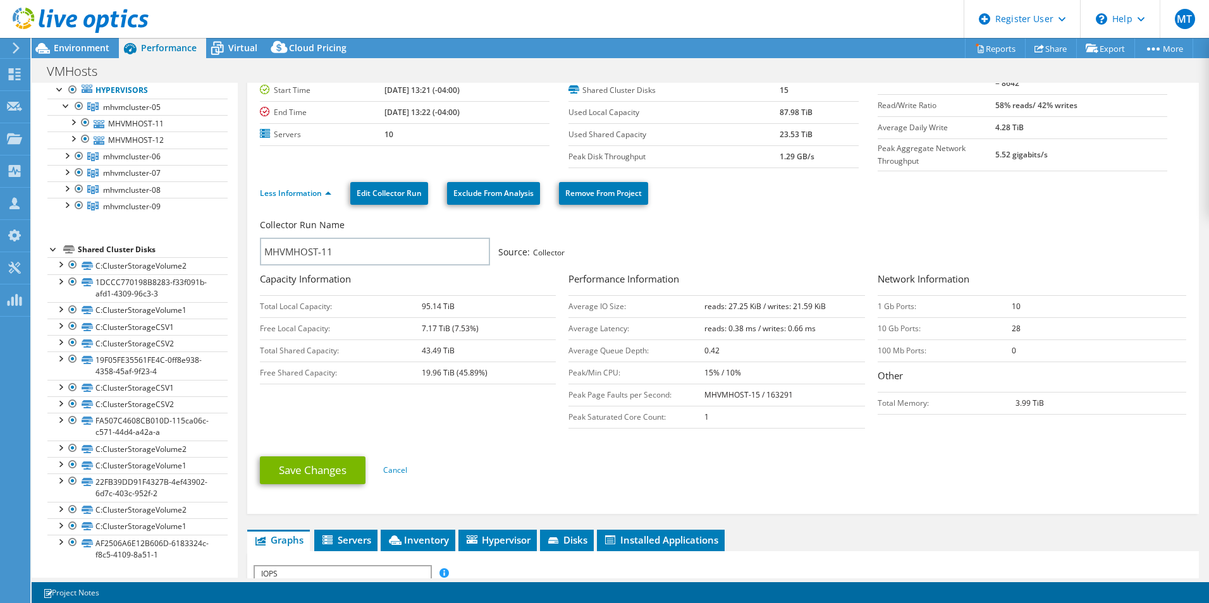
click at [790, 301] on b "reads: 27.25 KiB / writes: 21.59 KiB" at bounding box center [765, 306] width 121 height 11
drag, startPoint x: 790, startPoint y: 301, endPoint x: 785, endPoint y: 285, distance: 17.2
click at [787, 285] on h3 "Performance Information" at bounding box center [717, 280] width 296 height 17
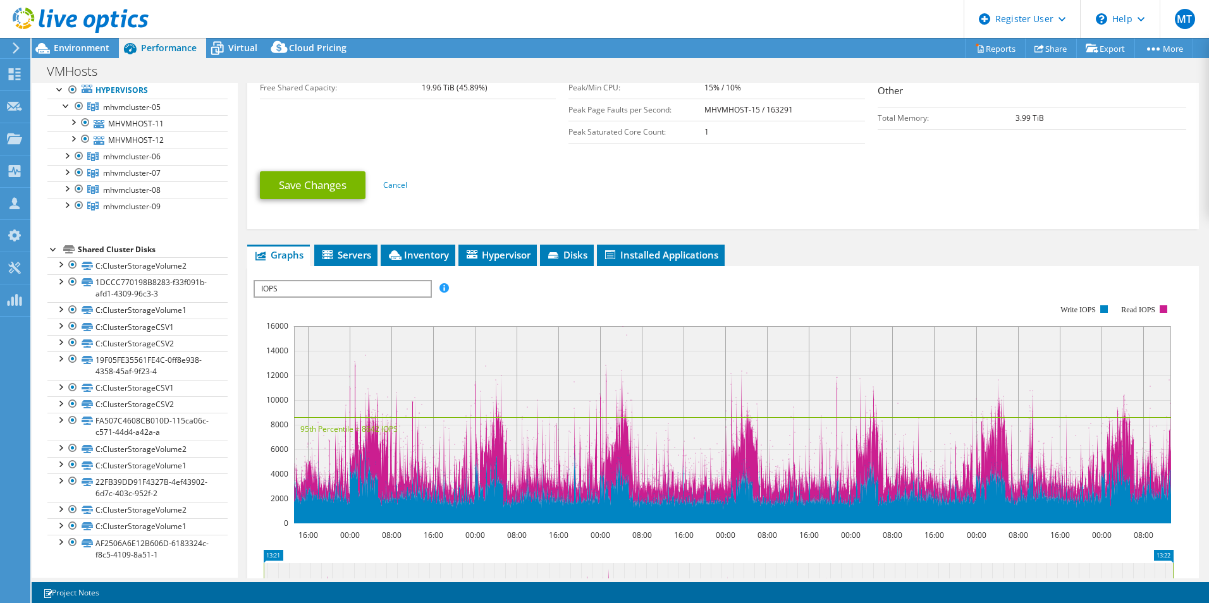
scroll to position [443, 0]
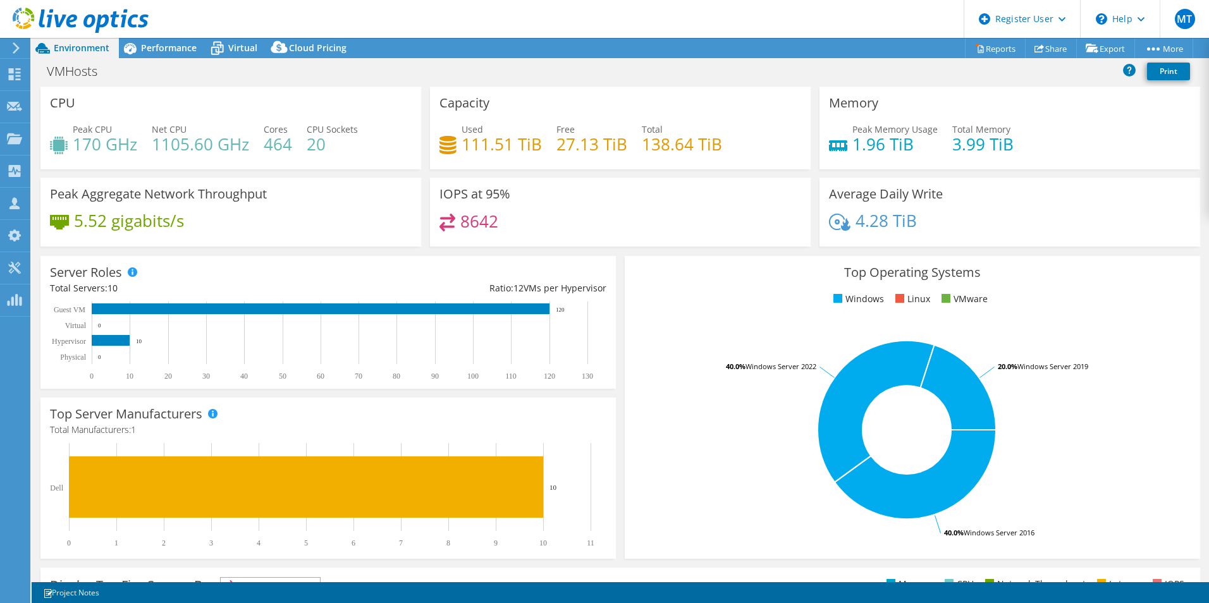
select select "[GEOGRAPHIC_DATA]"
select select "CAD"
click at [161, 49] on span "Performance" at bounding box center [169, 48] width 56 height 12
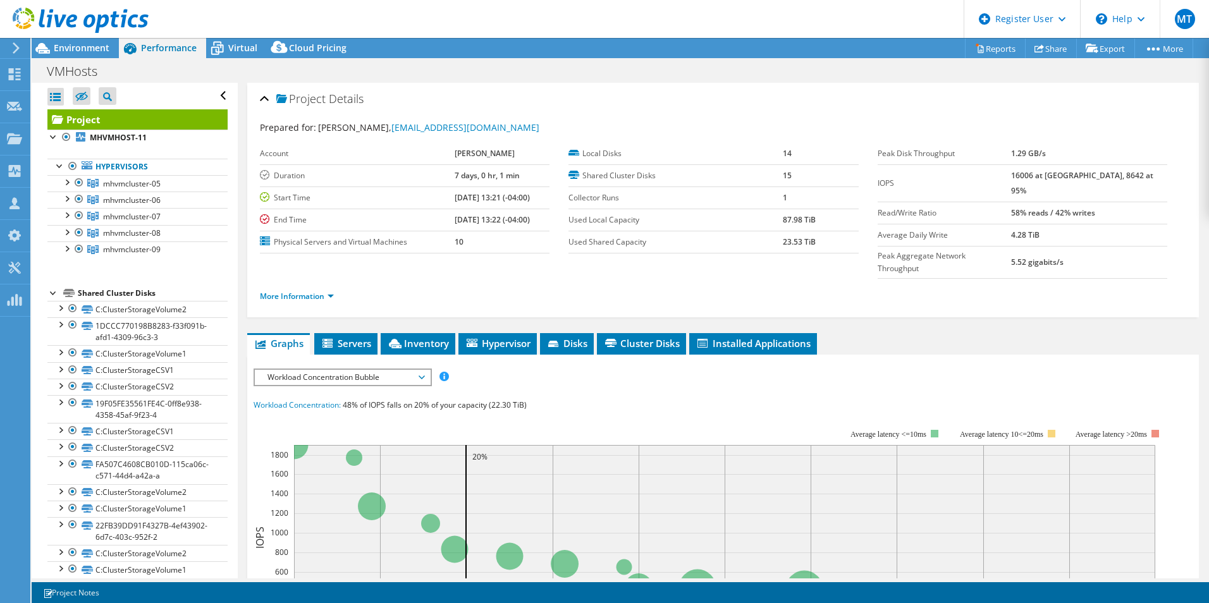
click at [346, 370] on span "Workload Concentration Bubble" at bounding box center [342, 377] width 163 height 15
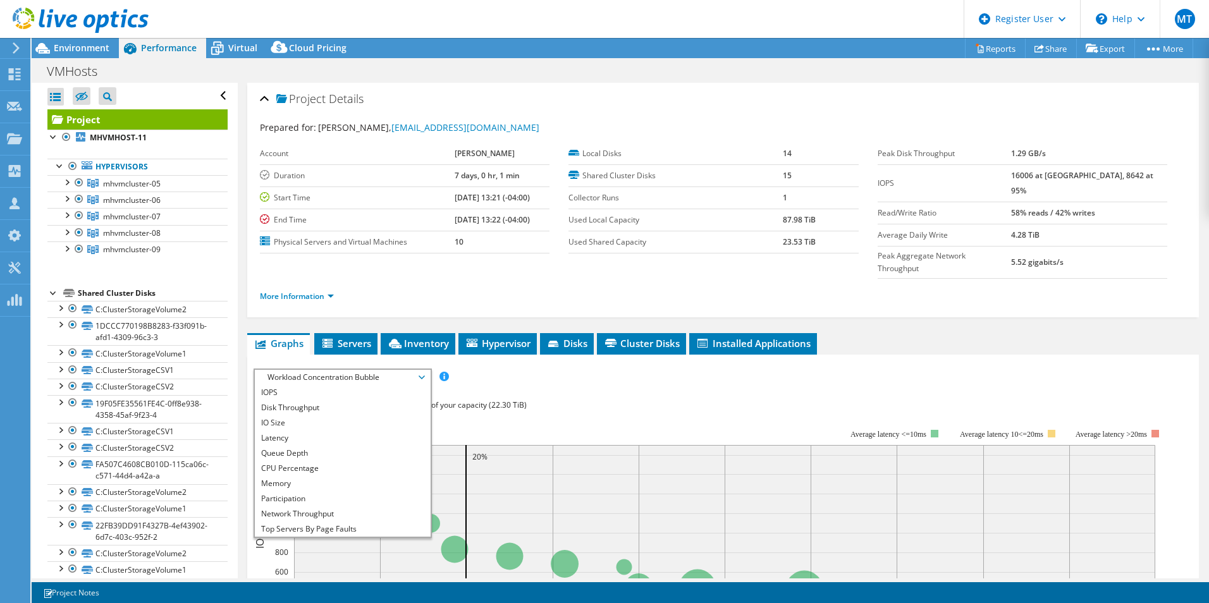
drag, startPoint x: 352, startPoint y: 366, endPoint x: 534, endPoint y: 438, distance: 196.1
click at [350, 385] on li "IOPS" at bounding box center [342, 392] width 175 height 15
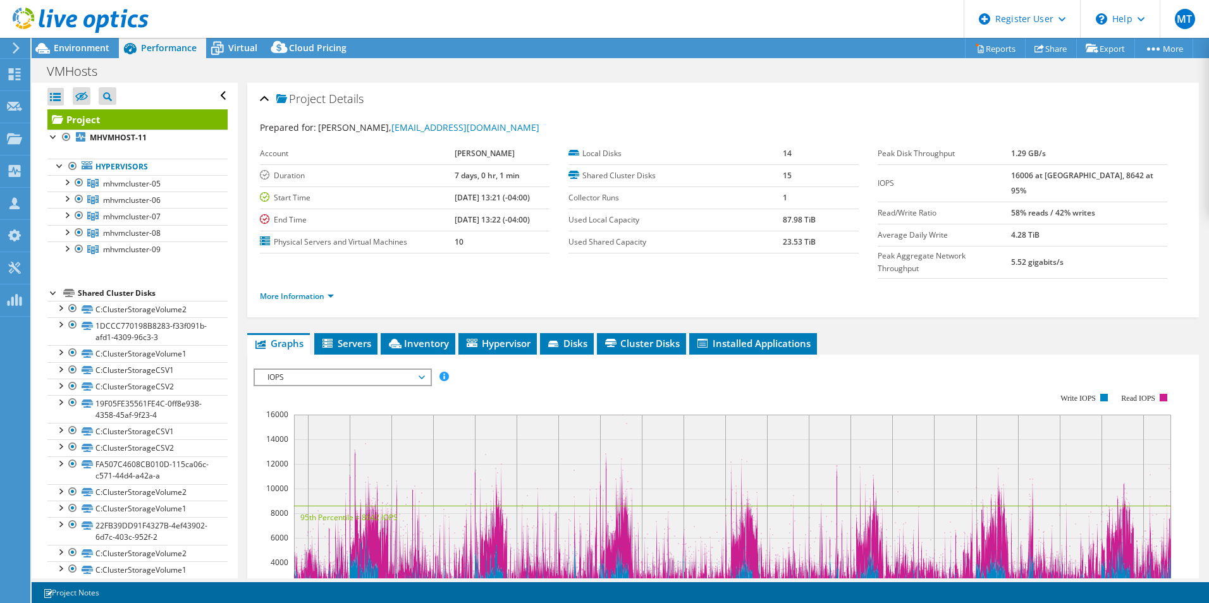
drag, startPoint x: 1037, startPoint y: 176, endPoint x: 1089, endPoint y: 178, distance: 52.5
click at [1089, 178] on tr "IOPS 16006 at [GEOGRAPHIC_DATA], 8642 at 95%" at bounding box center [1023, 182] width 290 height 37
drag, startPoint x: 779, startPoint y: 218, endPoint x: 811, endPoint y: 223, distance: 32.0
click at [811, 223] on tr "Used Local Capacity 87.98 TiB" at bounding box center [714, 220] width 290 height 22
drag, startPoint x: 811, startPoint y: 223, endPoint x: 834, endPoint y: 223, distance: 22.1
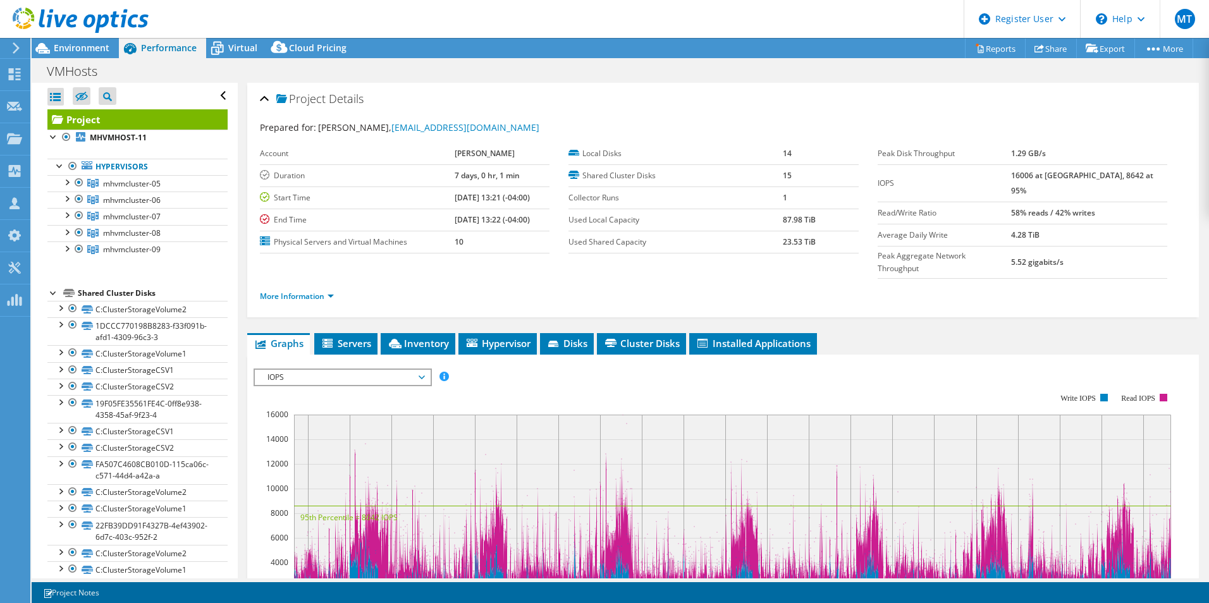
click at [834, 223] on td "87.98 TiB" at bounding box center [820, 220] width 75 height 22
drag, startPoint x: 1035, startPoint y: 173, endPoint x: 1062, endPoint y: 182, distance: 28.4
click at [1059, 180] on tr "IOPS 16006 at [GEOGRAPHIC_DATA], 8642 at 95%" at bounding box center [1023, 182] width 290 height 37
click at [1064, 186] on td "16006 at [GEOGRAPHIC_DATA], 8642 at 95%" at bounding box center [1089, 182] width 156 height 37
click at [380, 370] on span "IOPS" at bounding box center [342, 377] width 163 height 15
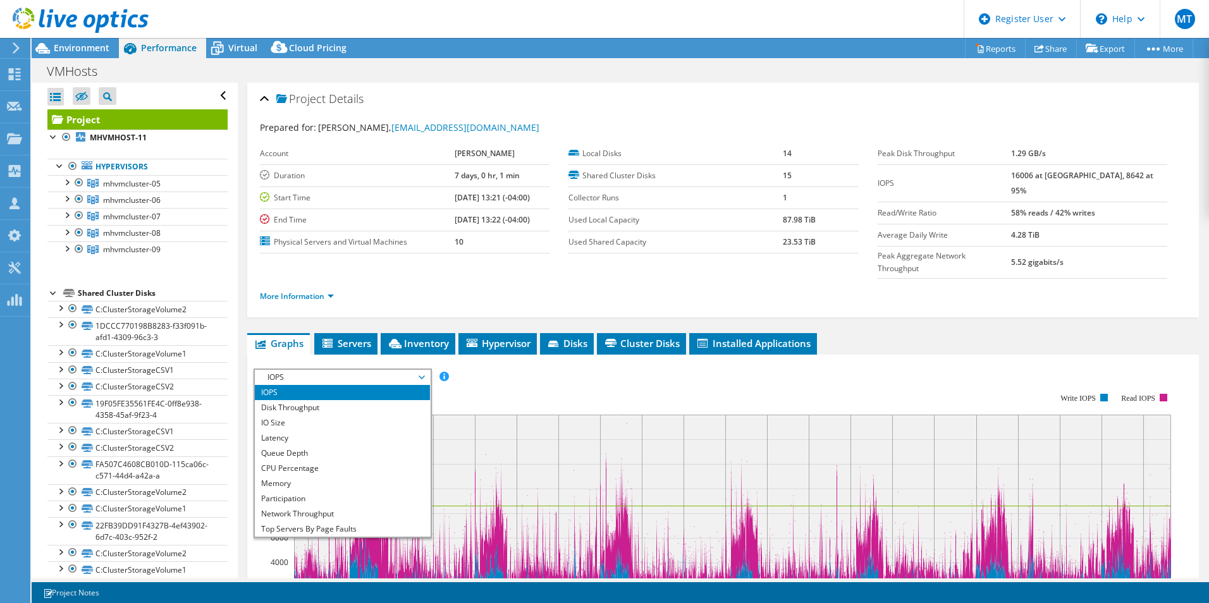
click at [381, 370] on span "IOPS" at bounding box center [342, 377] width 163 height 15
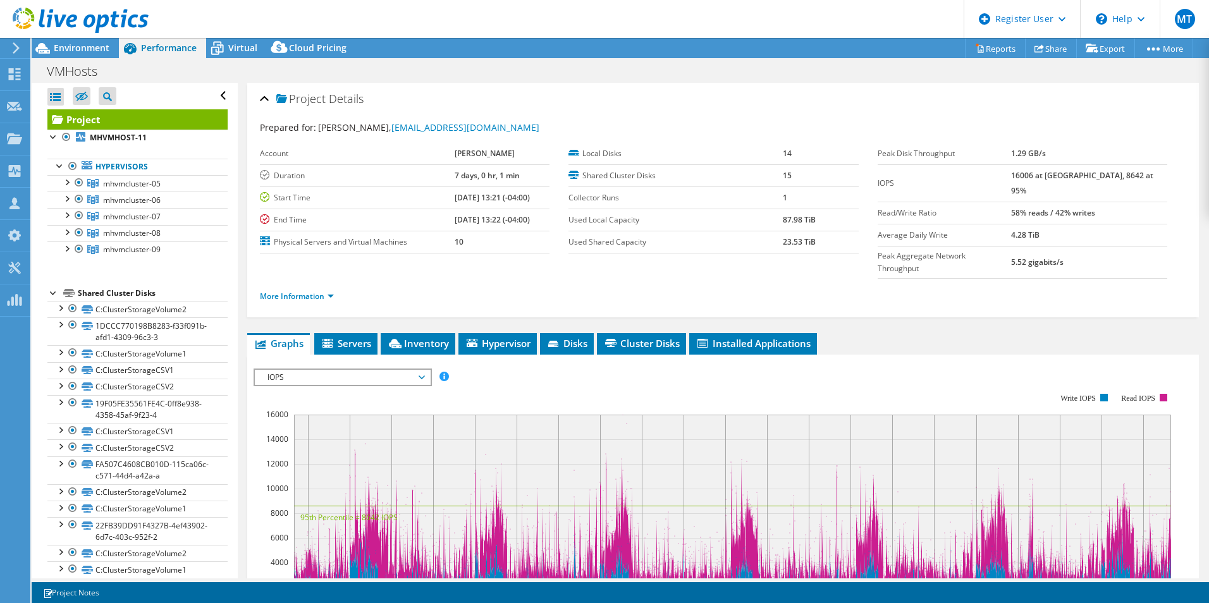
click at [383, 370] on span "IOPS" at bounding box center [342, 377] width 163 height 15
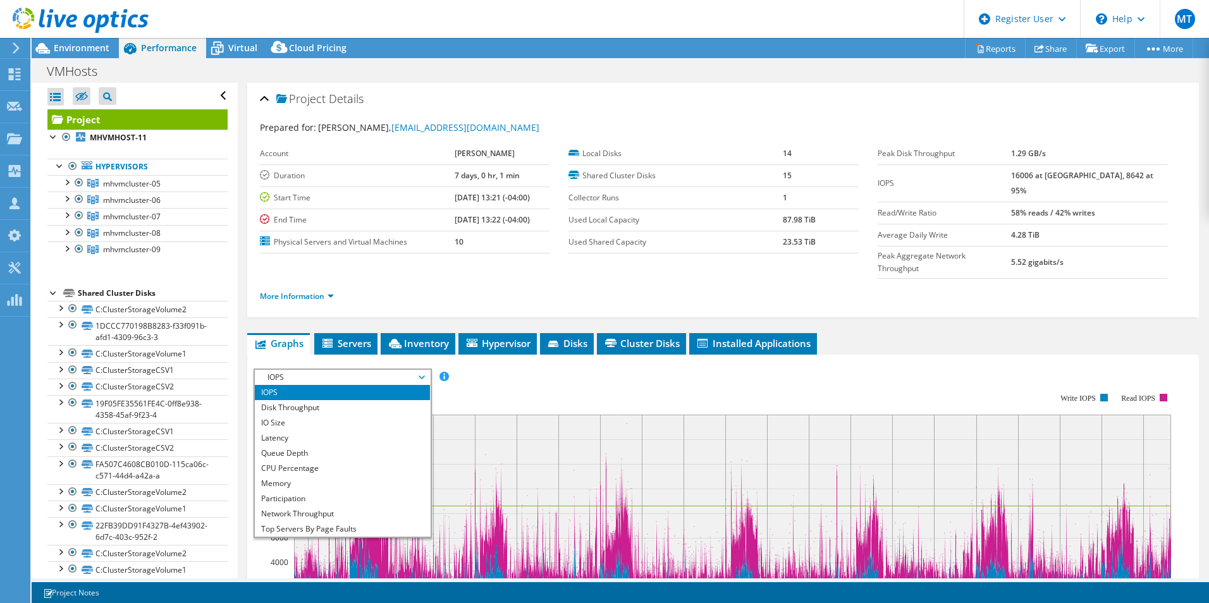
click at [383, 370] on span "IOPS" at bounding box center [342, 377] width 163 height 15
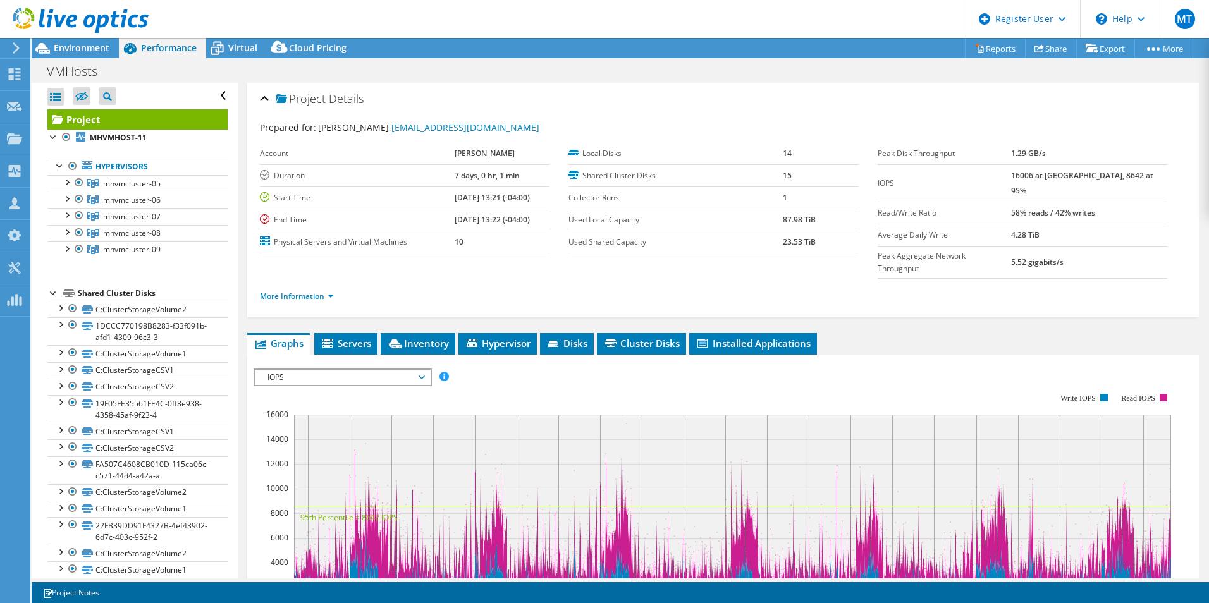
click at [383, 370] on span "IOPS" at bounding box center [342, 377] width 163 height 15
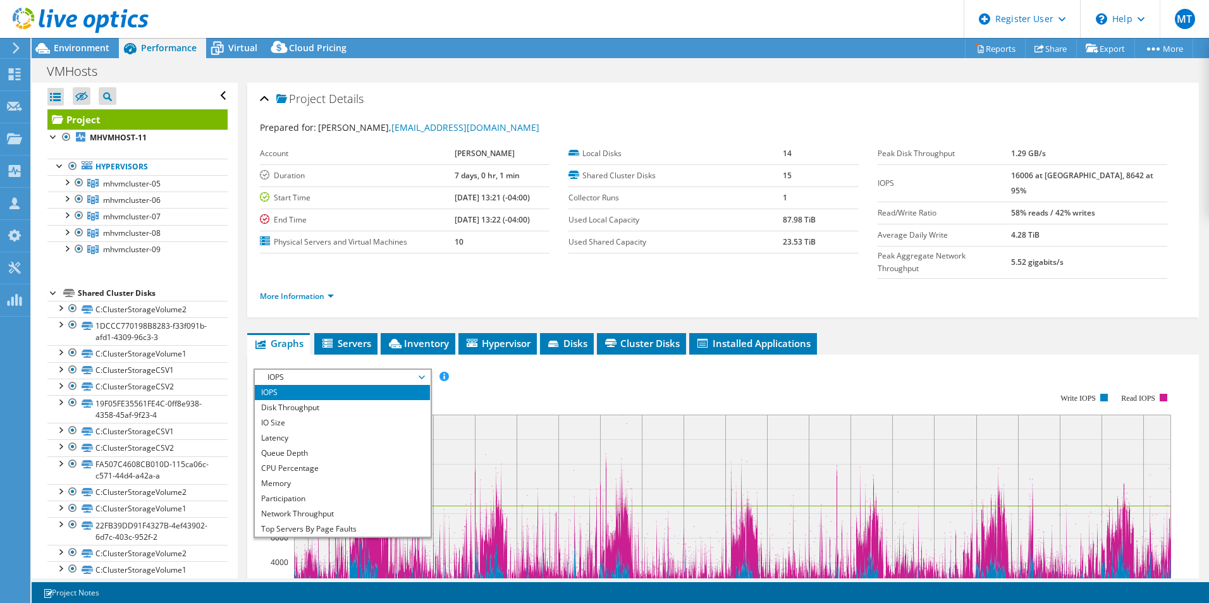
click at [383, 385] on li "IOPS" at bounding box center [342, 392] width 175 height 15
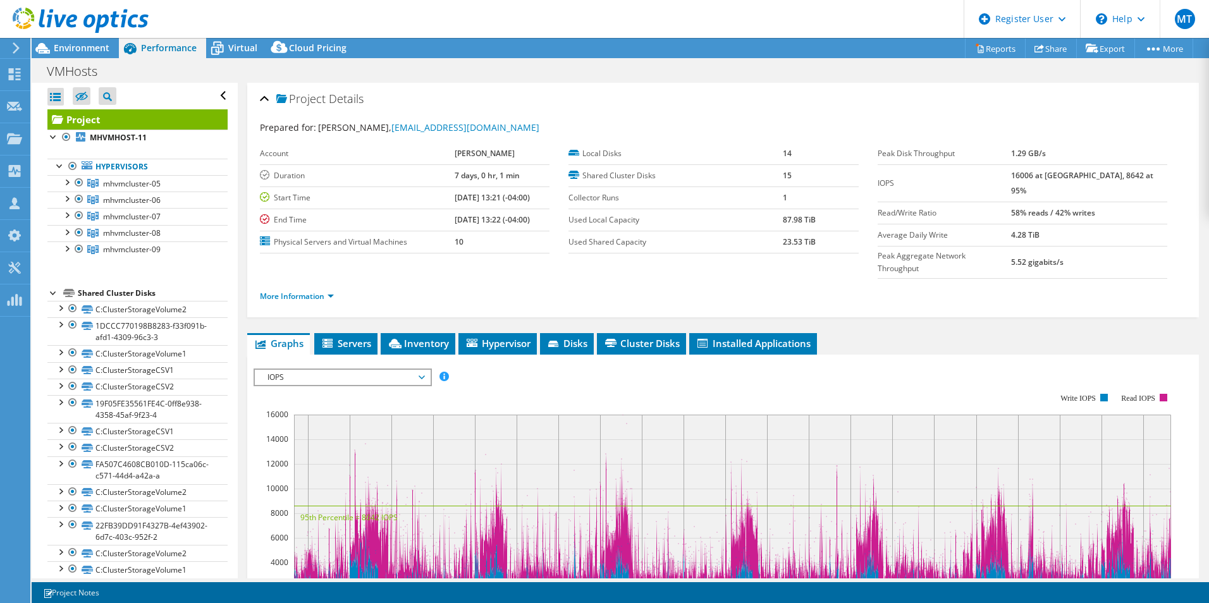
click at [384, 370] on span "IOPS" at bounding box center [342, 377] width 163 height 15
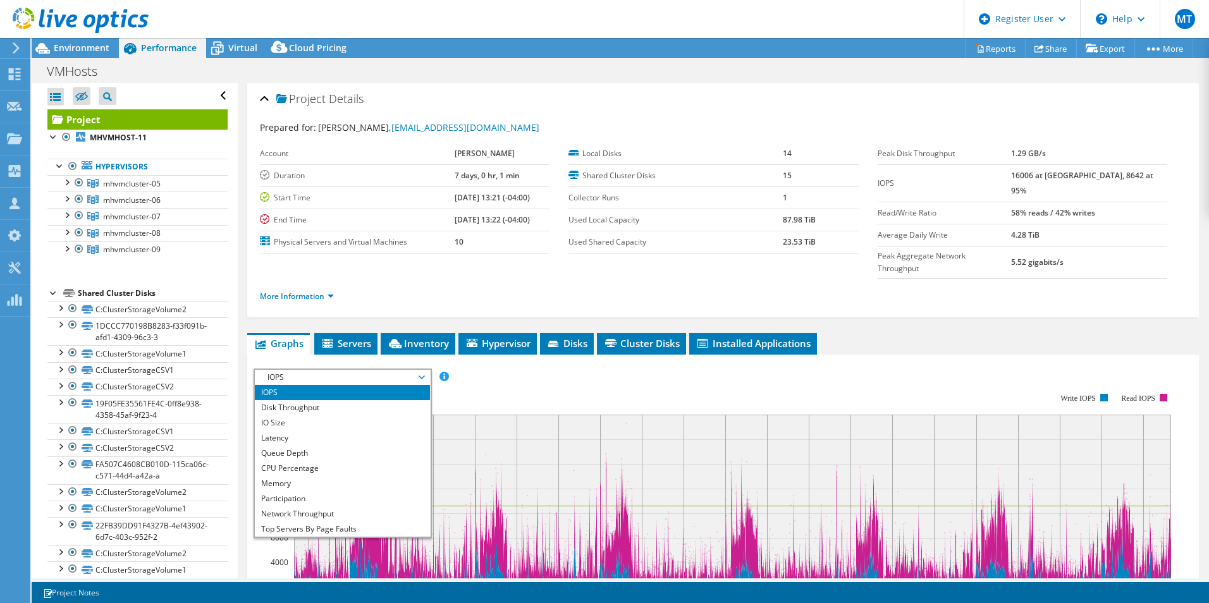
click at [381, 385] on li "IOPS" at bounding box center [342, 392] width 175 height 15
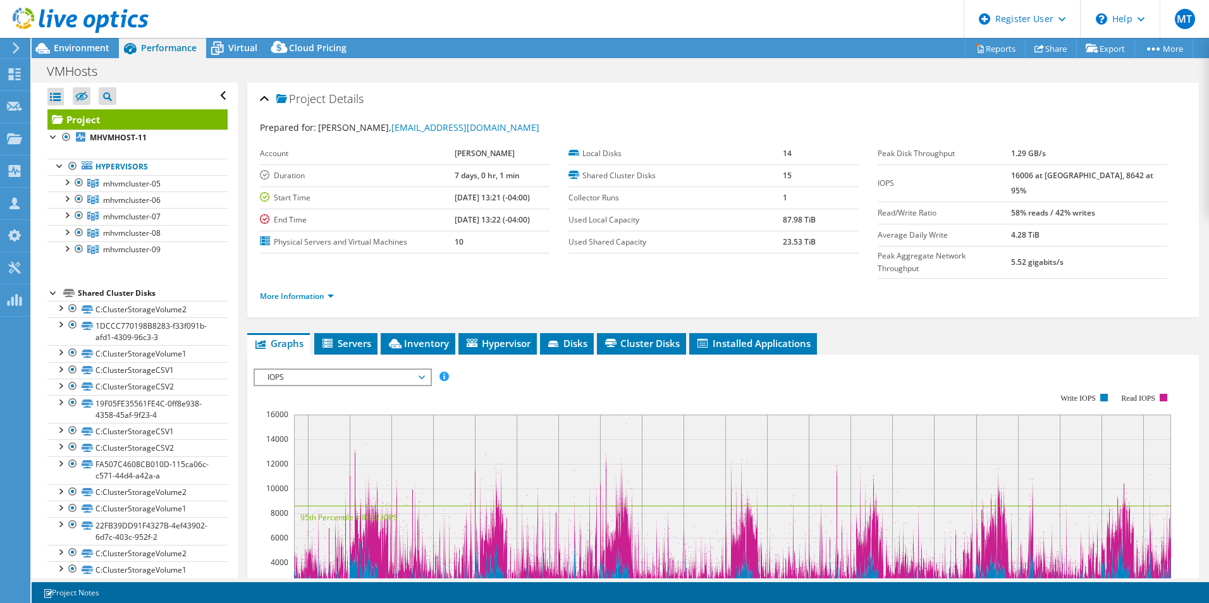
click at [379, 370] on span "IOPS" at bounding box center [342, 377] width 163 height 15
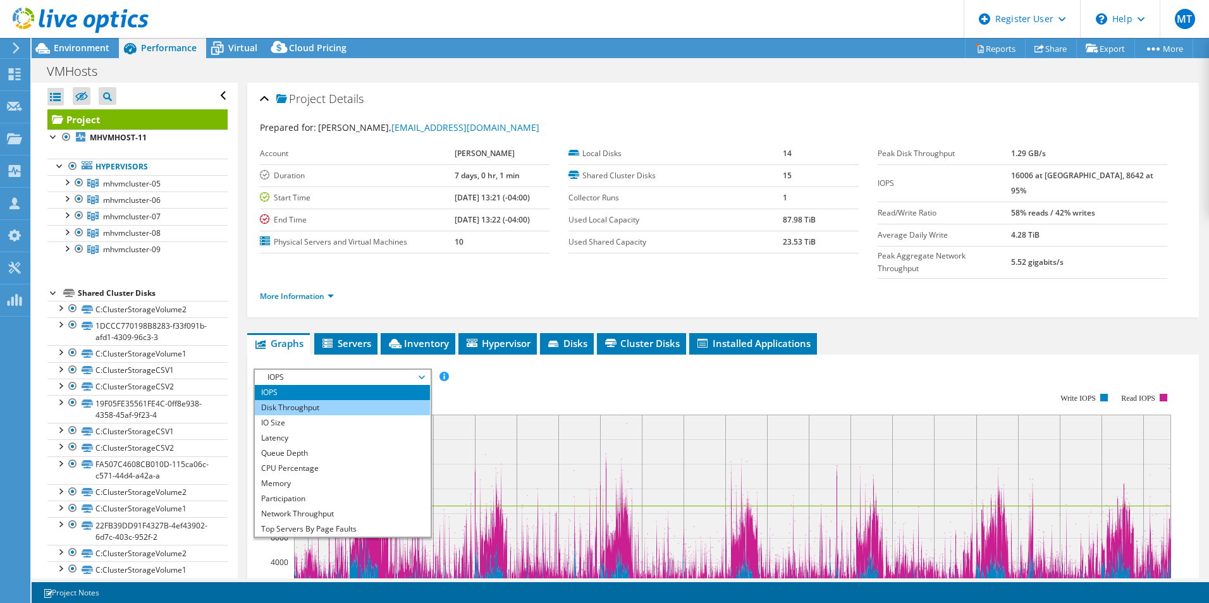
click at [380, 385] on ul "IOPS Disk Throughput IO Size Latency Queue Depth CPU Percentage Memory Page Fau…" at bounding box center [342, 461] width 175 height 152
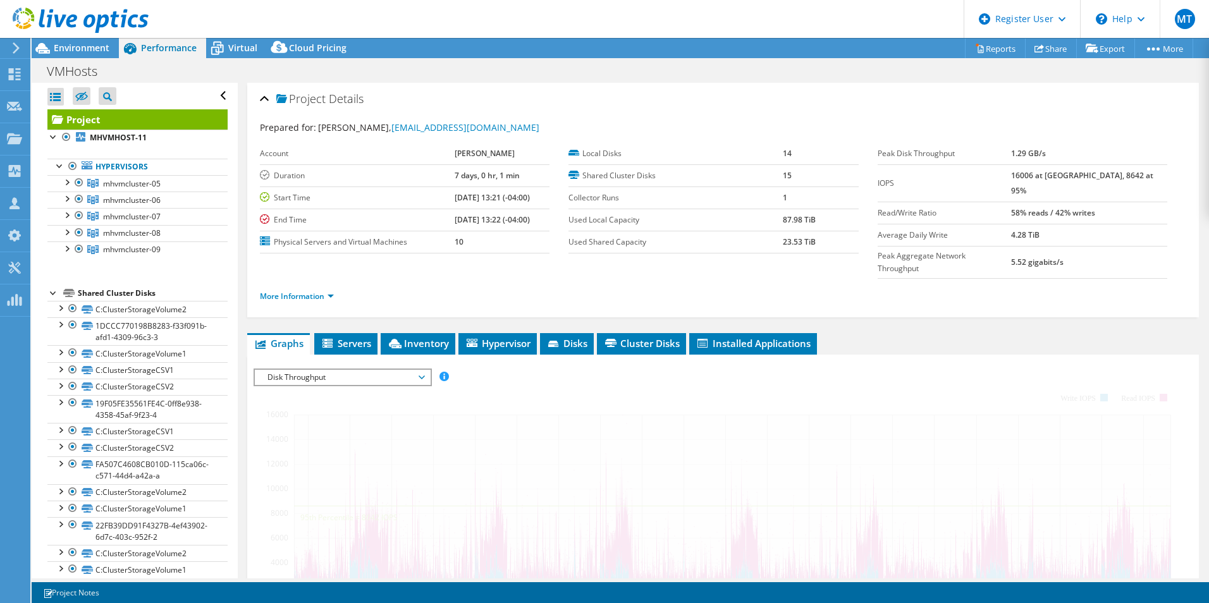
drag, startPoint x: 380, startPoint y: 374, endPoint x: 367, endPoint y: 357, distance: 21.8
click at [372, 370] on span "Disk Throughput" at bounding box center [342, 377] width 163 height 15
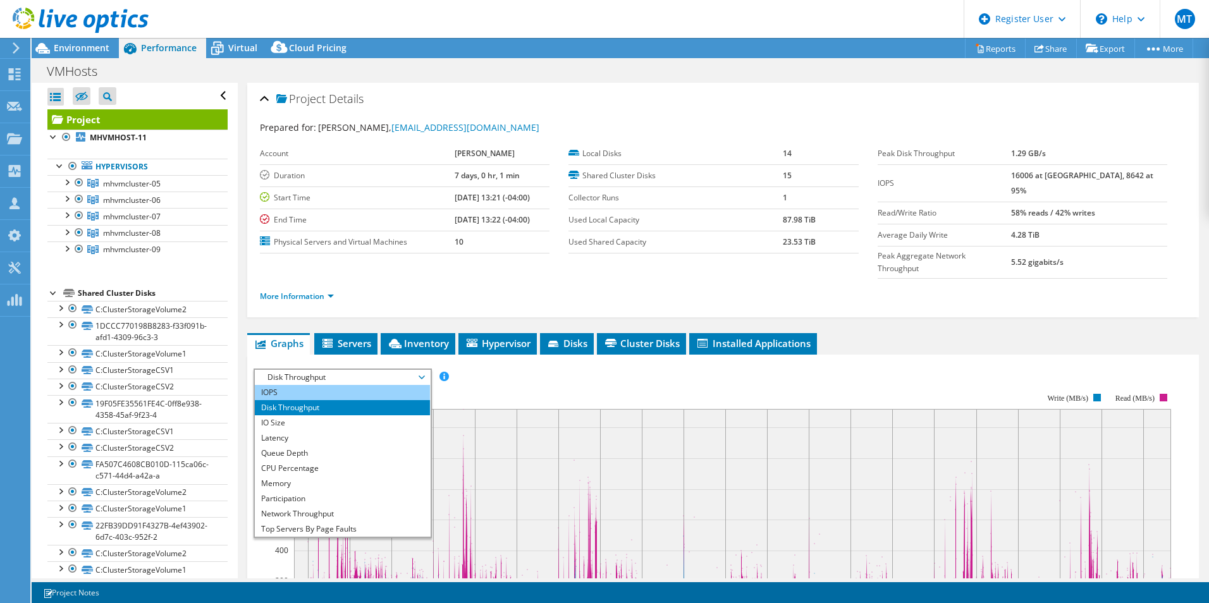
drag, startPoint x: 360, startPoint y: 373, endPoint x: 357, endPoint y: 382, distance: 10.2
click at [360, 385] on li "IOPS" at bounding box center [342, 392] width 175 height 15
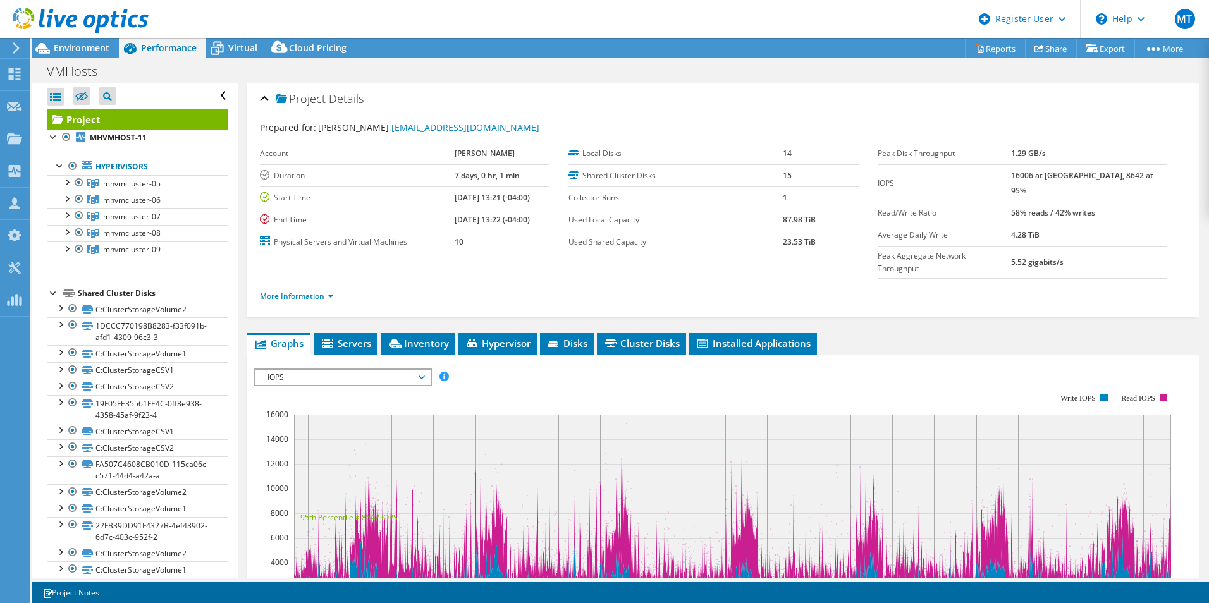
click at [422, 370] on span "IOPS" at bounding box center [342, 377] width 163 height 15
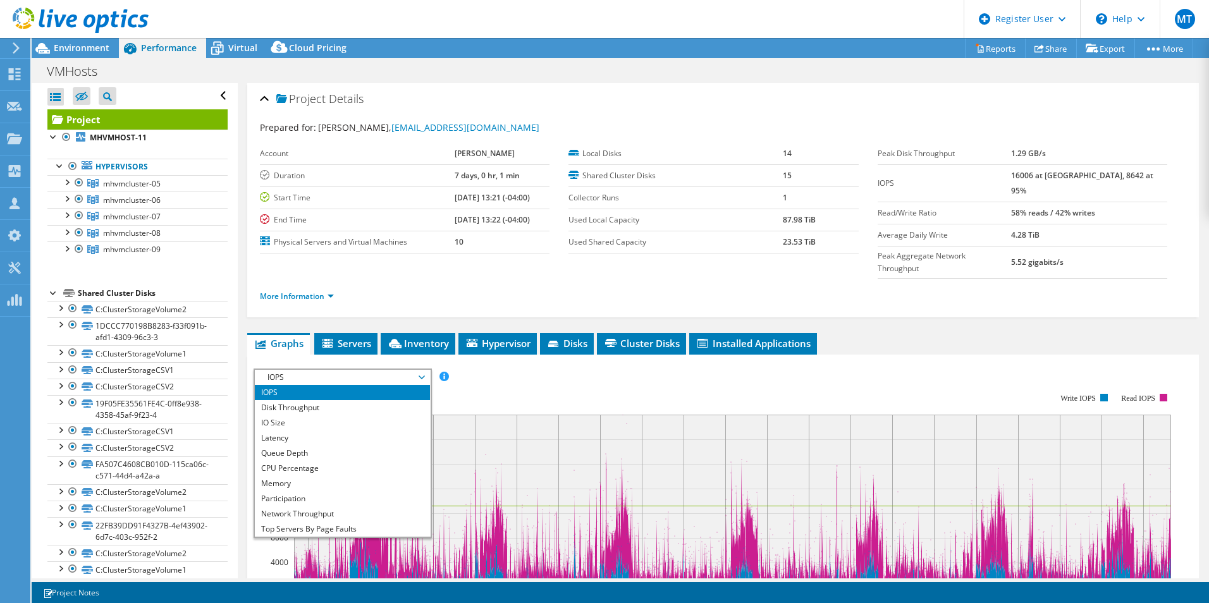
click at [422, 370] on span "IOPS" at bounding box center [342, 377] width 163 height 15
